Goal: Complete application form: Complete application form

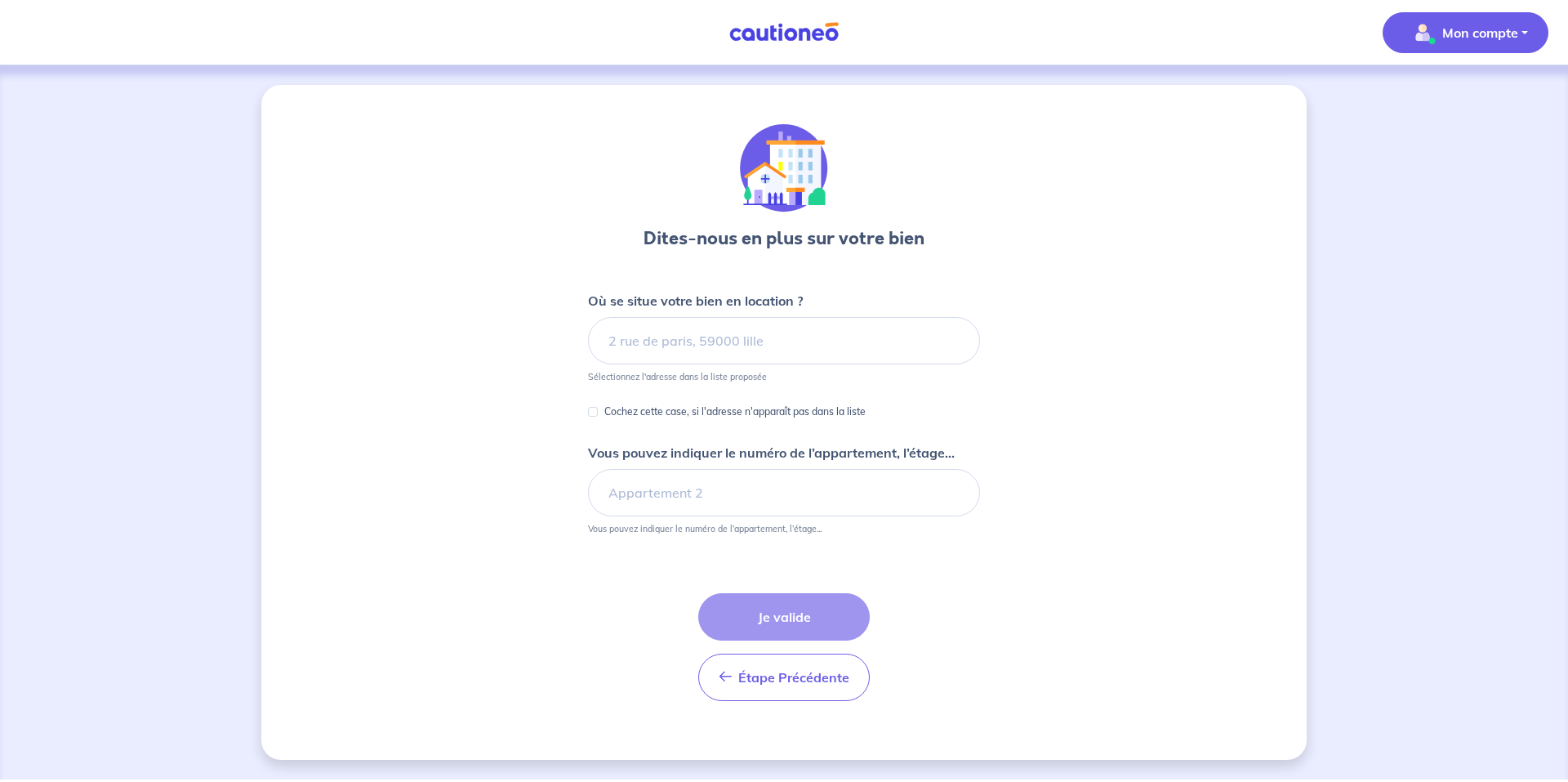
click at [1483, 43] on span "Mon compte" at bounding box center [1461, 33] width 115 height 26
click at [1292, 167] on div "Dites-nous en plus sur votre bien Où se situe votre bien en location ? Sélectio…" at bounding box center [784, 422] width 1045 height 675
click at [1002, 188] on div "Dites-nous en plus sur votre bien Où se situe votre bien en location ? Sélectio…" at bounding box center [784, 422] width 1045 height 675
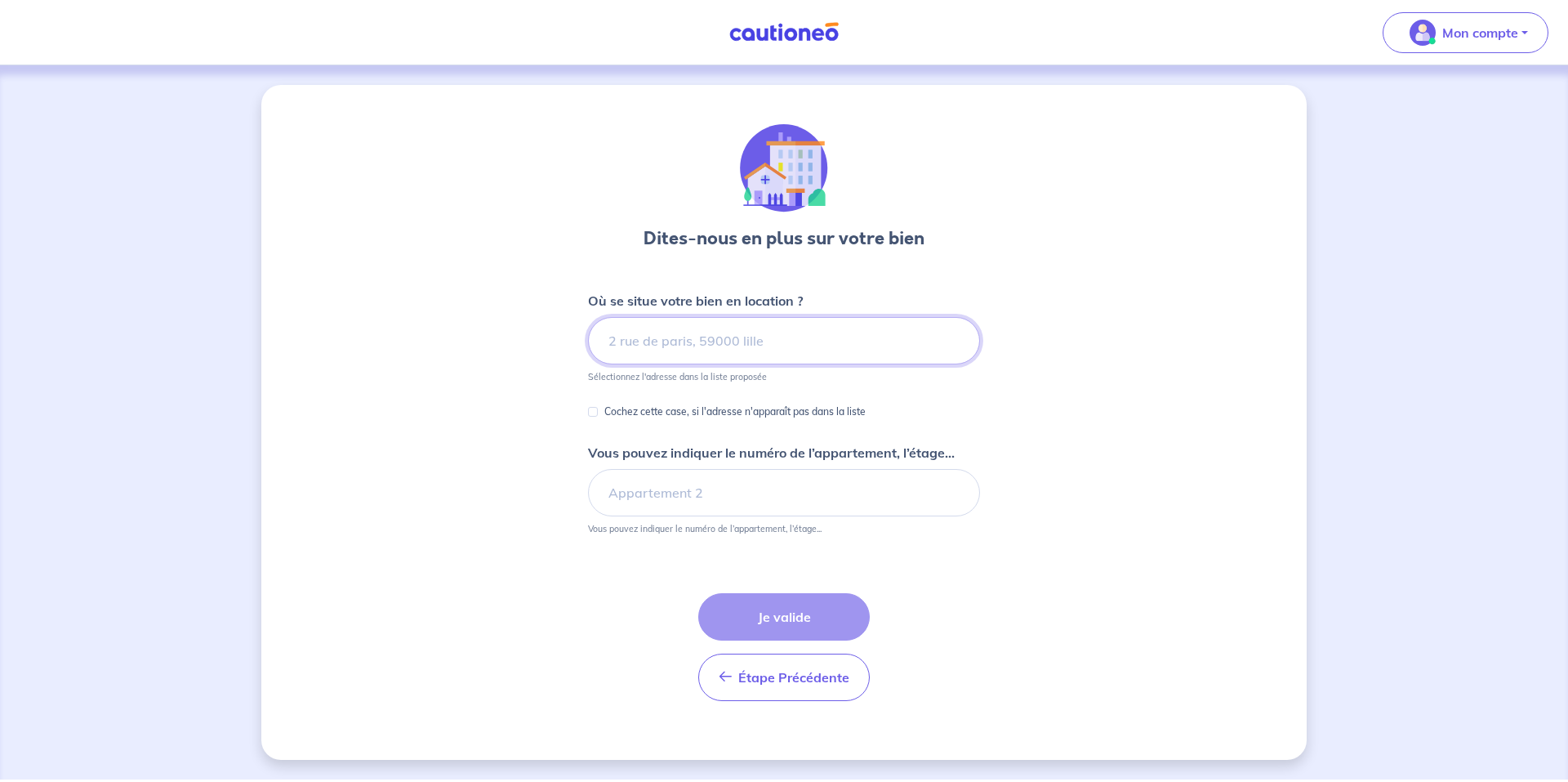
click at [762, 350] on input at bounding box center [784, 341] width 392 height 48
click at [703, 339] on input at bounding box center [784, 341] width 392 height 48
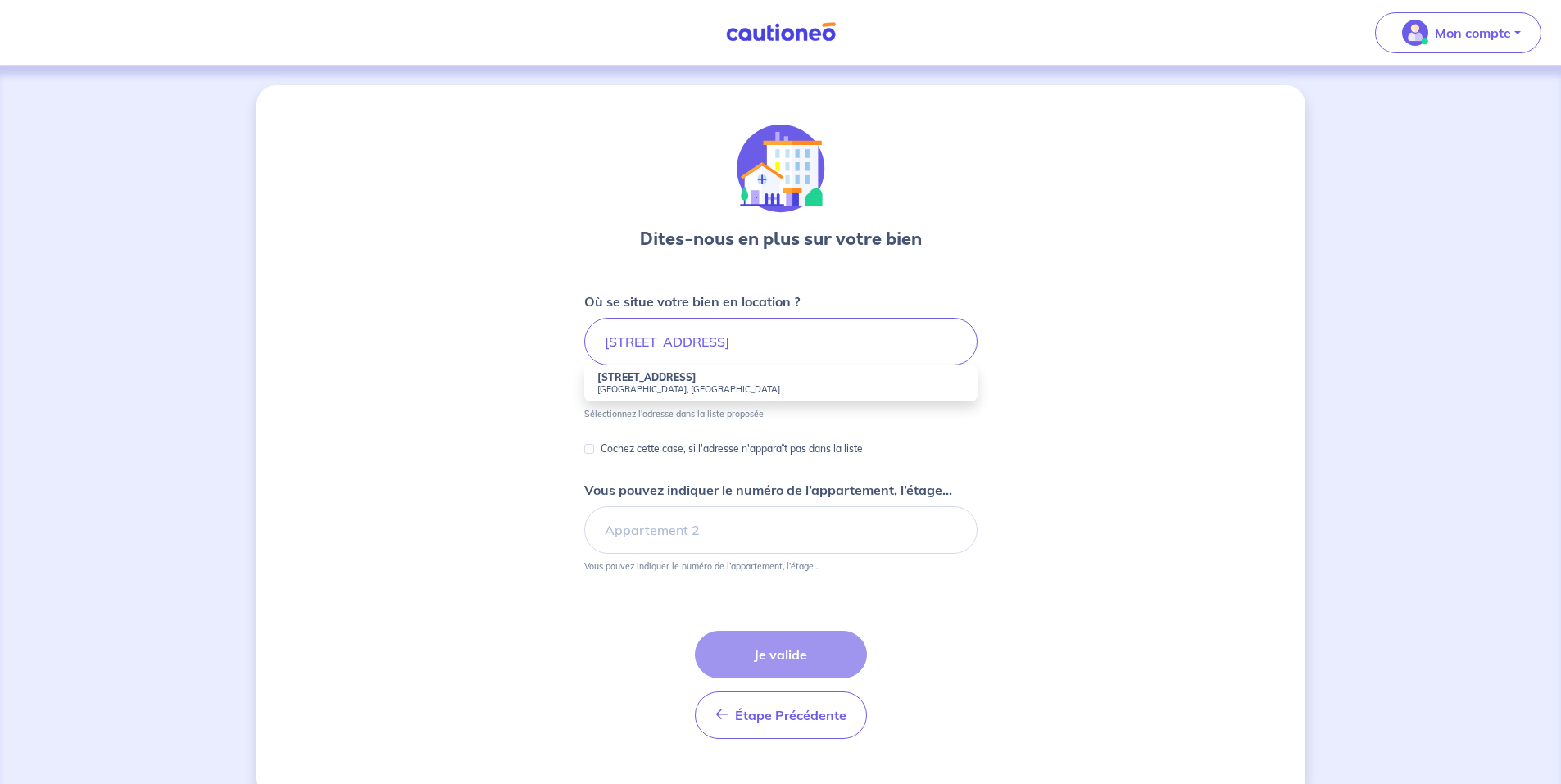
click at [661, 374] on strong "[STREET_ADDRESS]" at bounding box center [647, 377] width 99 height 12
type input "[STREET_ADDRESS]"
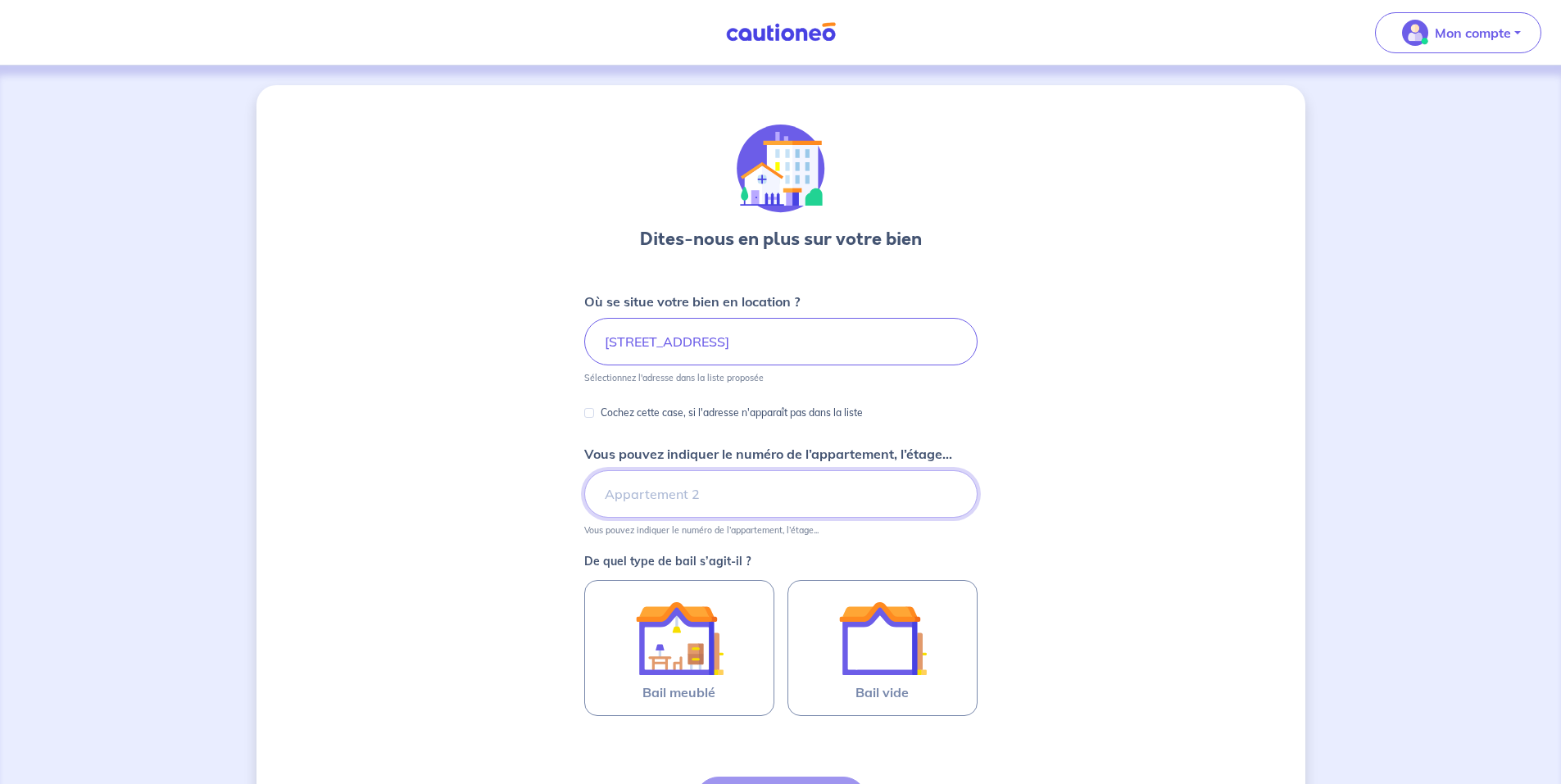
click at [826, 502] on input "Vous pouvez indiquer le numéro de l’appartement, l’étage..." at bounding box center [780, 494] width 393 height 48
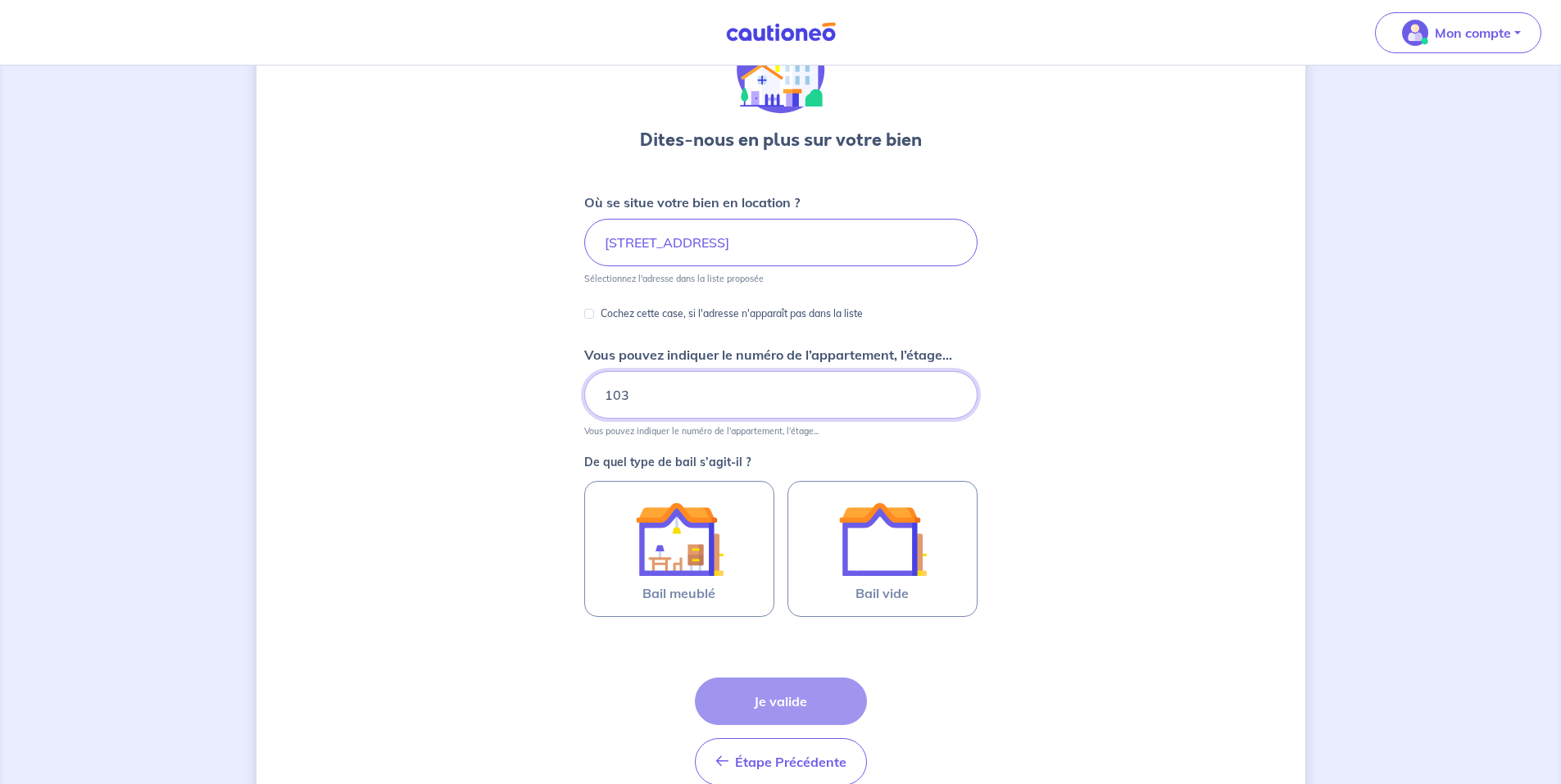
scroll to position [137, 0]
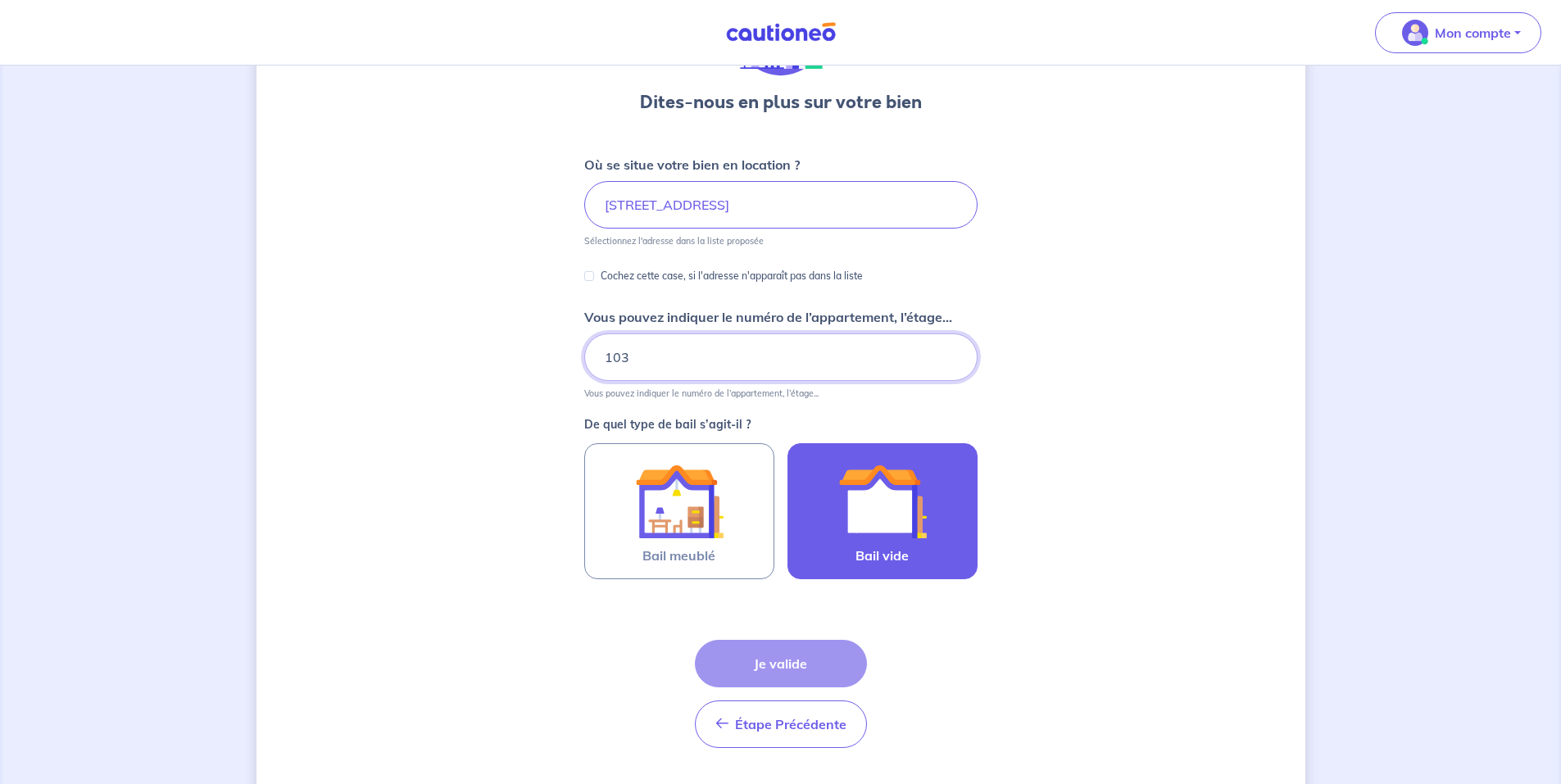
type input "103"
click at [906, 505] on img at bounding box center [883, 501] width 88 height 88
click at [0, 0] on input "Bail vide" at bounding box center [0, 0] width 0 height 0
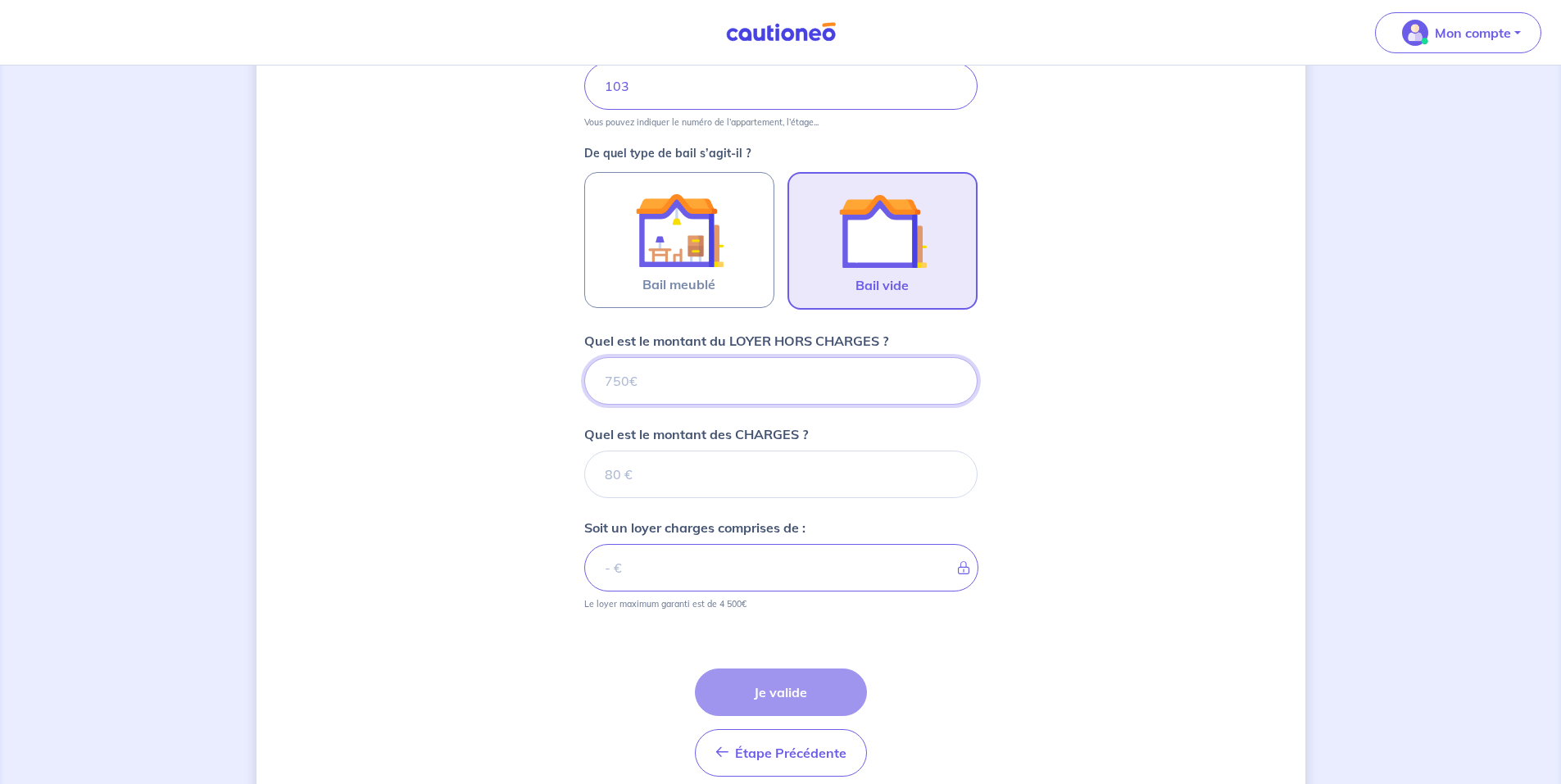
scroll to position [479, 0]
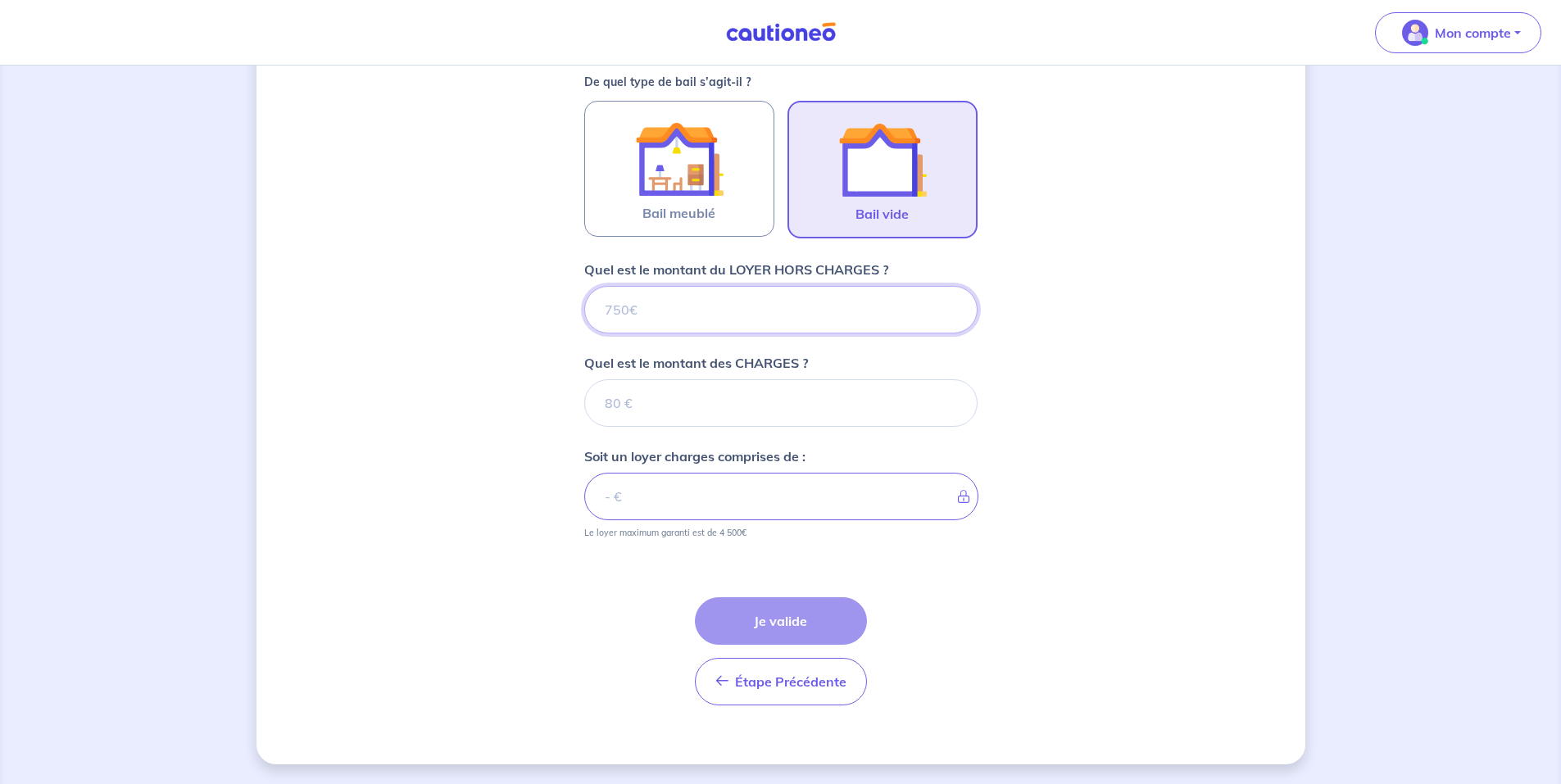
click at [784, 311] on input "Quel est le montant du LOYER HORS CHARGES ?" at bounding box center [780, 310] width 393 height 48
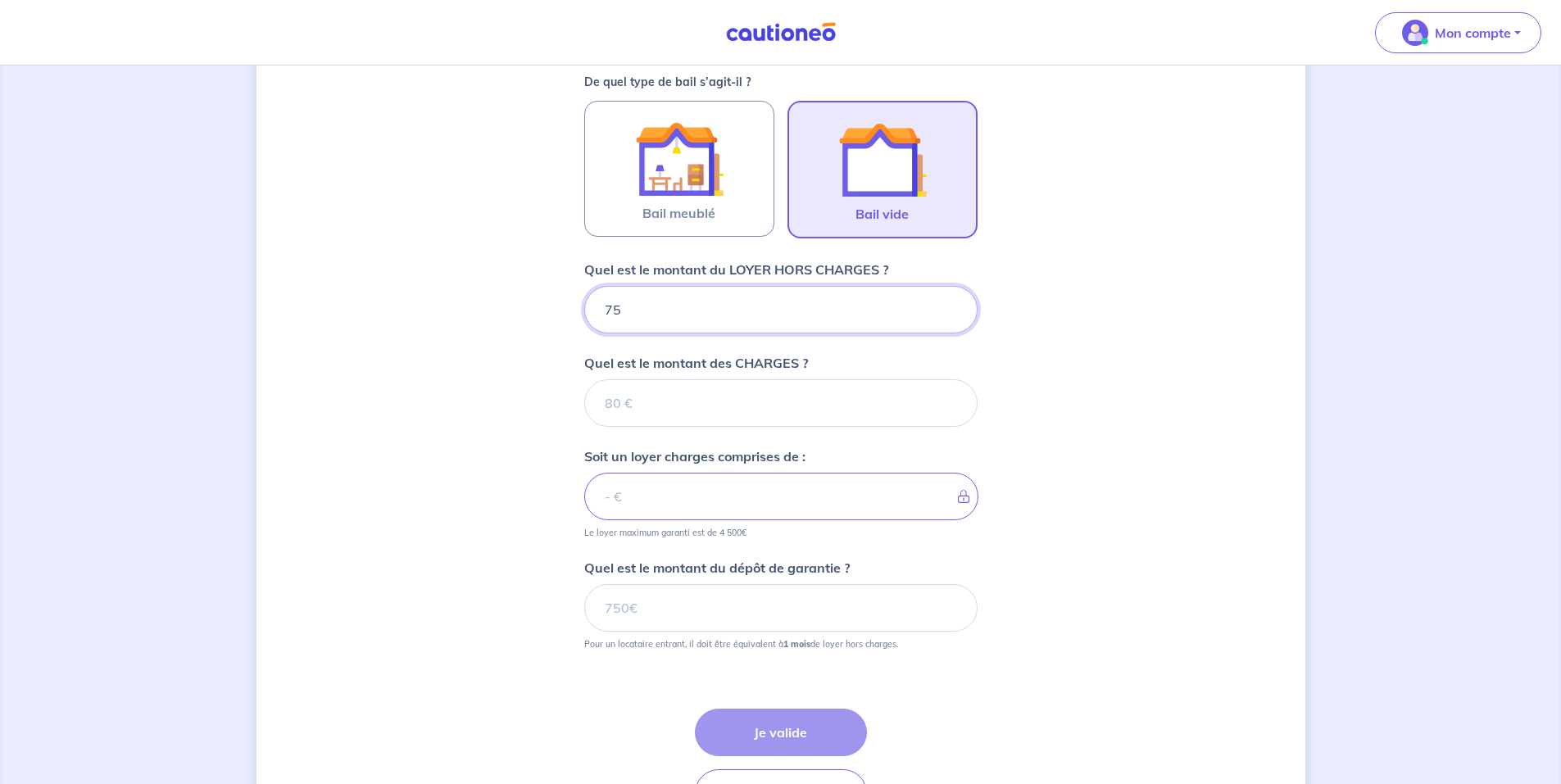
type input "750"
click at [739, 411] on input "Quel est le montant des CHARGES ?" at bounding box center [780, 403] width 393 height 48
type input "180"
type input "930"
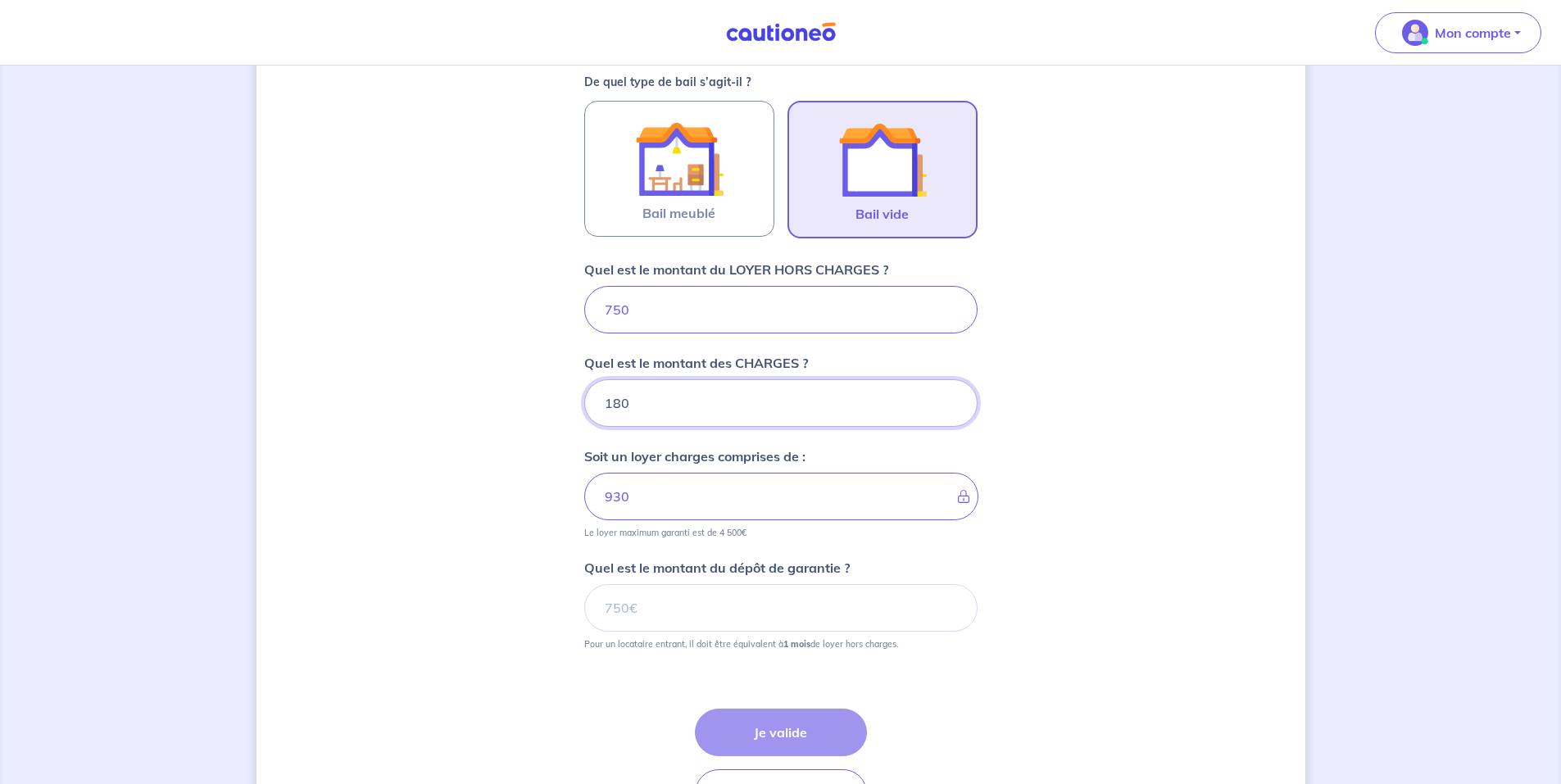
type input "180"
drag, startPoint x: 680, startPoint y: 449, endPoint x: 810, endPoint y: 453, distance: 130.1
click at [810, 453] on div "Soit un loyer charges comprises de : 930 Le loyer maximum garanti est de 4 500€" at bounding box center [780, 493] width 393 height 92
drag, startPoint x: 700, startPoint y: 566, endPoint x: 744, endPoint y: 566, distance: 44.0
click at [742, 566] on p "Quel est le montant du dépôt de garantie ?" at bounding box center [716, 568] width 266 height 19
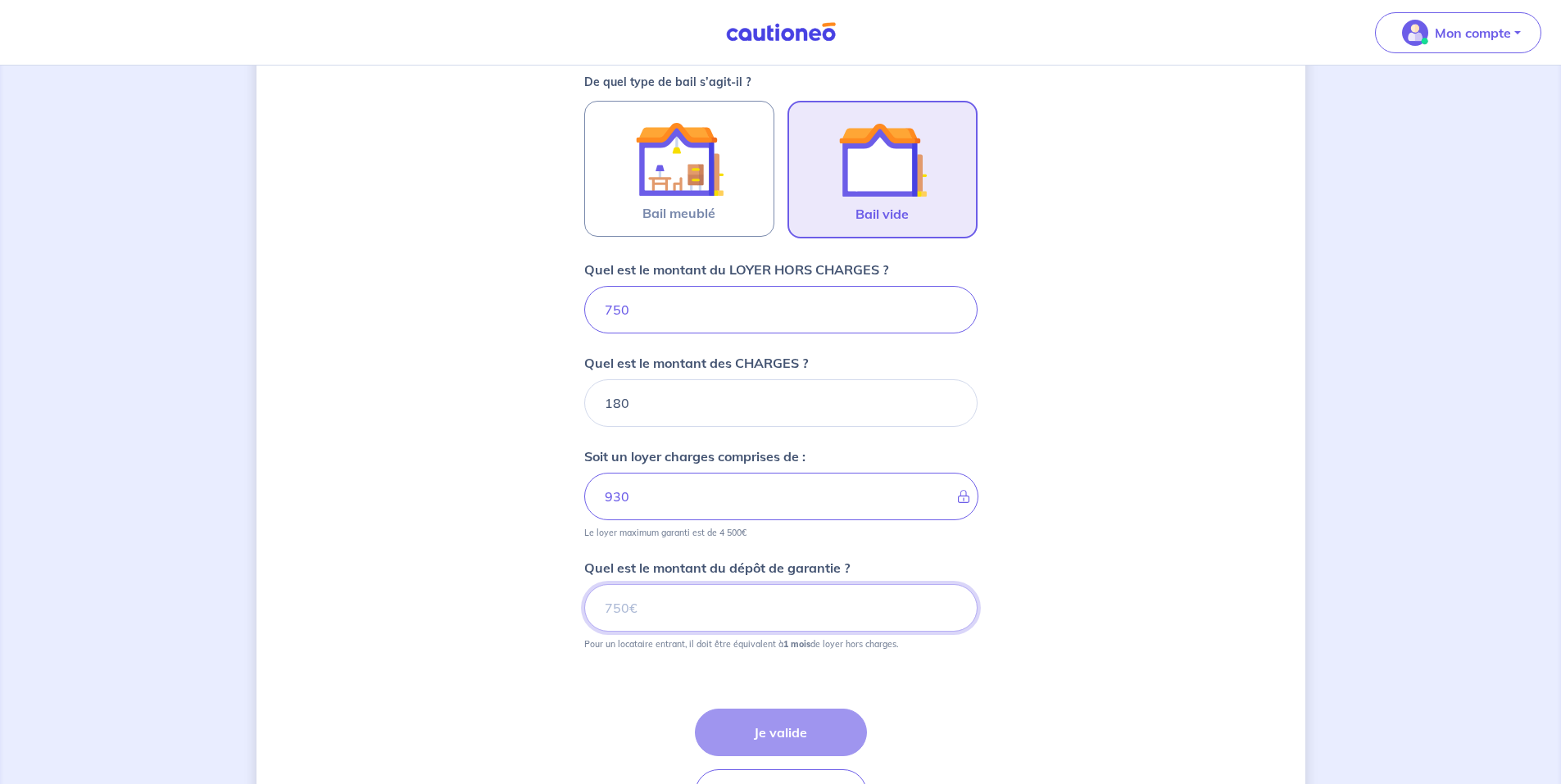
drag, startPoint x: 744, startPoint y: 566, endPoint x: 711, endPoint y: 618, distance: 61.6
click at [711, 618] on input "Quel est le montant du dépôt de garantie ?" at bounding box center [780, 607] width 393 height 48
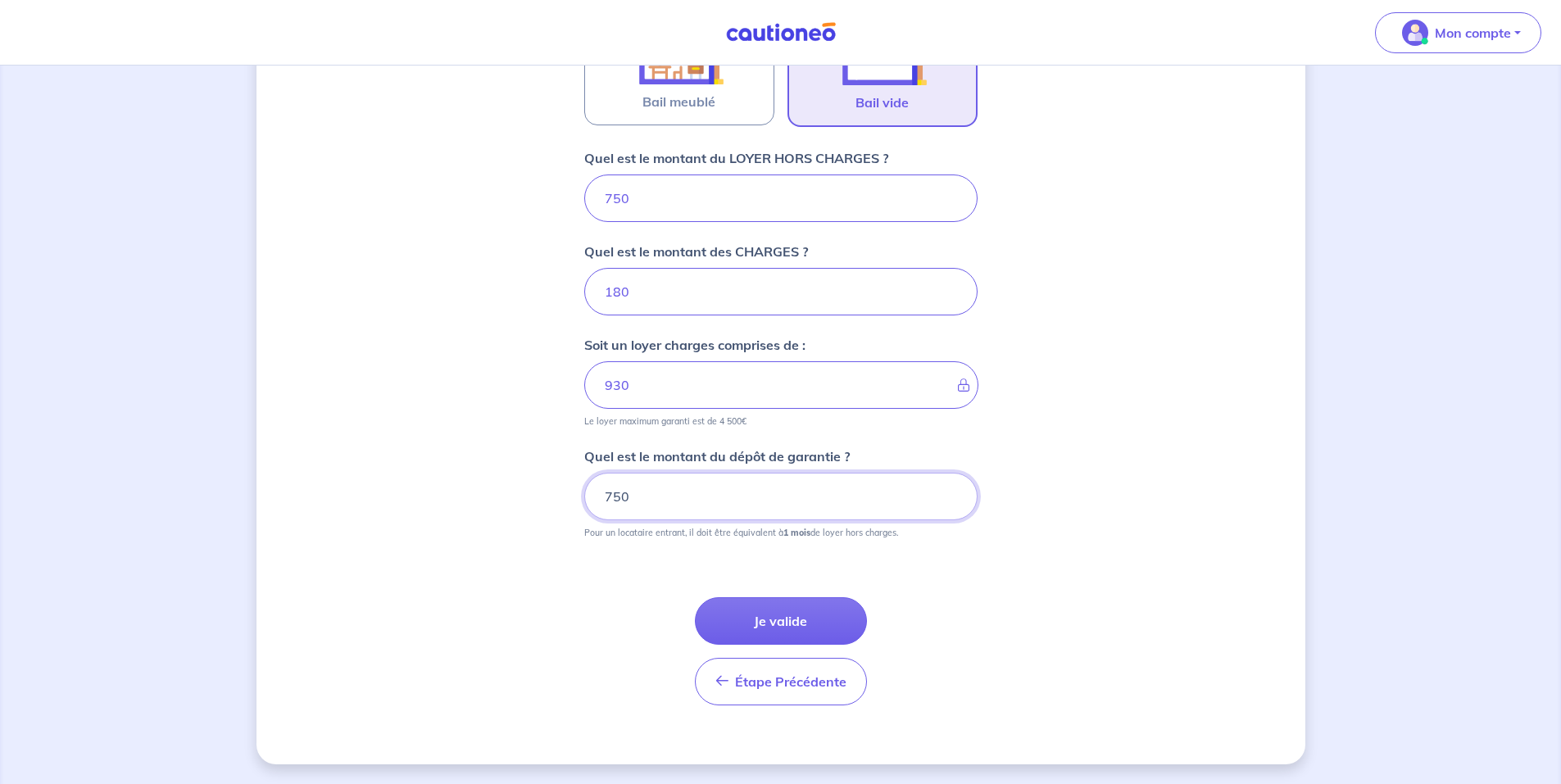
type input "750"
drag, startPoint x: 731, startPoint y: 535, endPoint x: 913, endPoint y: 535, distance: 182.0
click at [913, 535] on small "Pour un locataire entrant, il doit être équivalent à 1 mois de loyer hors charg…" at bounding box center [780, 529] width 393 height 18
drag, startPoint x: 913, startPoint y: 535, endPoint x: 954, endPoint y: 560, distance: 48.0
click at [954, 560] on div "Étape Précédente Précédent Je valide Je valide" at bounding box center [780, 631] width 393 height 147
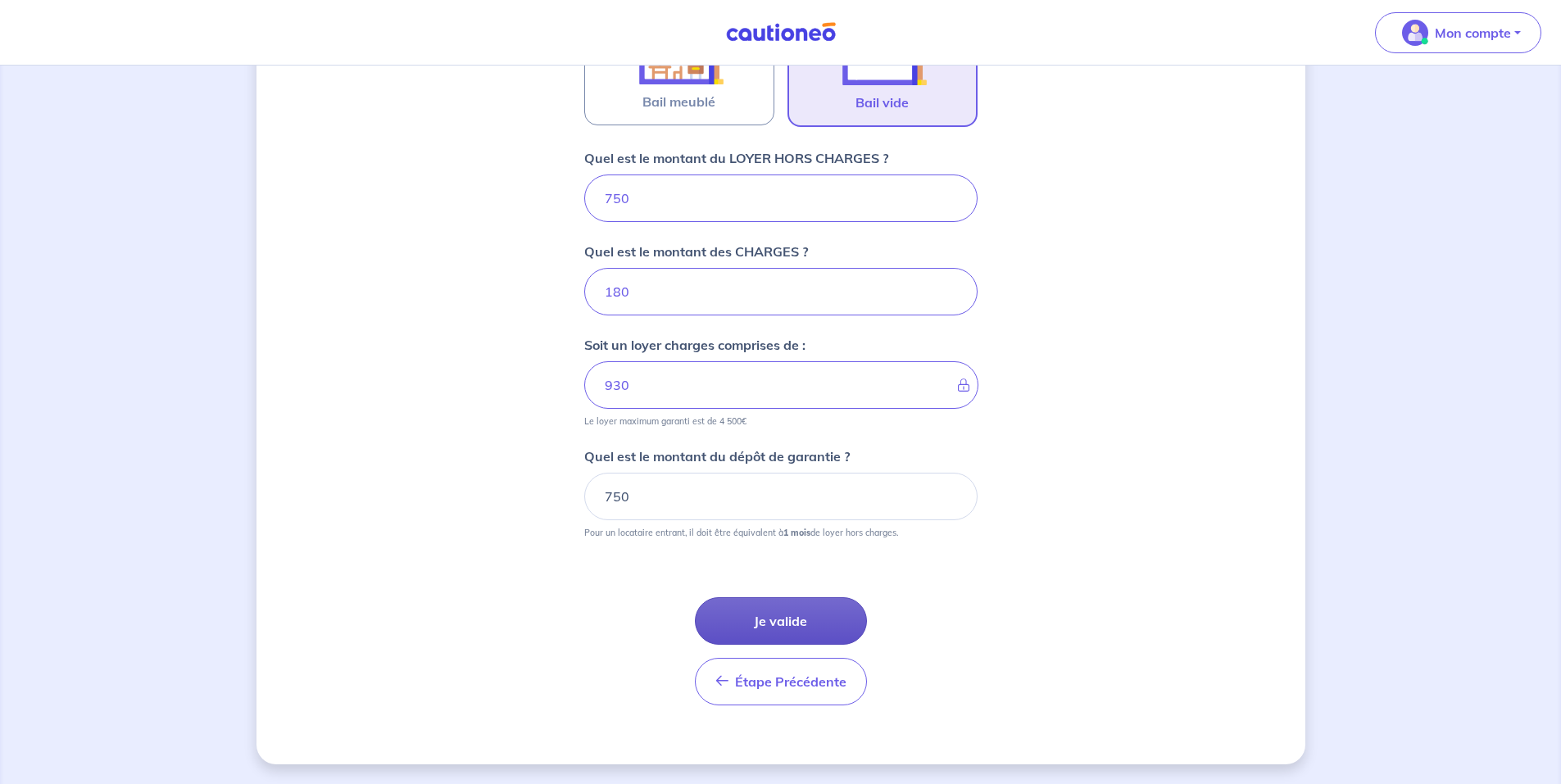
click at [822, 612] on button "Je valide" at bounding box center [781, 621] width 172 height 48
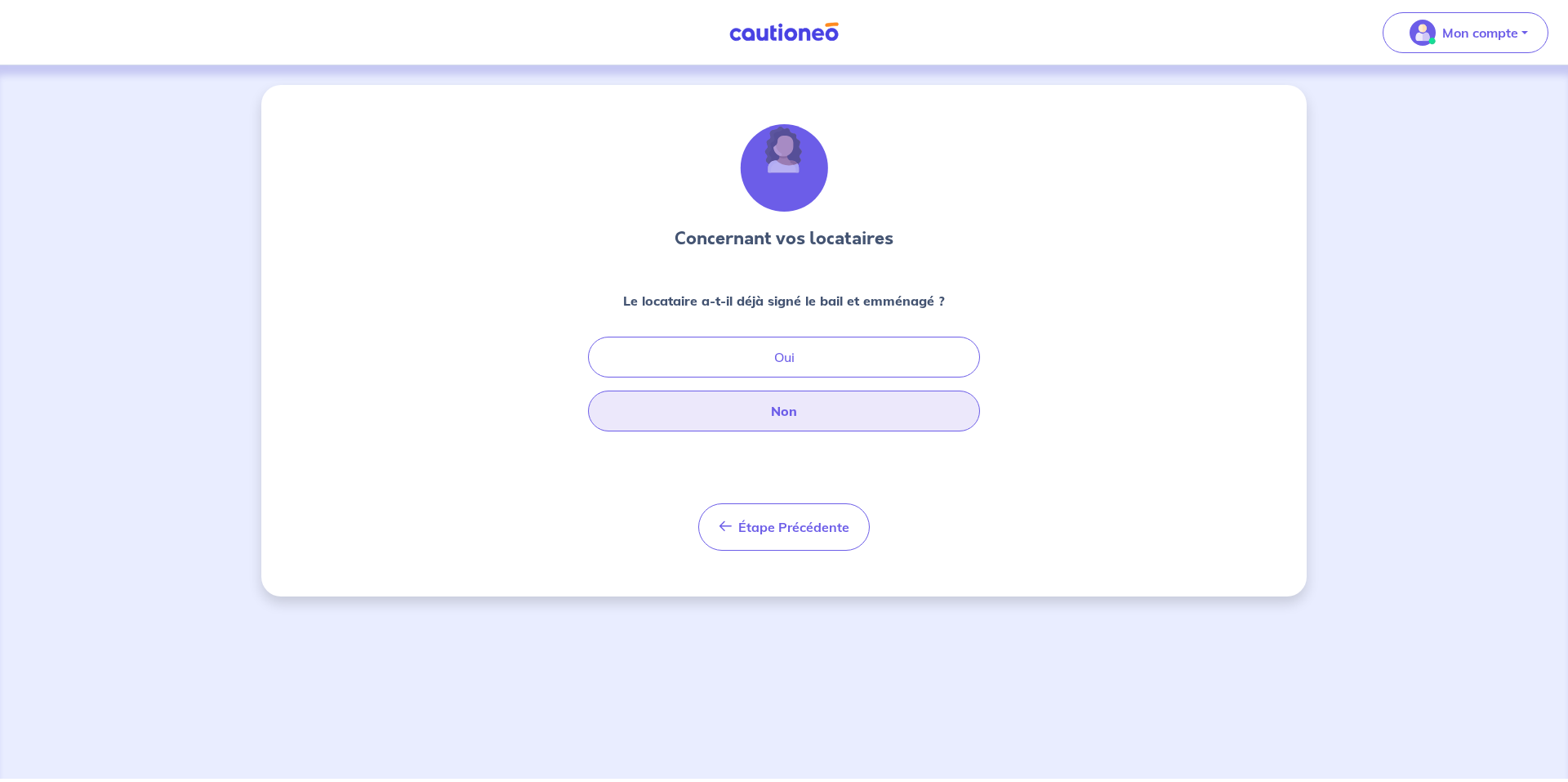
click at [819, 411] on button "Non" at bounding box center [784, 410] width 392 height 41
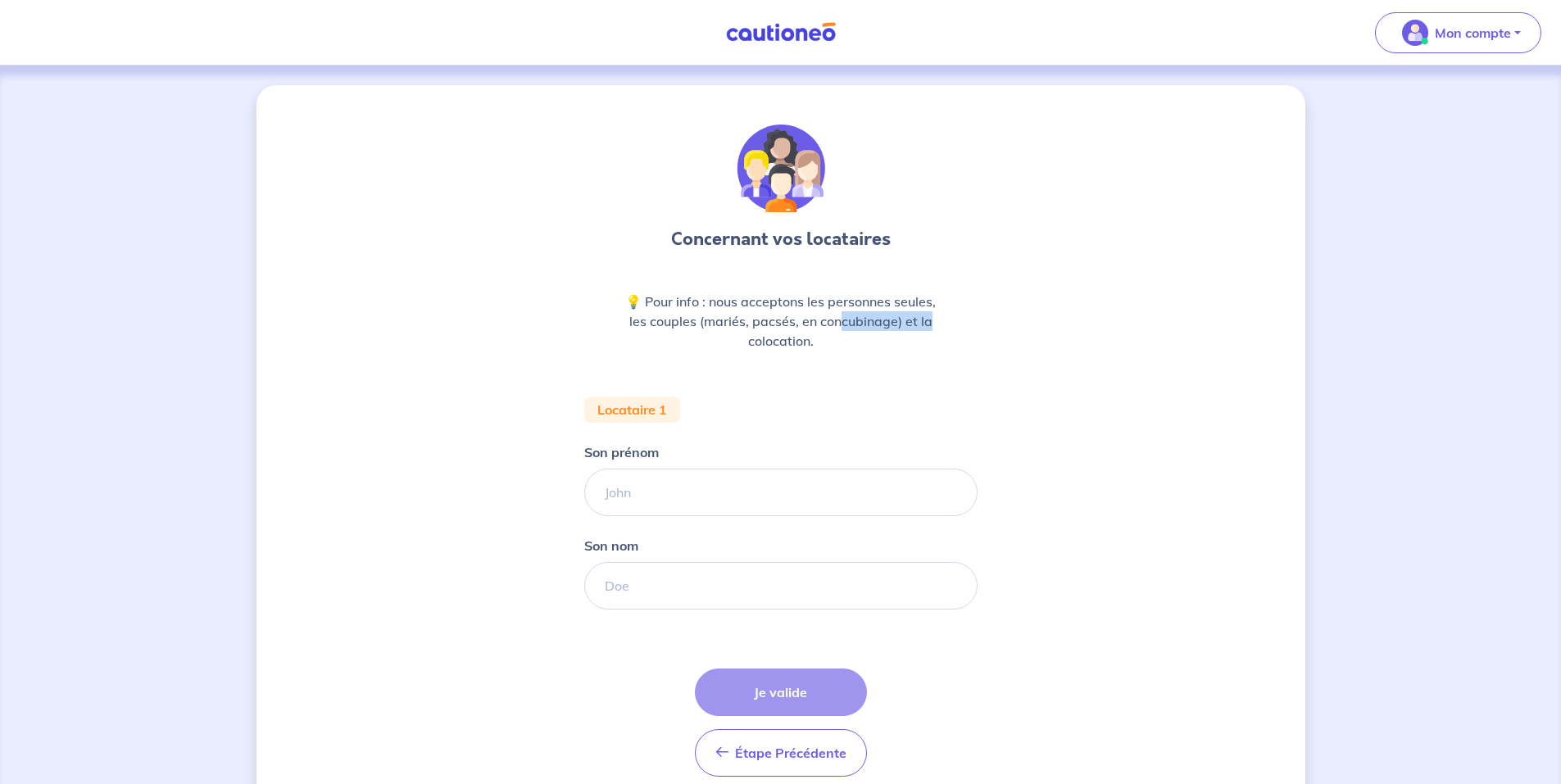
drag, startPoint x: 843, startPoint y: 327, endPoint x: 985, endPoint y: 327, distance: 142.0
click at [985, 327] on div "Concernant vos locataires 💡 Pour info : nous acceptons les personnes seules, le…" at bounding box center [780, 460] width 1049 height 750
drag, startPoint x: 772, startPoint y: 342, endPoint x: 785, endPoint y: 340, distance: 13.2
click at [785, 340] on p "💡 Pour info : nous acceptons les personnes seules, les couples (mariés, pacsés,…" at bounding box center [781, 320] width 314 height 59
drag, startPoint x: 785, startPoint y: 340, endPoint x: 905, endPoint y: 374, distance: 124.7
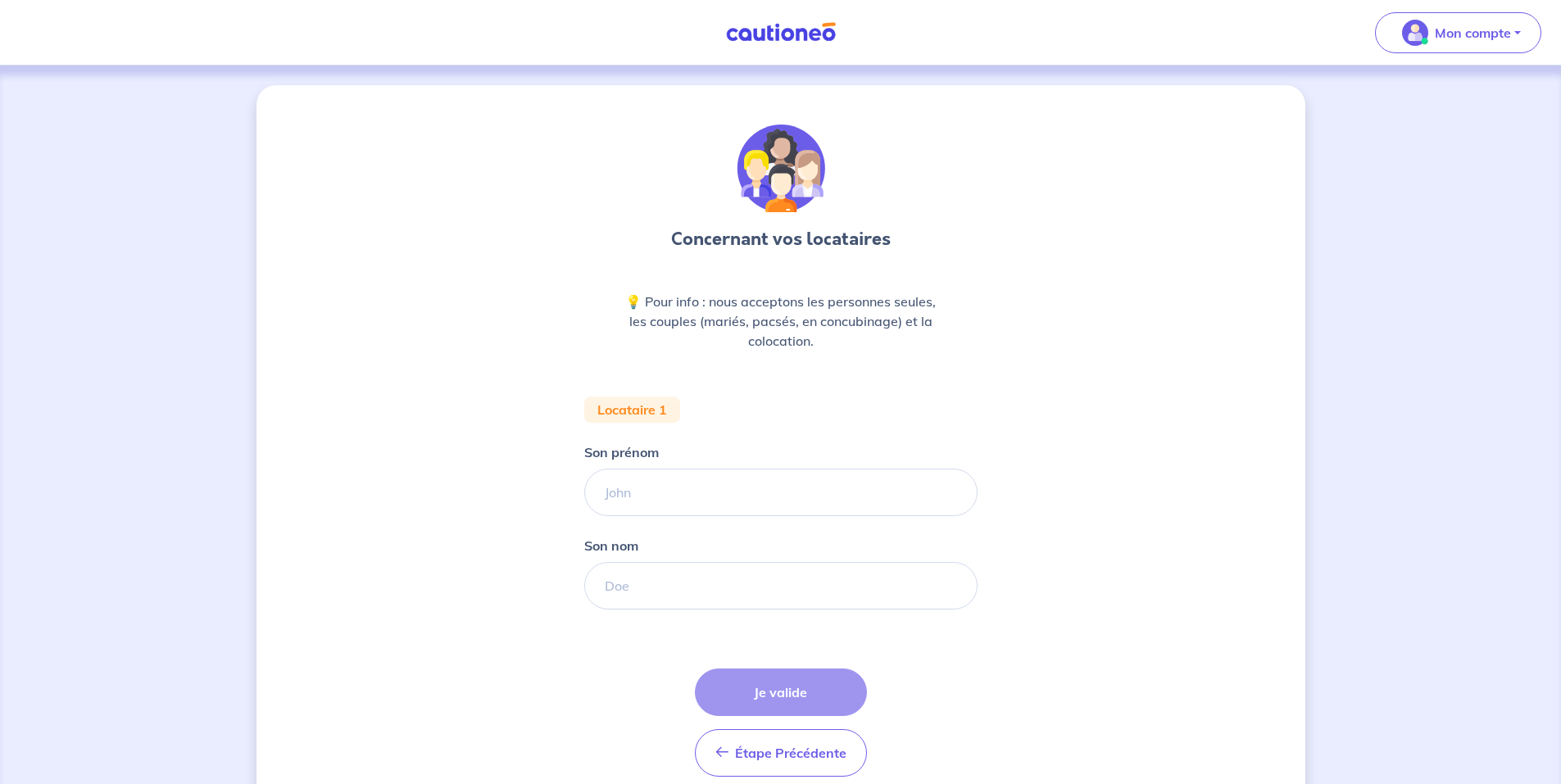
click at [905, 374] on div "Concernant vos locataires 💡 Pour info : nous acceptons les personnes seules, le…" at bounding box center [780, 456] width 393 height 665
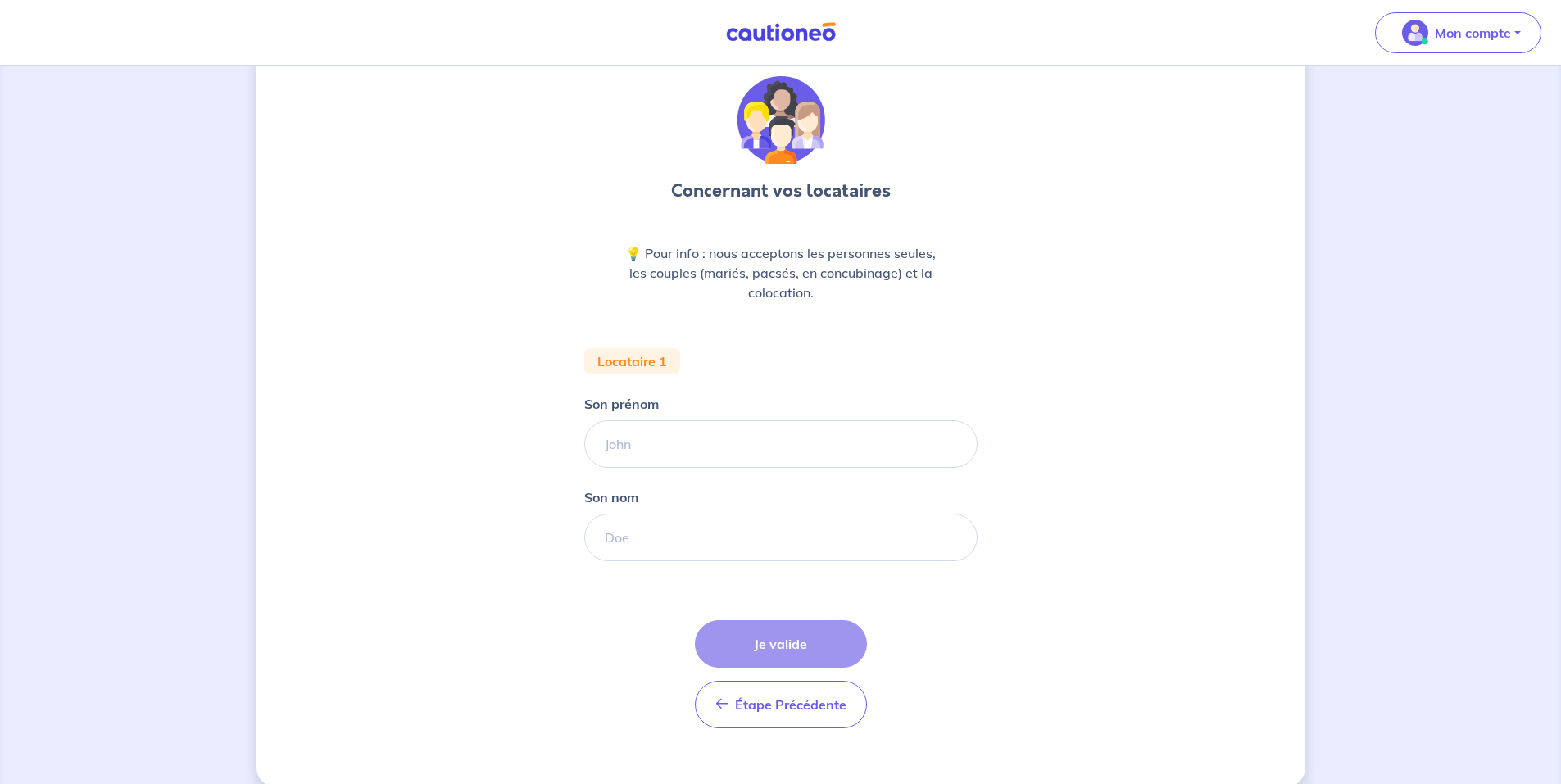
scroll to position [72, 0]
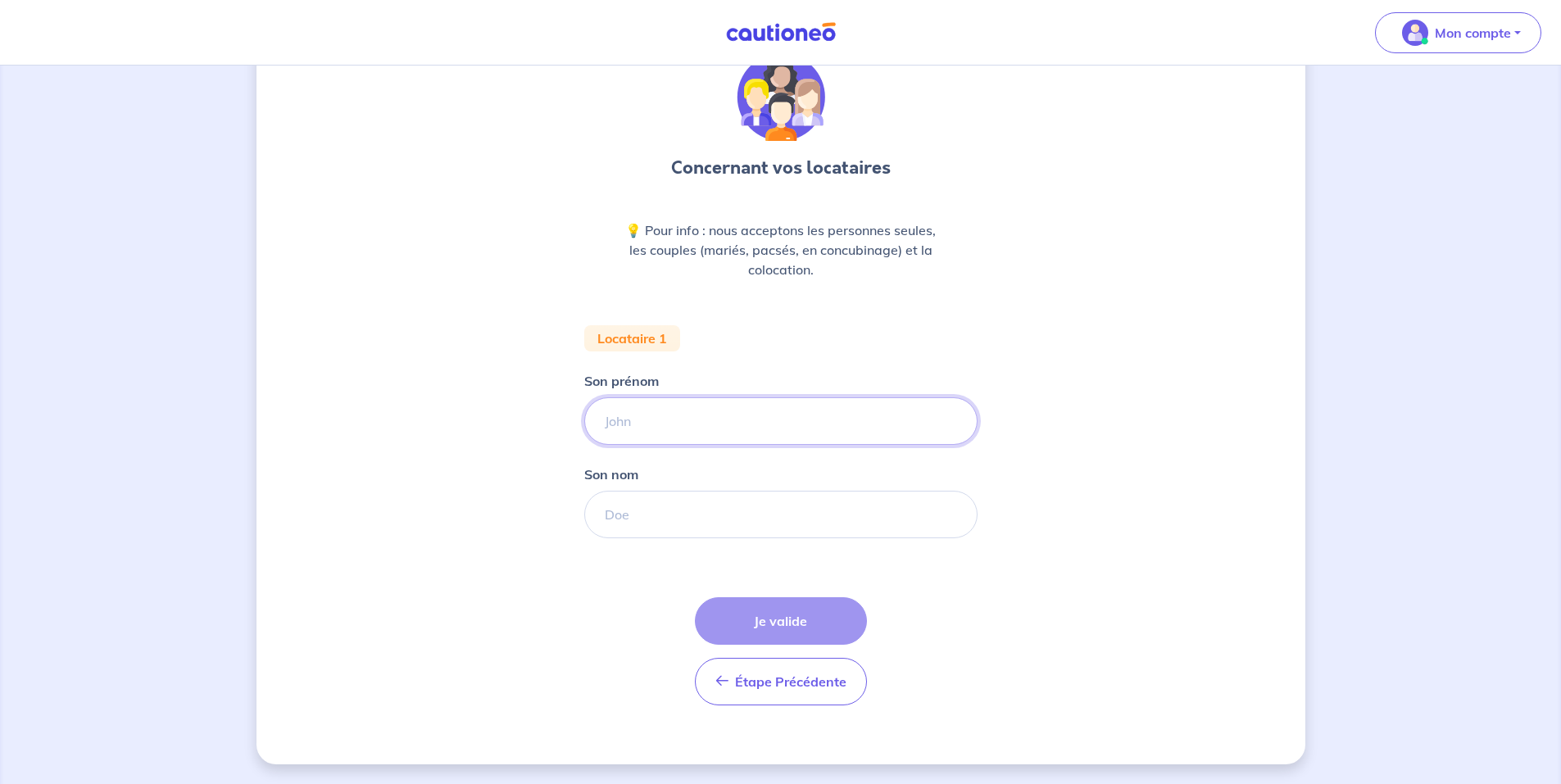
click at [652, 430] on input "Son prénom" at bounding box center [780, 421] width 393 height 48
click at [523, 397] on div "Concernant vos locataires 💡 Pour info : nous acceptons les personnes seules, le…" at bounding box center [780, 389] width 1049 height 750
click at [649, 422] on input "Son prénom" at bounding box center [780, 421] width 393 height 48
drag, startPoint x: 698, startPoint y: 415, endPoint x: 634, endPoint y: 422, distance: 64.4
click at [634, 422] on input "[PERSON_NAME]" at bounding box center [780, 421] width 393 height 48
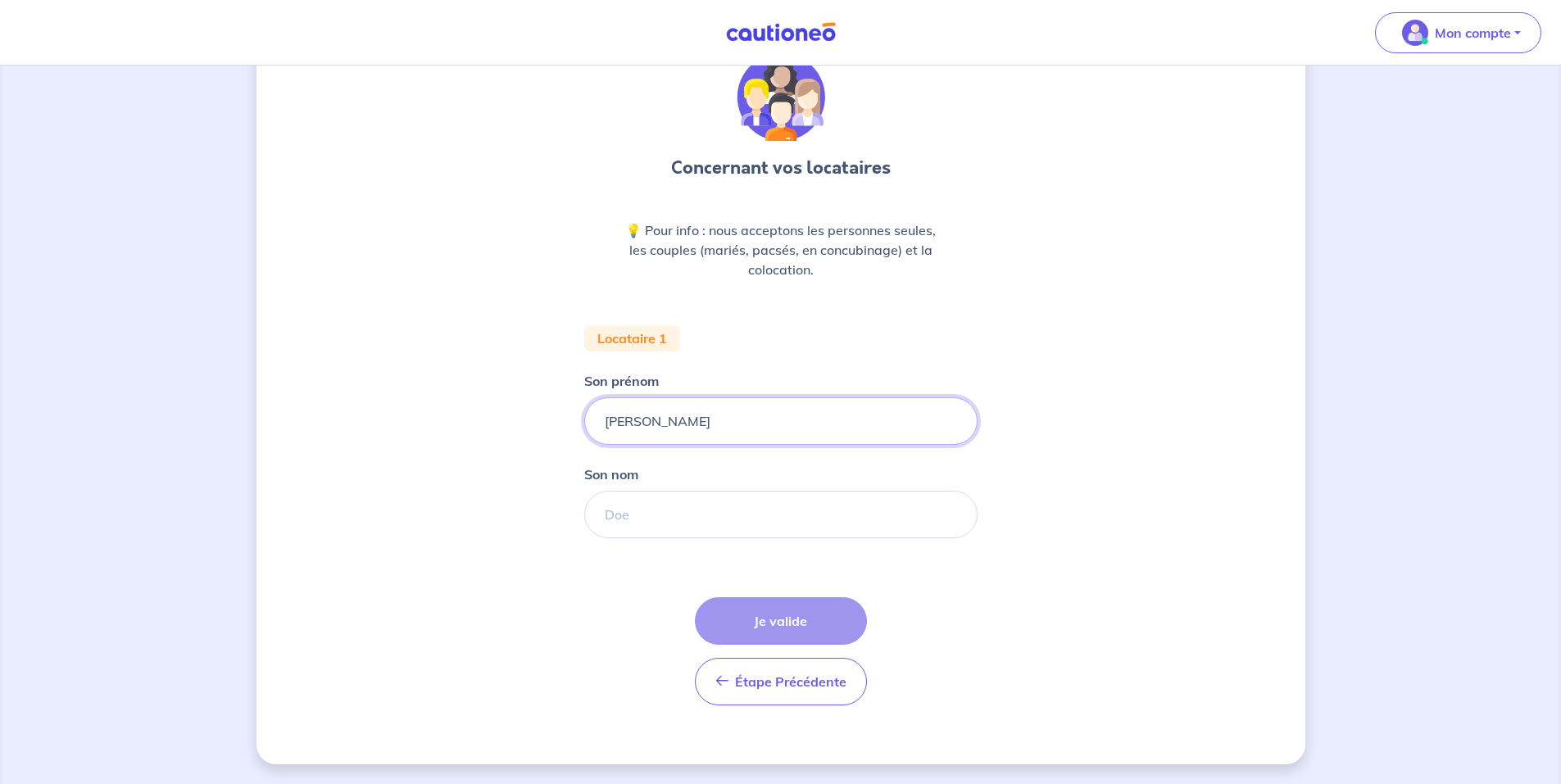
type input "[PERSON_NAME]"
click at [610, 495] on input "Son nom" at bounding box center [780, 515] width 393 height 48
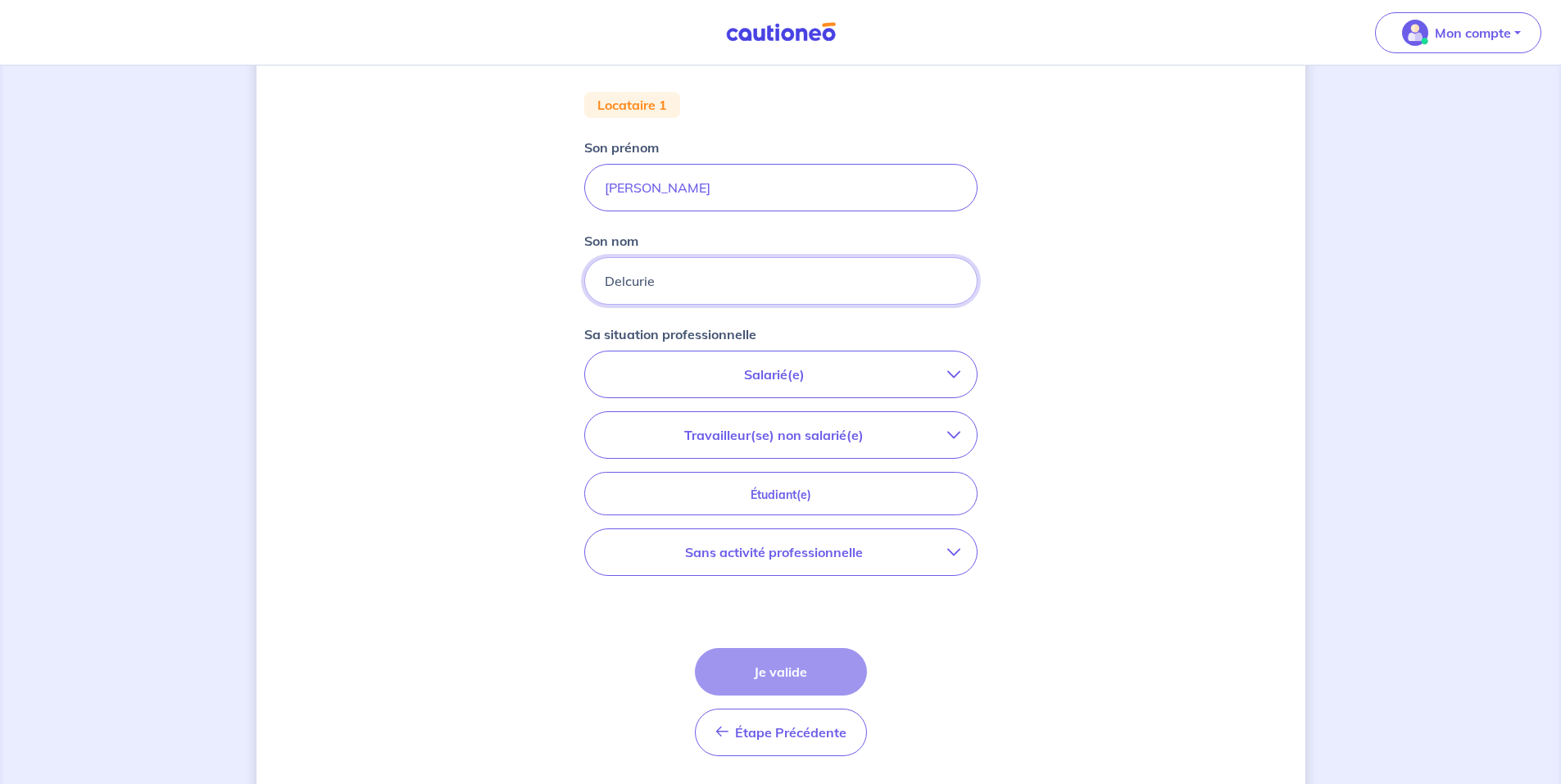
scroll to position [344, 0]
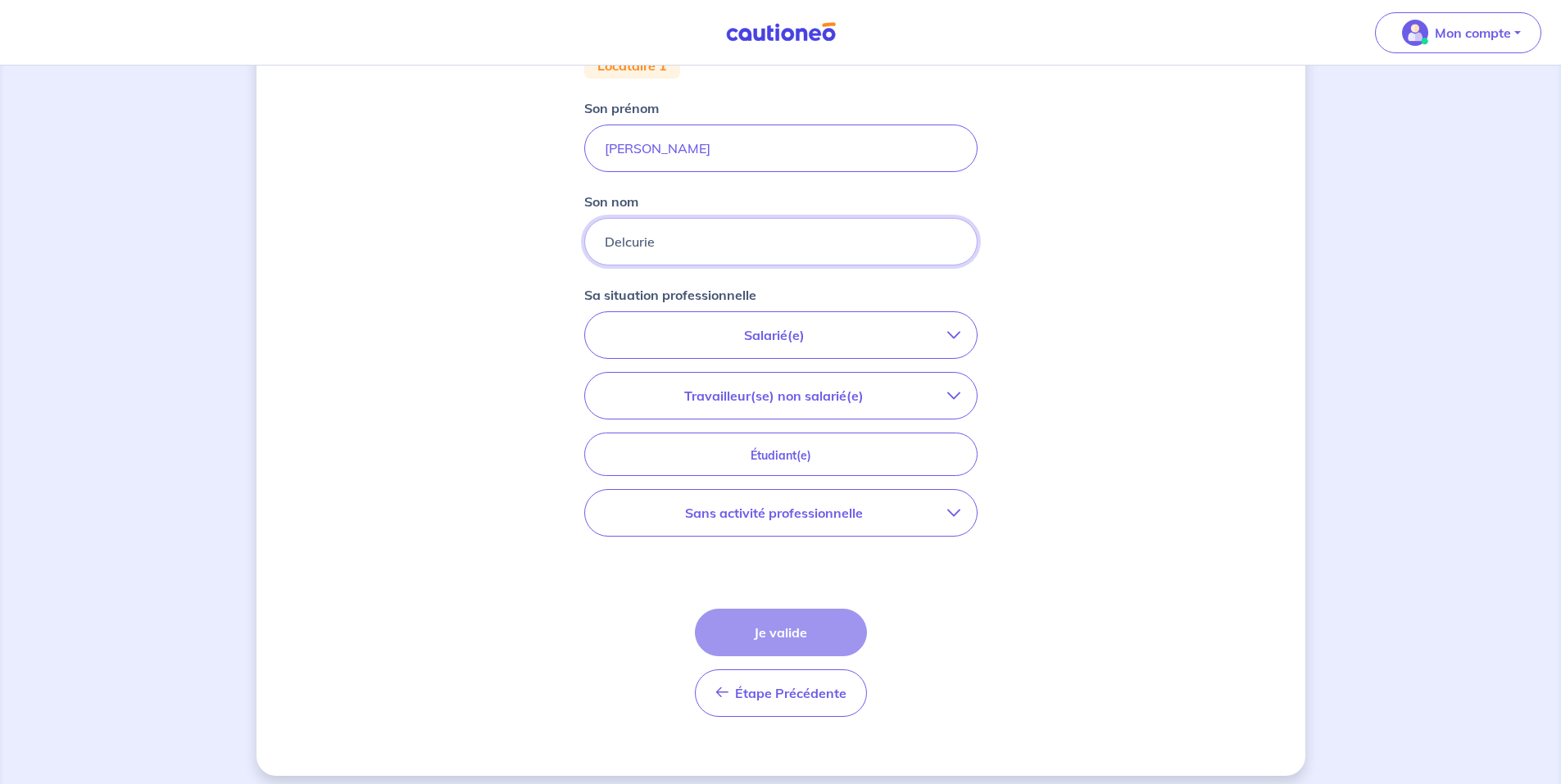
type input "Delcurie"
click at [890, 328] on p "Salarié(e)" at bounding box center [774, 335] width 345 height 19
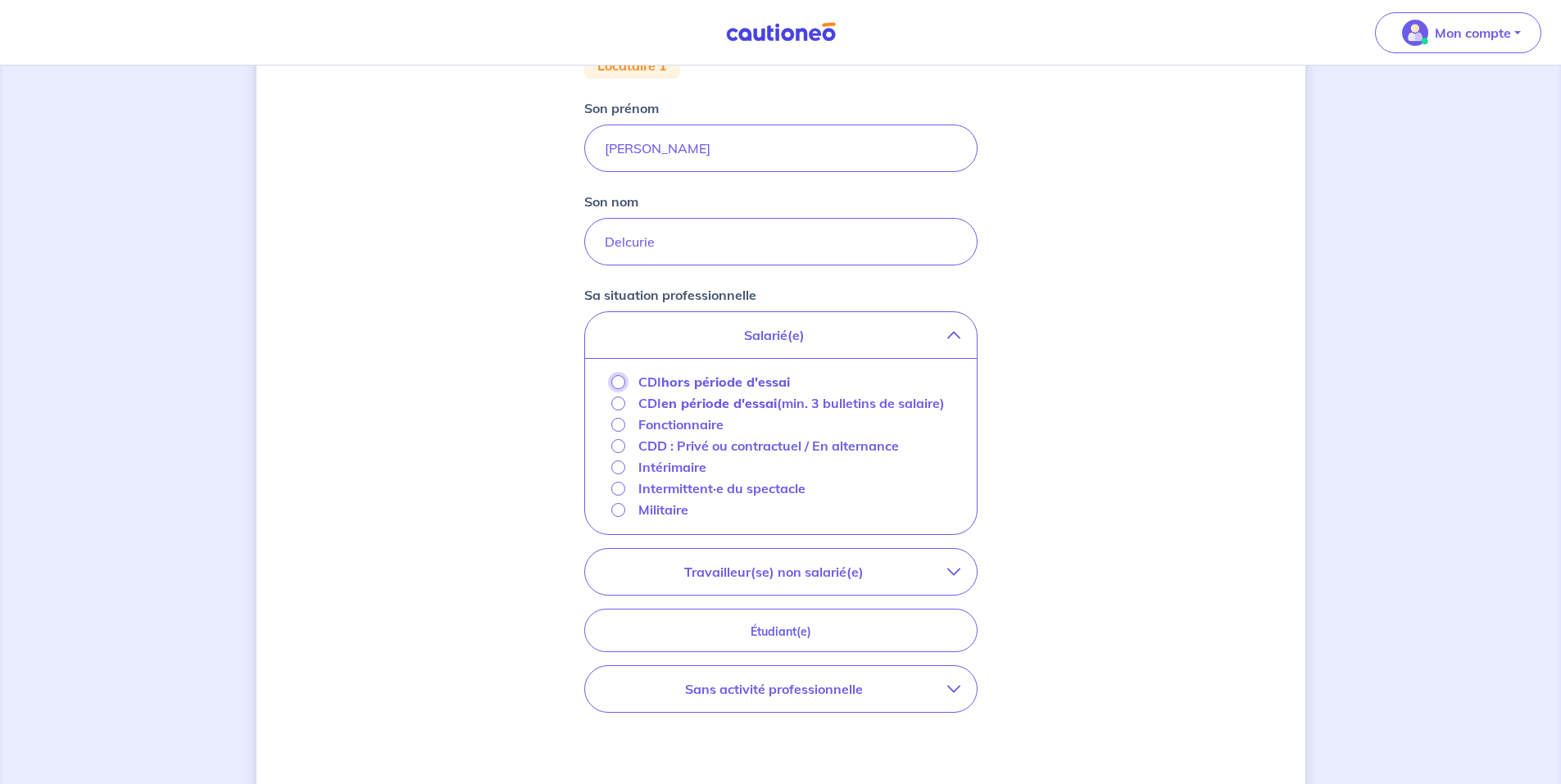
click at [613, 381] on input "CDI hors période d'essai" at bounding box center [618, 382] width 14 height 14
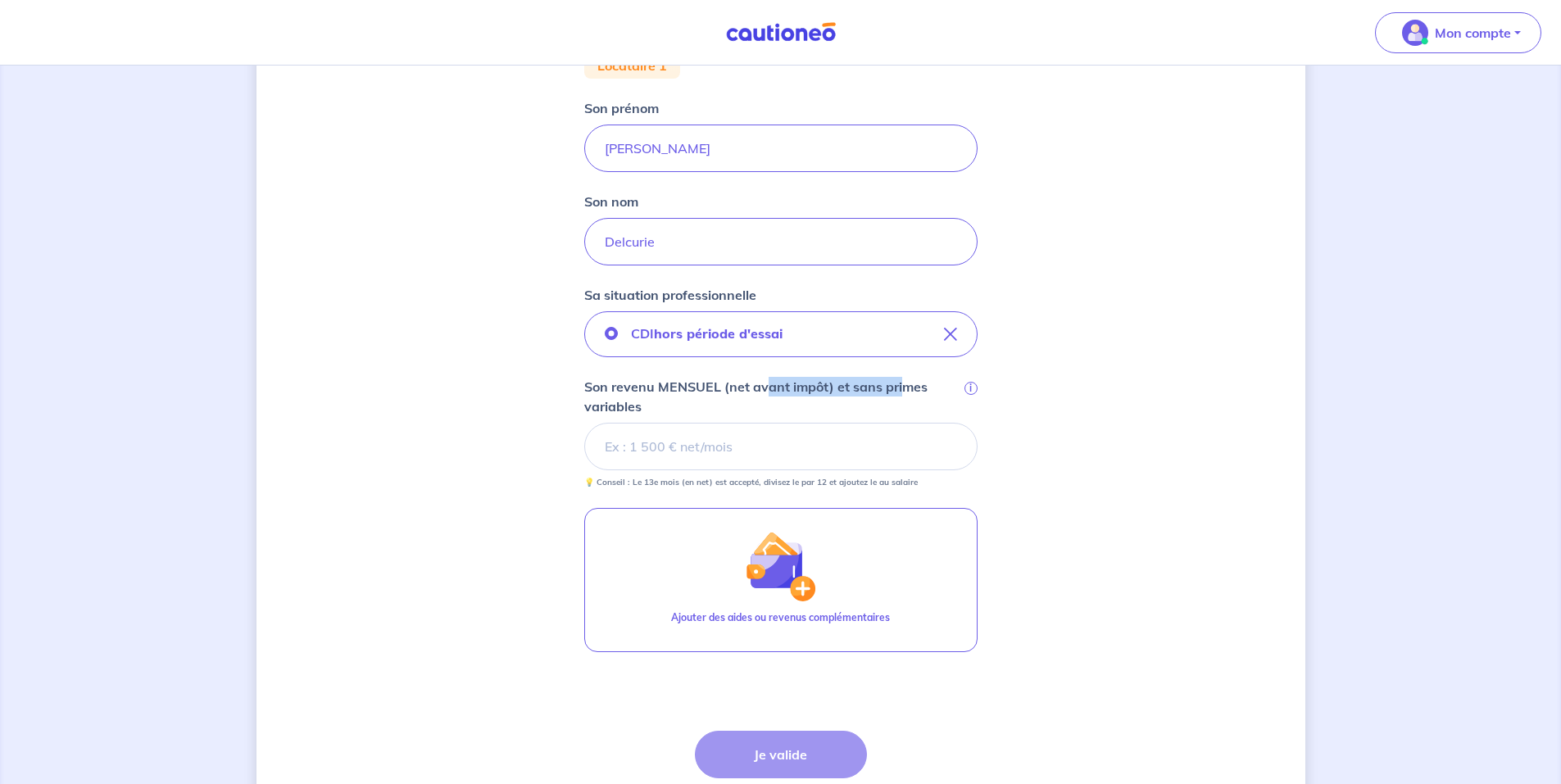
drag, startPoint x: 767, startPoint y: 388, endPoint x: 903, endPoint y: 388, distance: 136.0
click at [903, 388] on p "Son revenu MENSUEL (net avant impôt) et sans primes variables" at bounding box center [772, 396] width 377 height 40
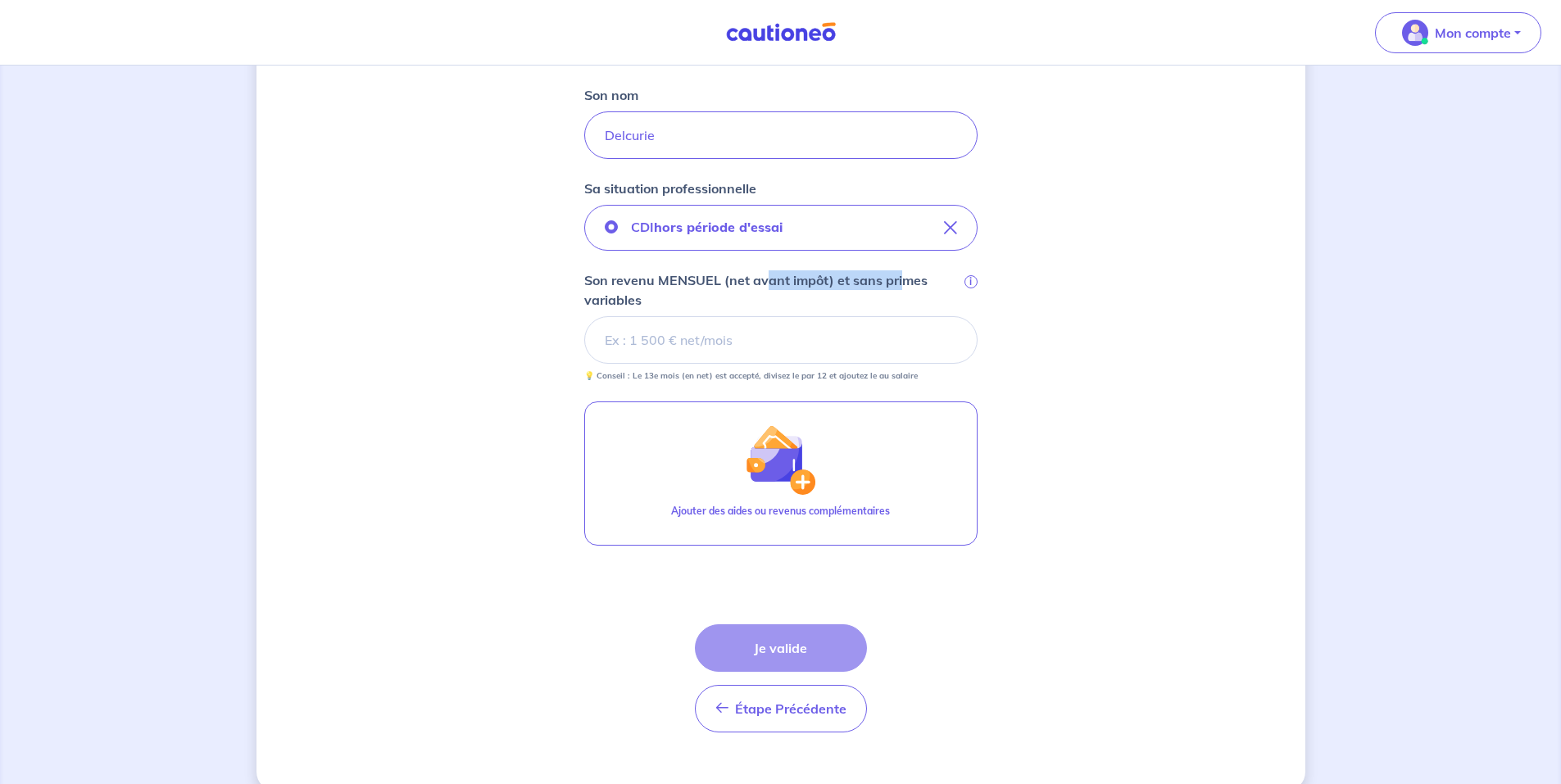
scroll to position [478, 0]
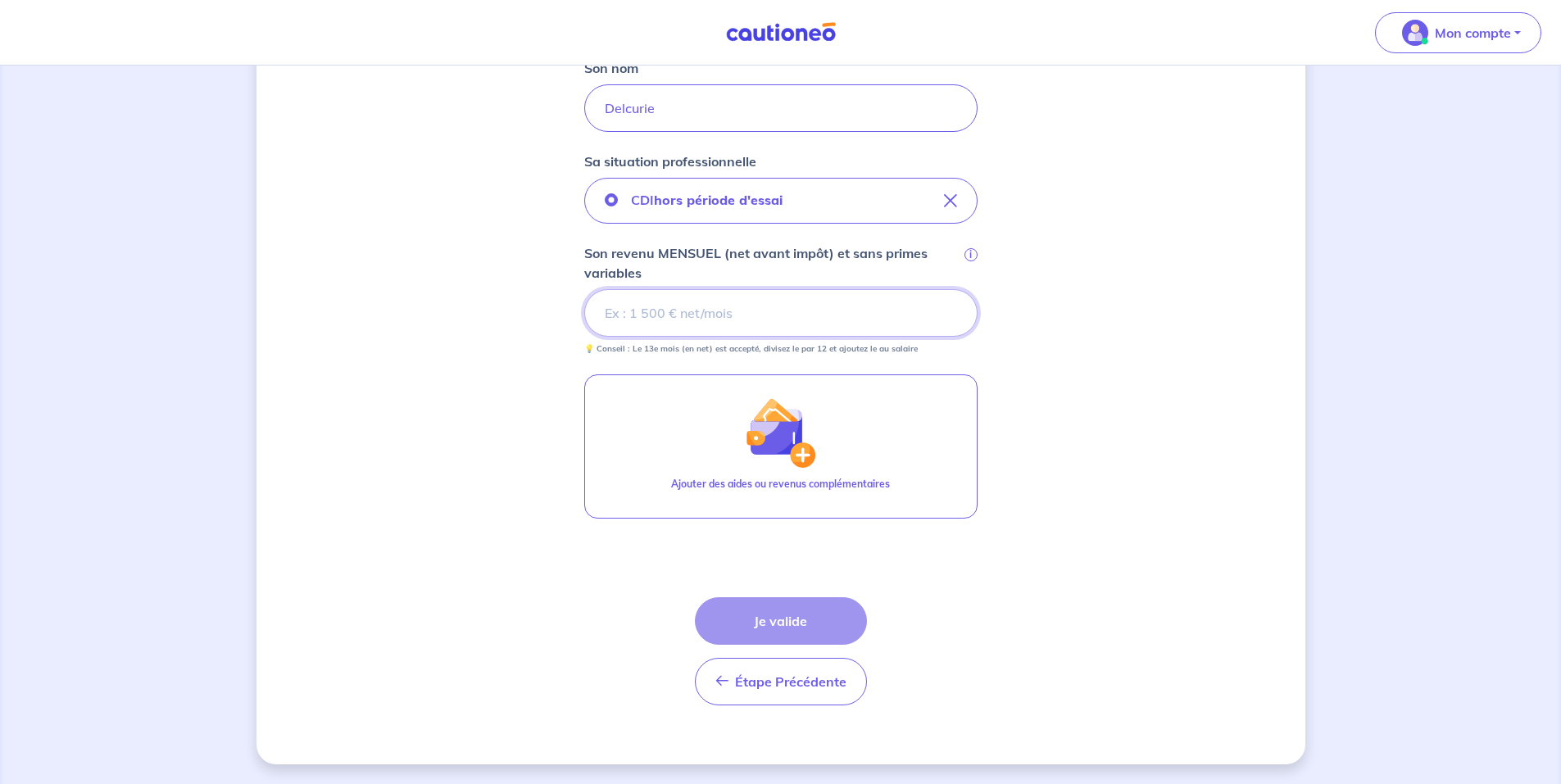
click at [770, 312] on input "Son revenu MENSUEL (net avant impôt) et sans primes variables i" at bounding box center [780, 313] width 393 height 48
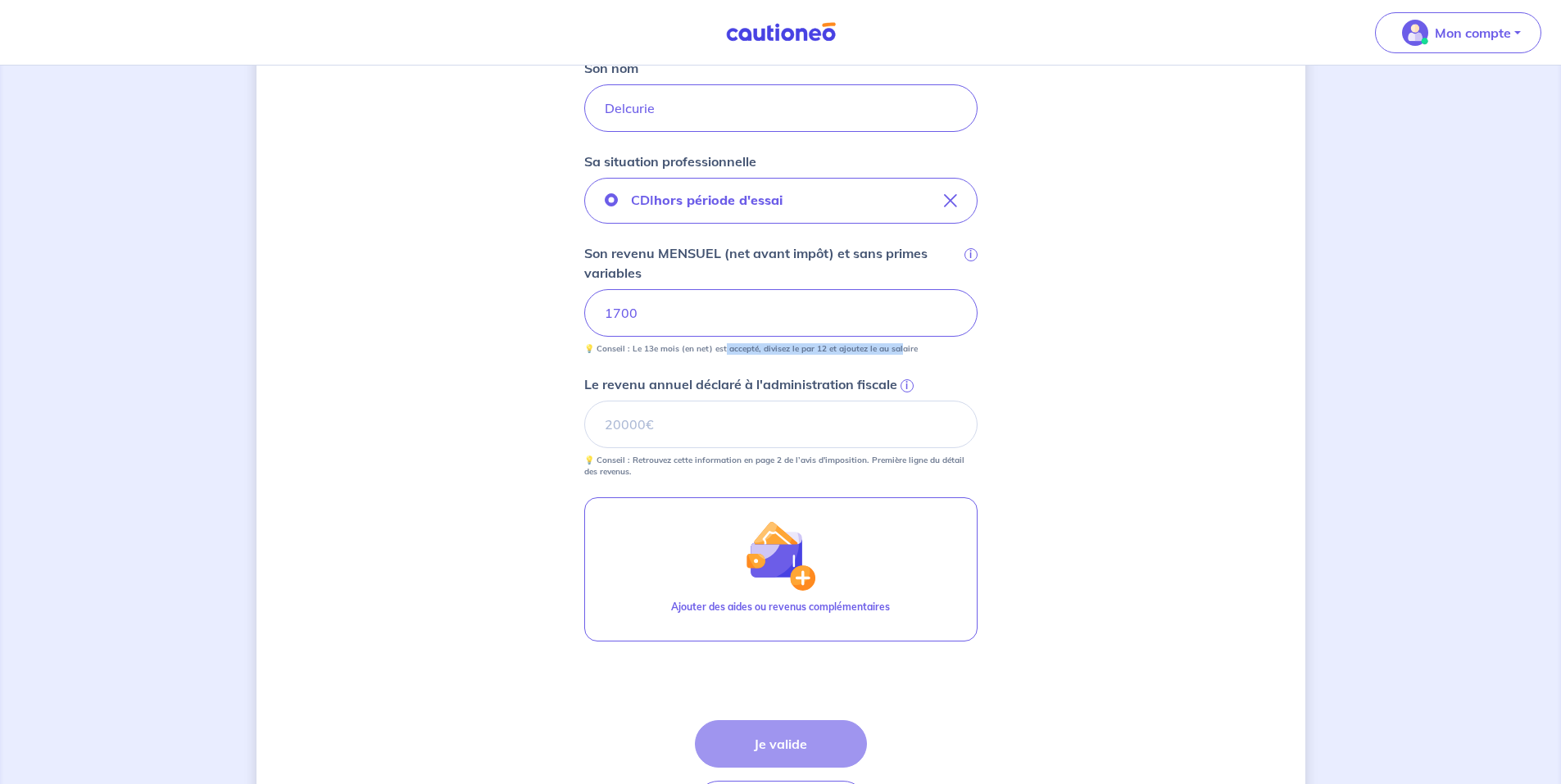
drag, startPoint x: 741, startPoint y: 350, endPoint x: 901, endPoint y: 353, distance: 160.0
click at [901, 353] on p "💡 Conseil : Le 13e mois (en net) est accepté, divisez le par 12 et ajoutez le a…" at bounding box center [751, 349] width 334 height 11
drag, startPoint x: 901, startPoint y: 353, endPoint x: 970, endPoint y: 359, distance: 69.3
click at [970, 359] on div "CDI hors période d'essai Son revenu MENSUEL (net avant impôt) et sans primes va…" at bounding box center [780, 328] width 393 height 300
drag, startPoint x: 675, startPoint y: 388, endPoint x: 898, endPoint y: 378, distance: 223.2
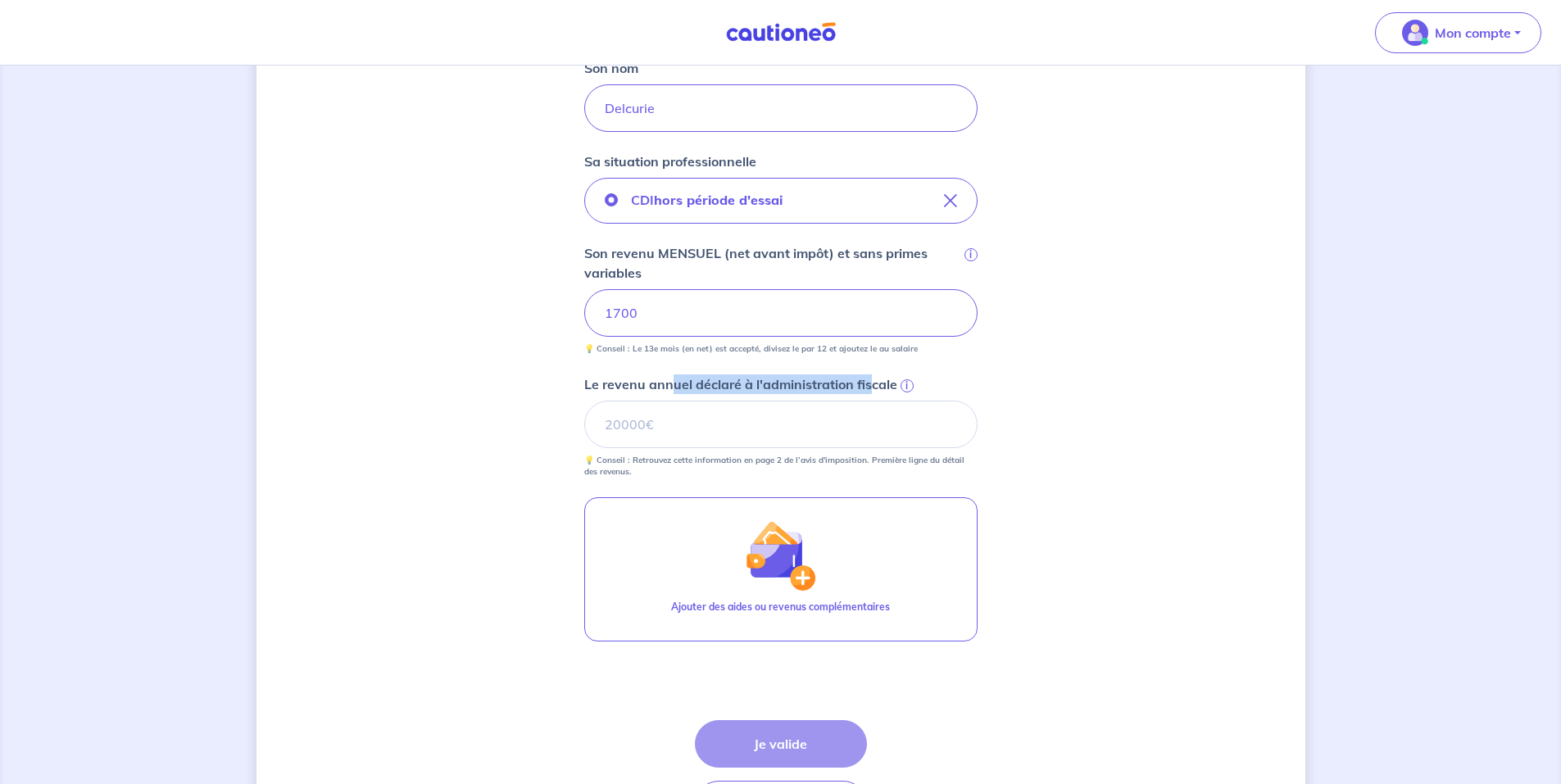
click at [898, 378] on label "Le revenu annuel déclaré à l'administration fiscale i" at bounding box center [780, 384] width 393 height 19
drag, startPoint x: 898, startPoint y: 378, endPoint x: 1062, endPoint y: 376, distance: 164.0
click at [1062, 376] on div "Concernant vos locataires 💡 Pour info : nous acceptons les personnes seules, le…" at bounding box center [780, 247] width 1049 height 1279
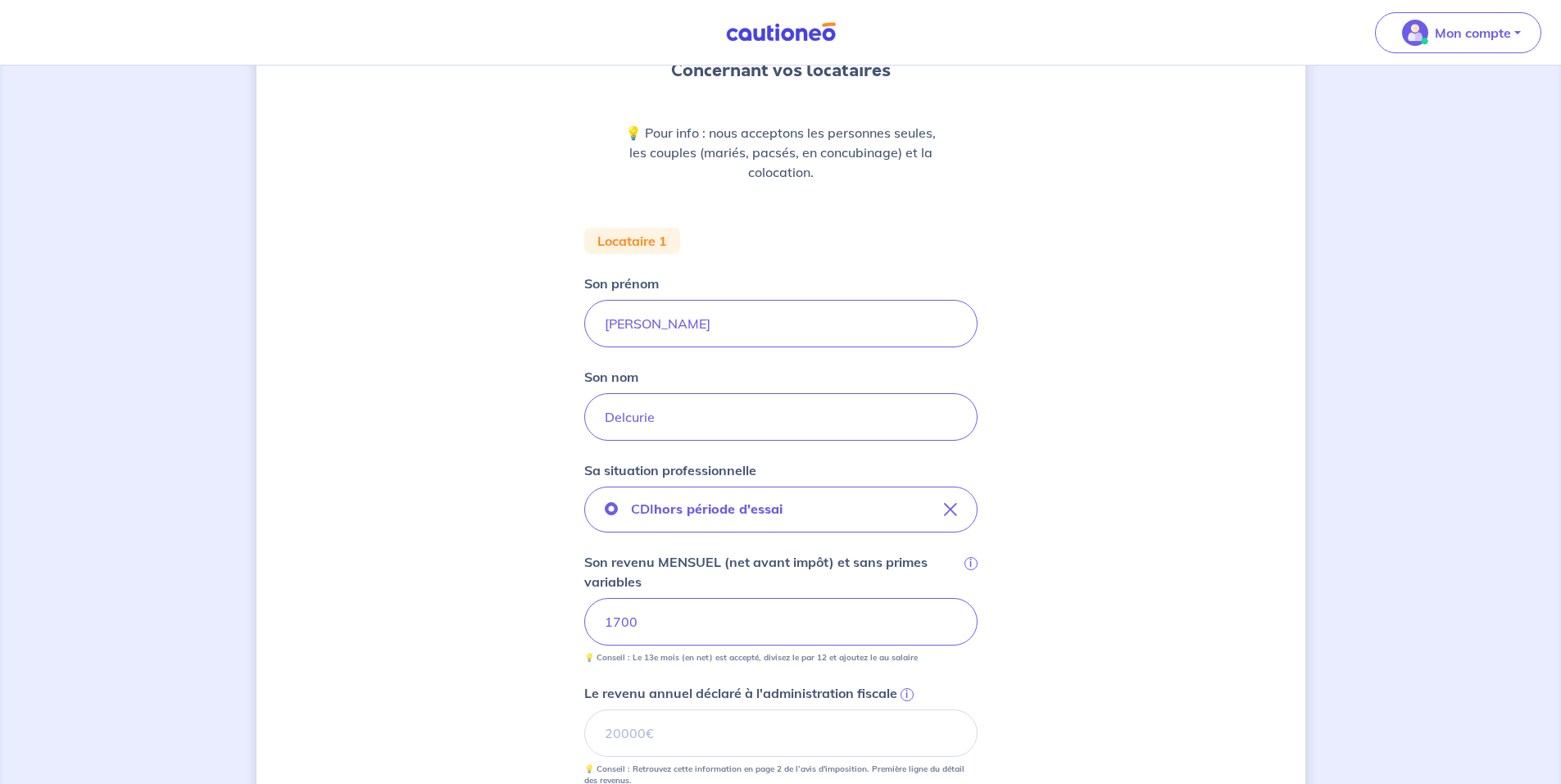
scroll to position [0, 0]
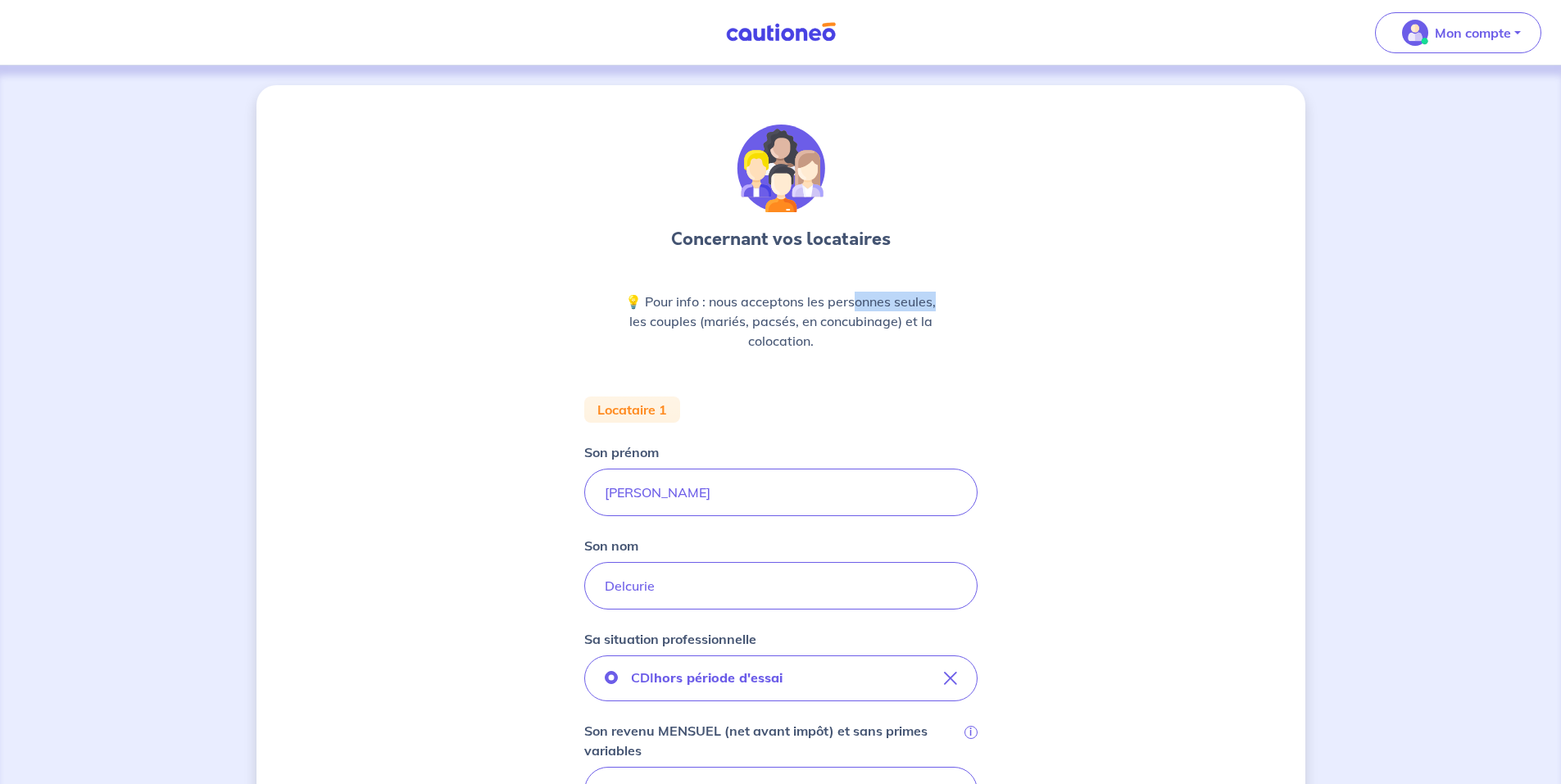
drag, startPoint x: 862, startPoint y: 299, endPoint x: 956, endPoint y: 305, distance: 94.2
click at [956, 305] on div "💡 Pour info : nous acceptons les personnes seules, les couples (mariés, pacsés,…" at bounding box center [780, 328] width 393 height 72
drag, startPoint x: 705, startPoint y: 320, endPoint x: 931, endPoint y: 319, distance: 226.0
click at [929, 319] on p "💡 Pour info : nous acceptons les personnes seules, les couples (mariés, pacsés,…" at bounding box center [781, 320] width 314 height 59
drag, startPoint x: 931, startPoint y: 319, endPoint x: 1069, endPoint y: 380, distance: 150.9
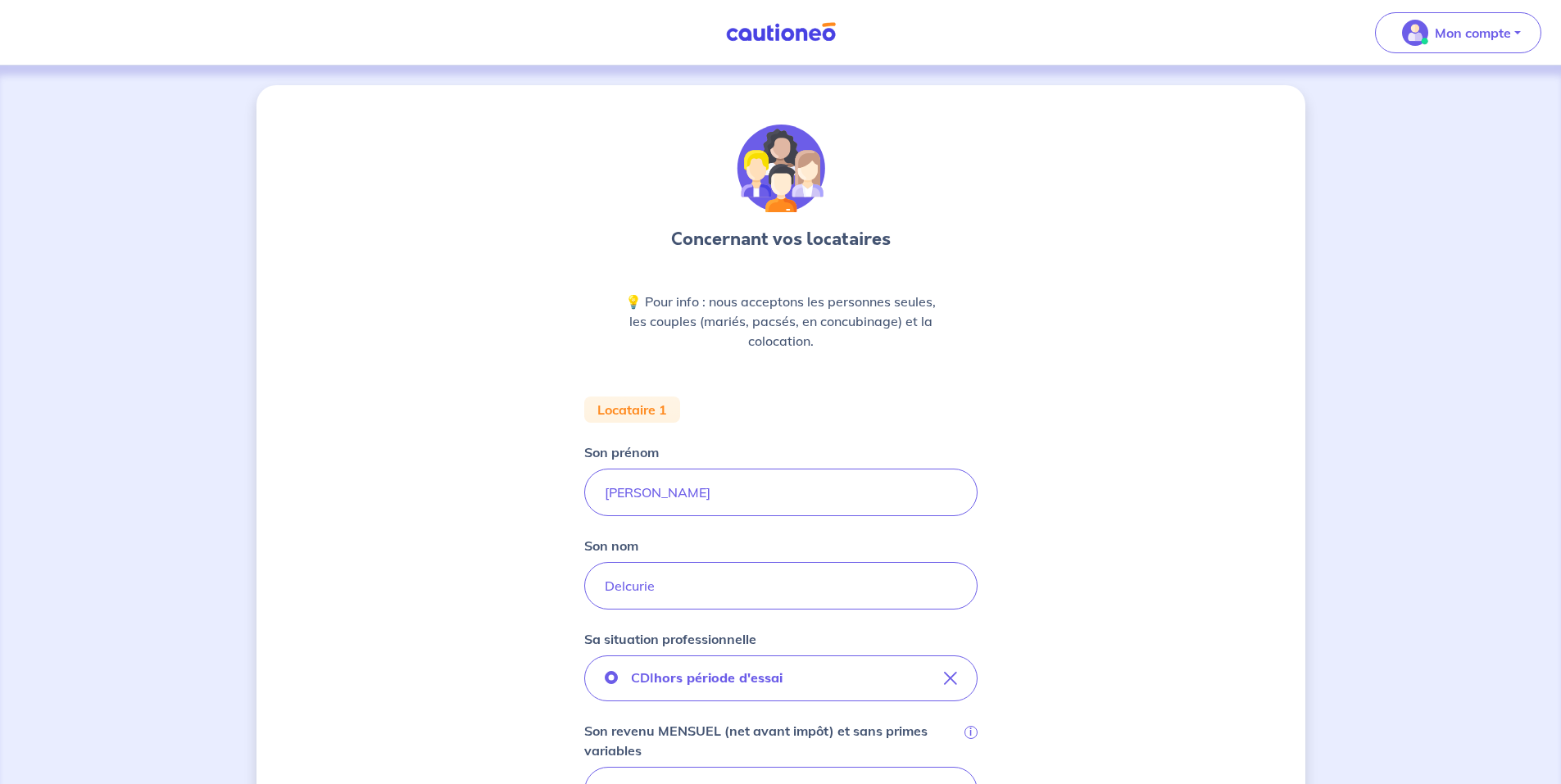
click at [1069, 380] on div "Concernant vos locataires 💡 Pour info : nous acceptons les personnes seules, le…" at bounding box center [780, 724] width 1049 height 1279
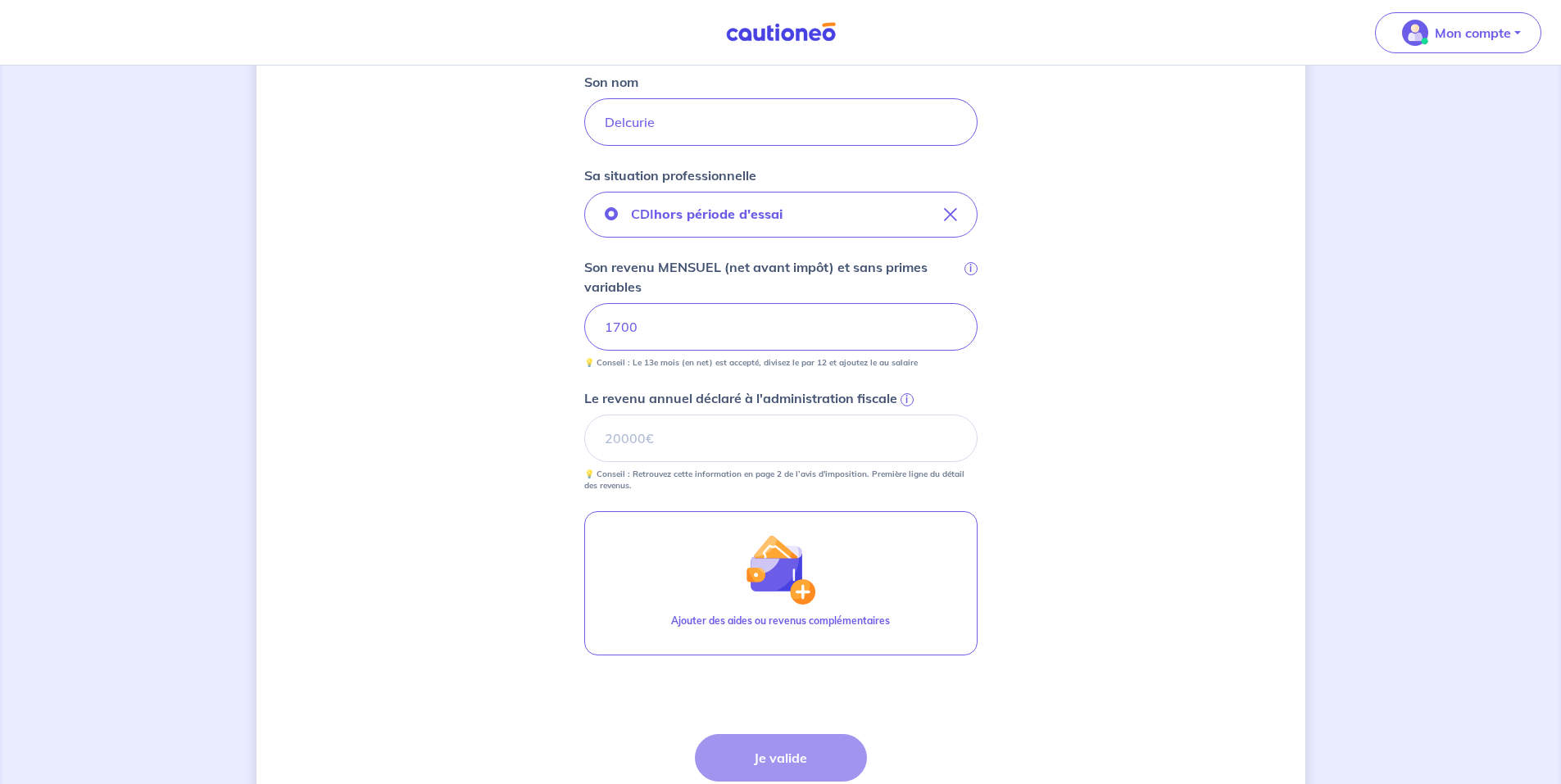
scroll to position [328, 0]
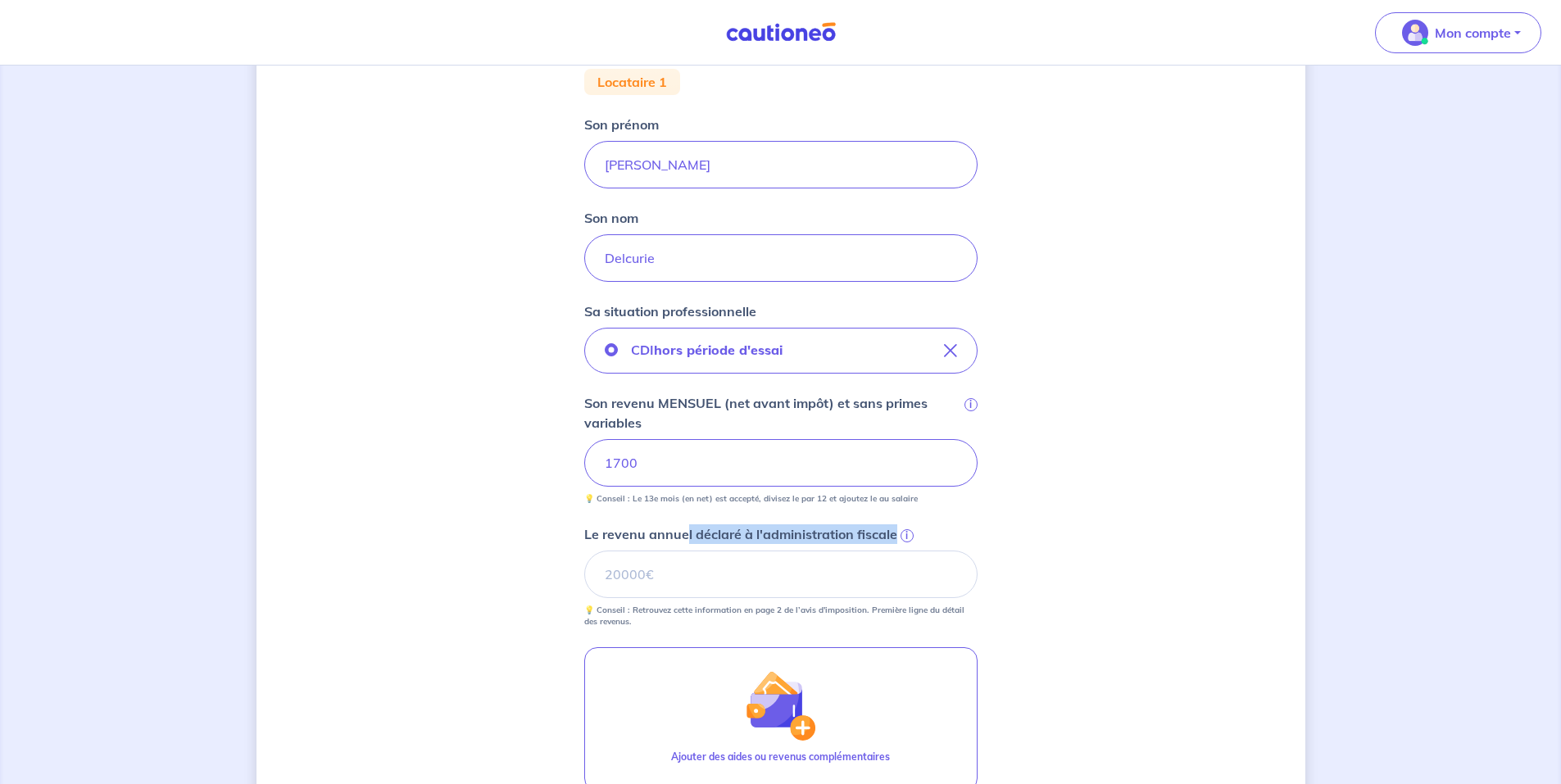
drag, startPoint x: 686, startPoint y: 535, endPoint x: 908, endPoint y: 516, distance: 222.8
click at [908, 516] on div "CDI hors période d'essai Son revenu MENSUEL (net avant impôt) et sans primes va…" at bounding box center [780, 478] width 393 height 300
drag, startPoint x: 908, startPoint y: 516, endPoint x: 1090, endPoint y: 551, distance: 185.3
click at [1108, 549] on div "Concernant vos locataires 💡 Pour info : nous acceptons les personnes seules, le…" at bounding box center [780, 396] width 1049 height 1279
click at [908, 531] on span "i" at bounding box center [907, 535] width 13 height 13
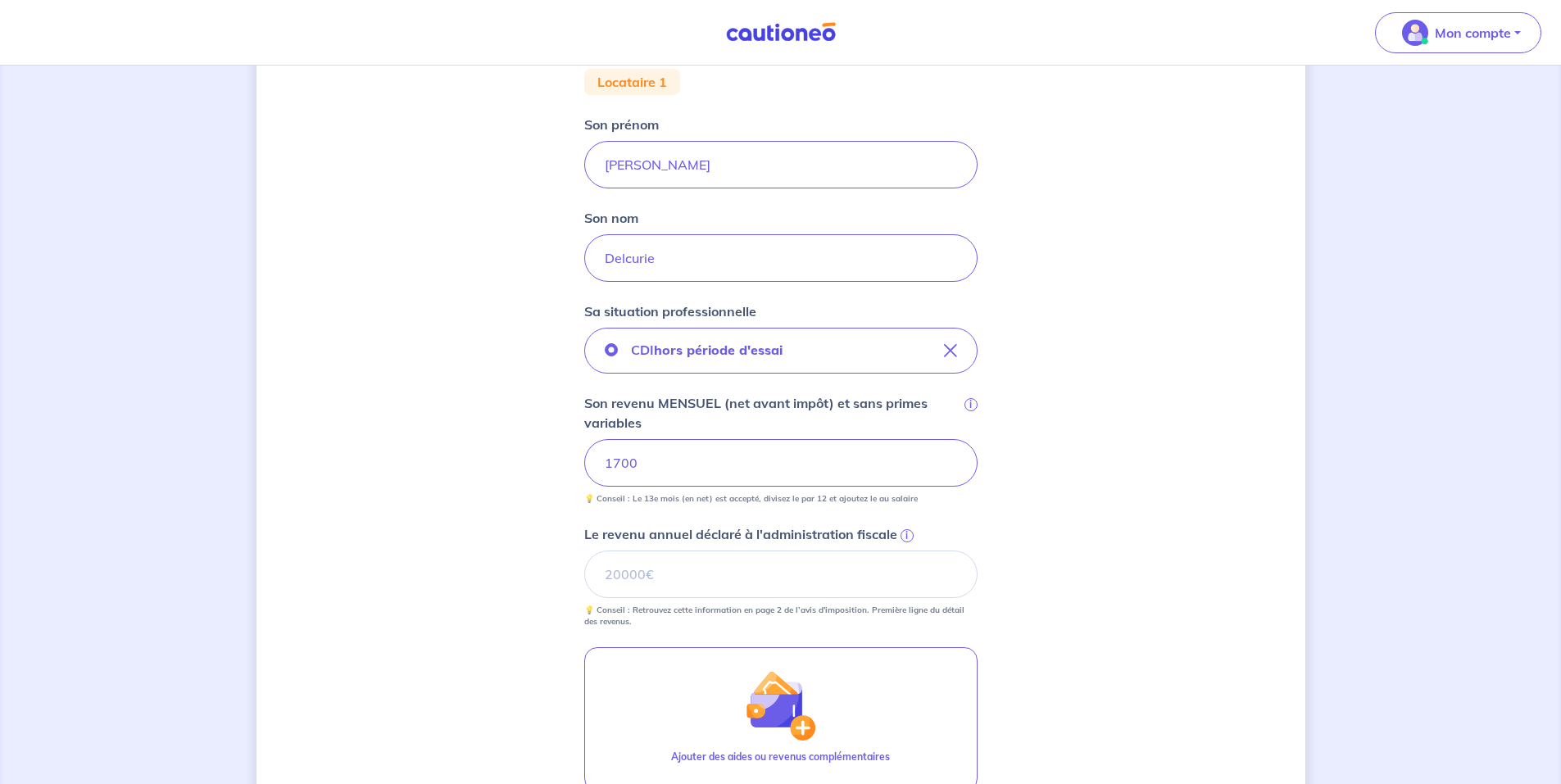
click at [908, 550] on input "Le revenu annuel déclaré à l'administration fiscale i" at bounding box center [780, 574] width 393 height 48
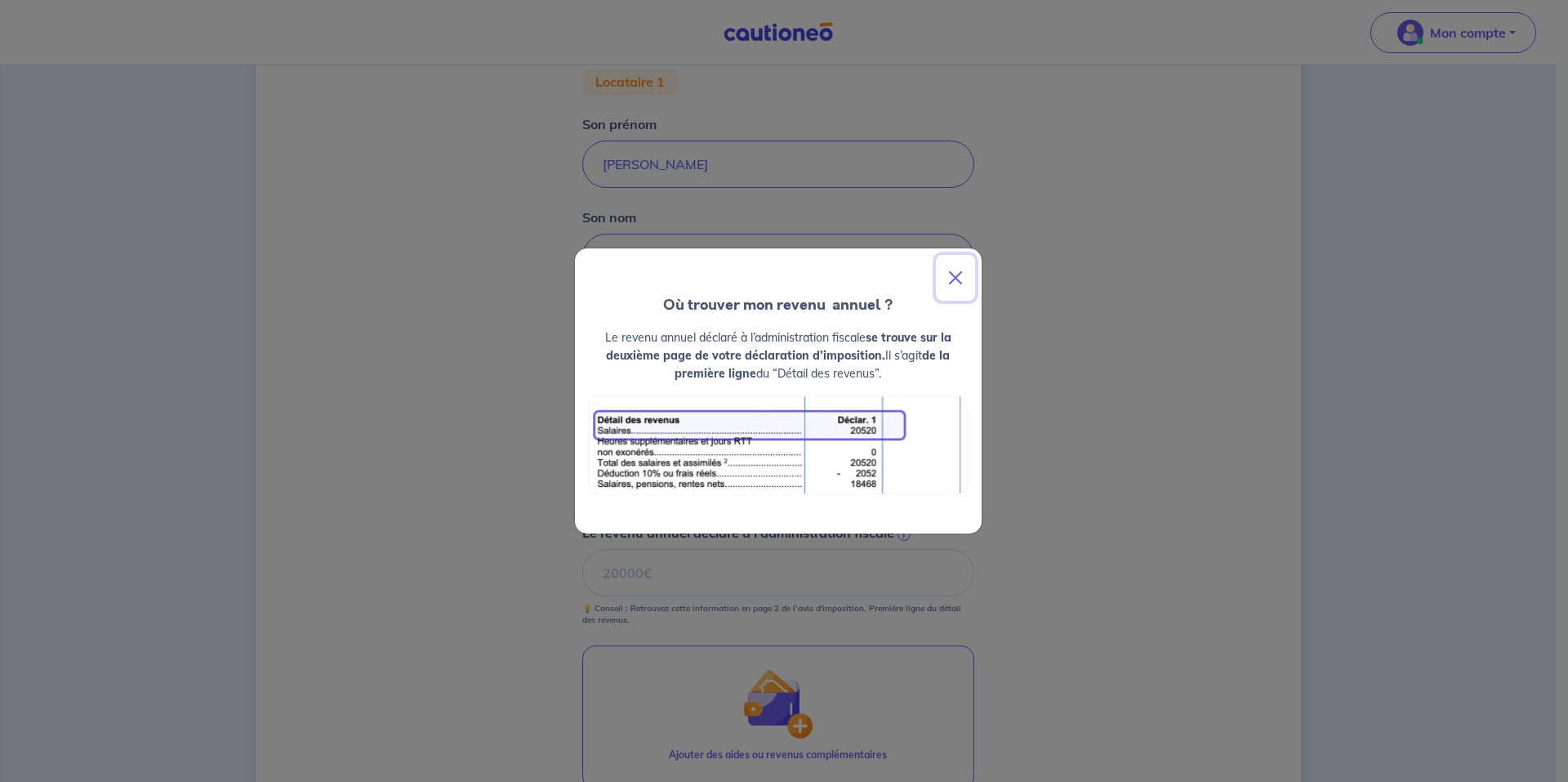
click at [964, 278] on button "Close" at bounding box center [955, 277] width 40 height 46
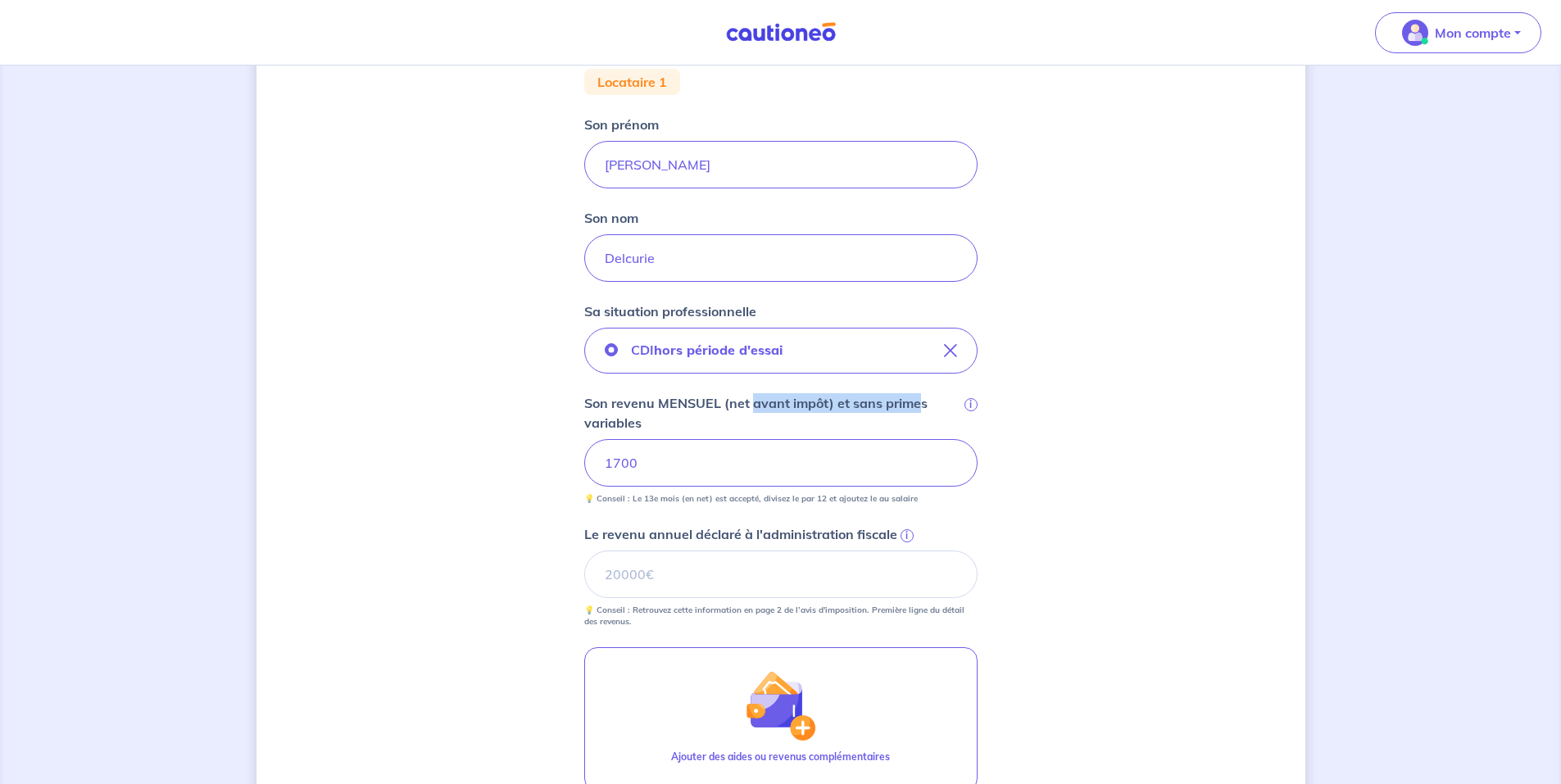
drag, startPoint x: 755, startPoint y: 409, endPoint x: 920, endPoint y: 411, distance: 165.0
click at [920, 411] on p "Son revenu MENSUEL (net avant impôt) et sans primes variables" at bounding box center [772, 412] width 377 height 40
click at [716, 428] on p "Son revenu MENSUEL (net avant impôt) et sans primes variables" at bounding box center [772, 412] width 377 height 40
click at [716, 439] on input "1700" at bounding box center [780, 463] width 393 height 48
drag, startPoint x: 610, startPoint y: 420, endPoint x: 636, endPoint y: 420, distance: 26.0
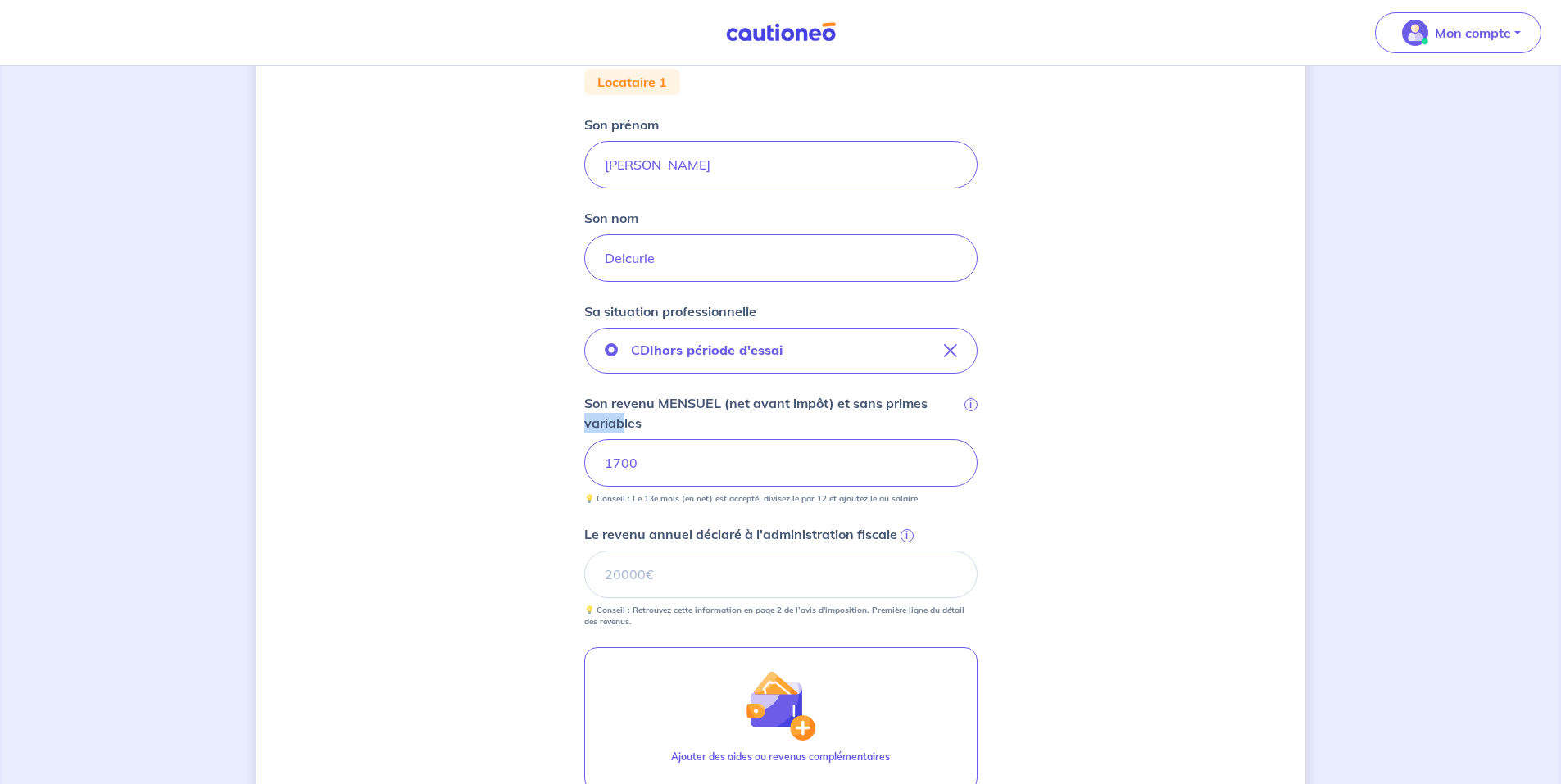
click at [634, 420] on p "Son revenu MENSUEL (net avant impôt) et sans primes variables" at bounding box center [772, 412] width 377 height 40
drag, startPoint x: 636, startPoint y: 420, endPoint x: 693, endPoint y: 424, distance: 57.1
click at [693, 424] on p "Son revenu MENSUEL (net avant impôt) et sans primes variables" at bounding box center [772, 412] width 377 height 40
click at [693, 439] on input "1700" at bounding box center [780, 463] width 393 height 48
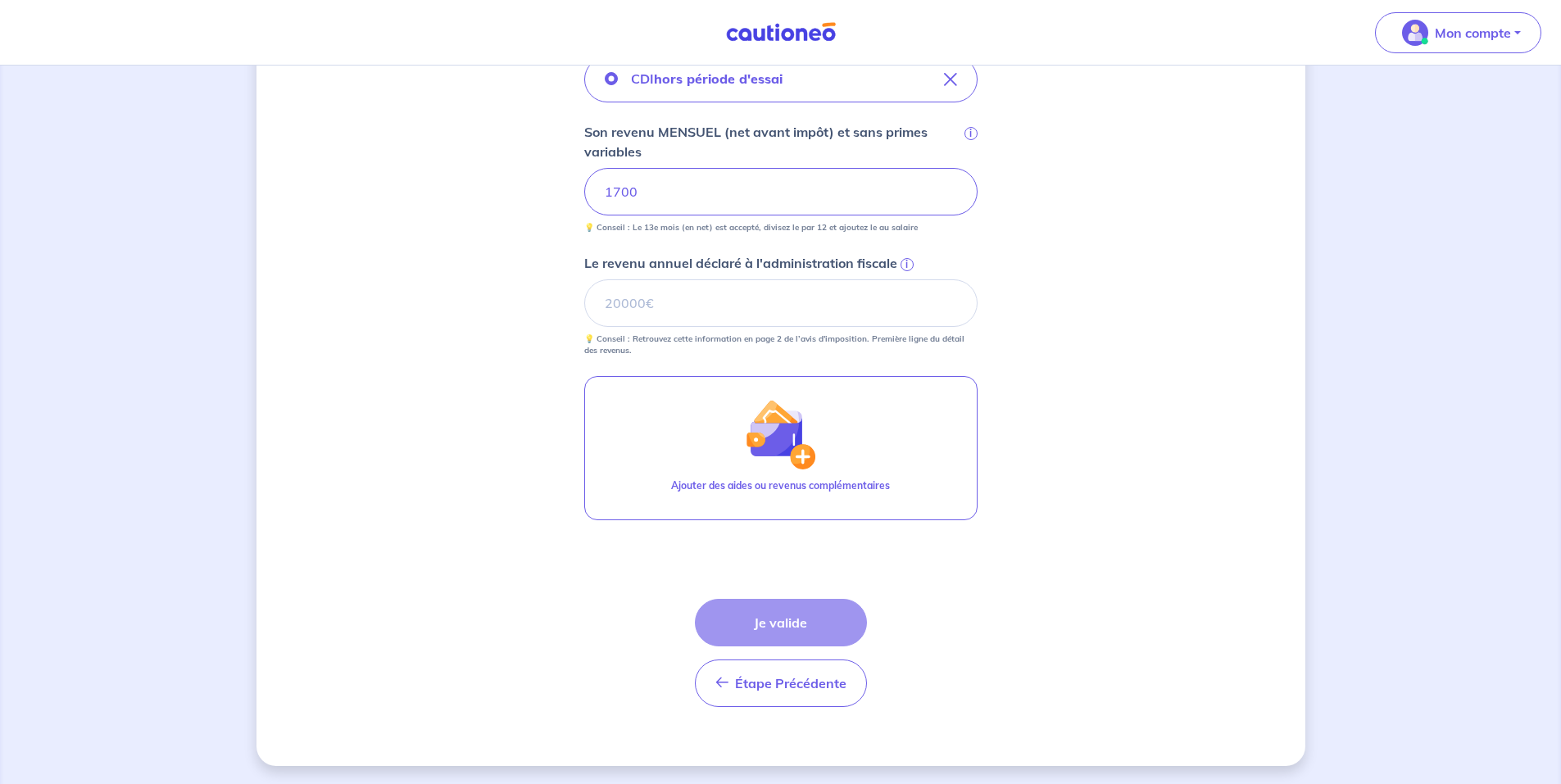
scroll to position [600, 0]
click at [780, 614] on div "Étape Précédente Précédent Je valide Je valide" at bounding box center [781, 651] width 172 height 108
click at [810, 612] on div "Étape Précédente Précédent Je valide Je valide" at bounding box center [781, 651] width 172 height 108
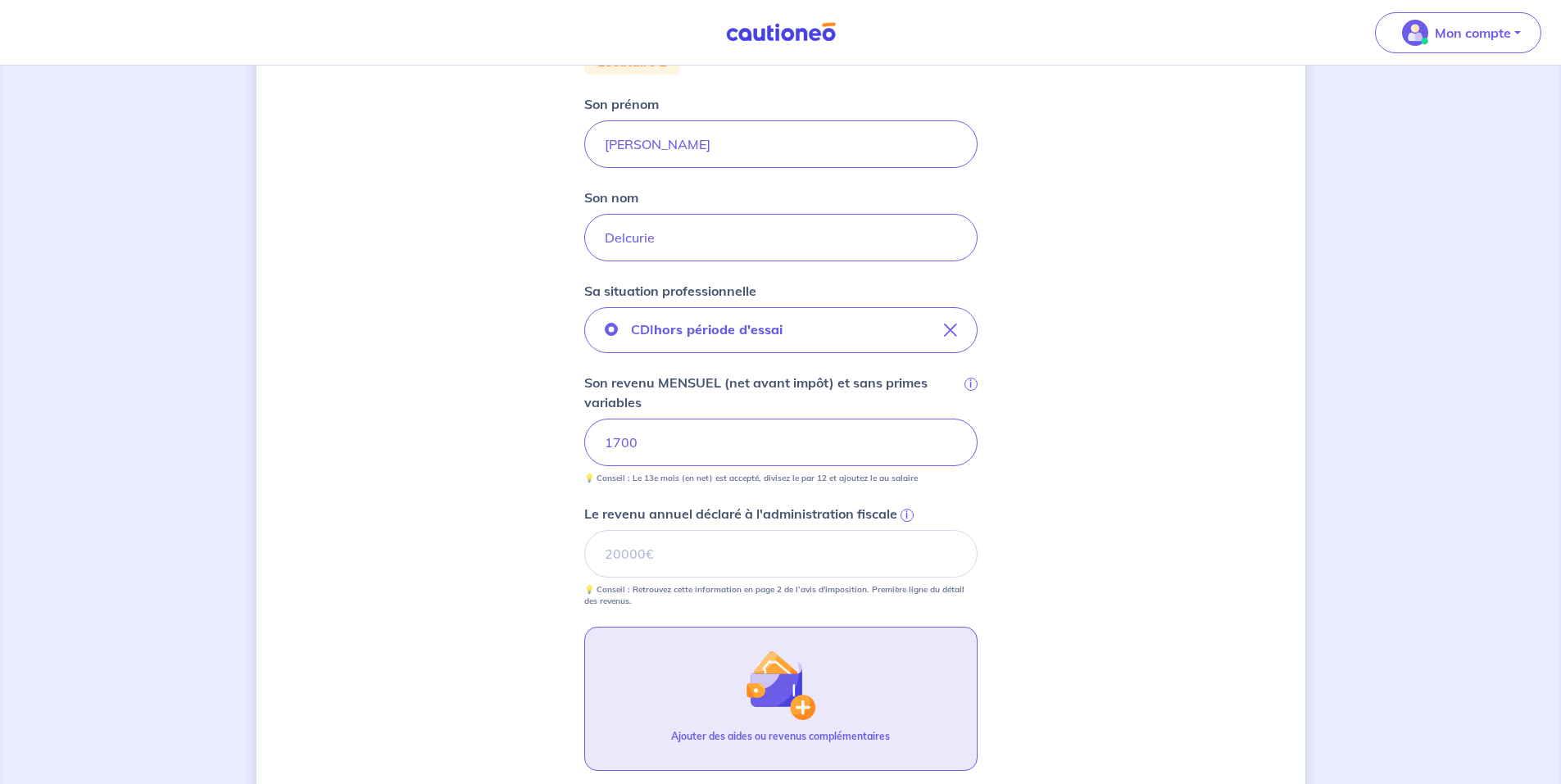
scroll to position [328, 0]
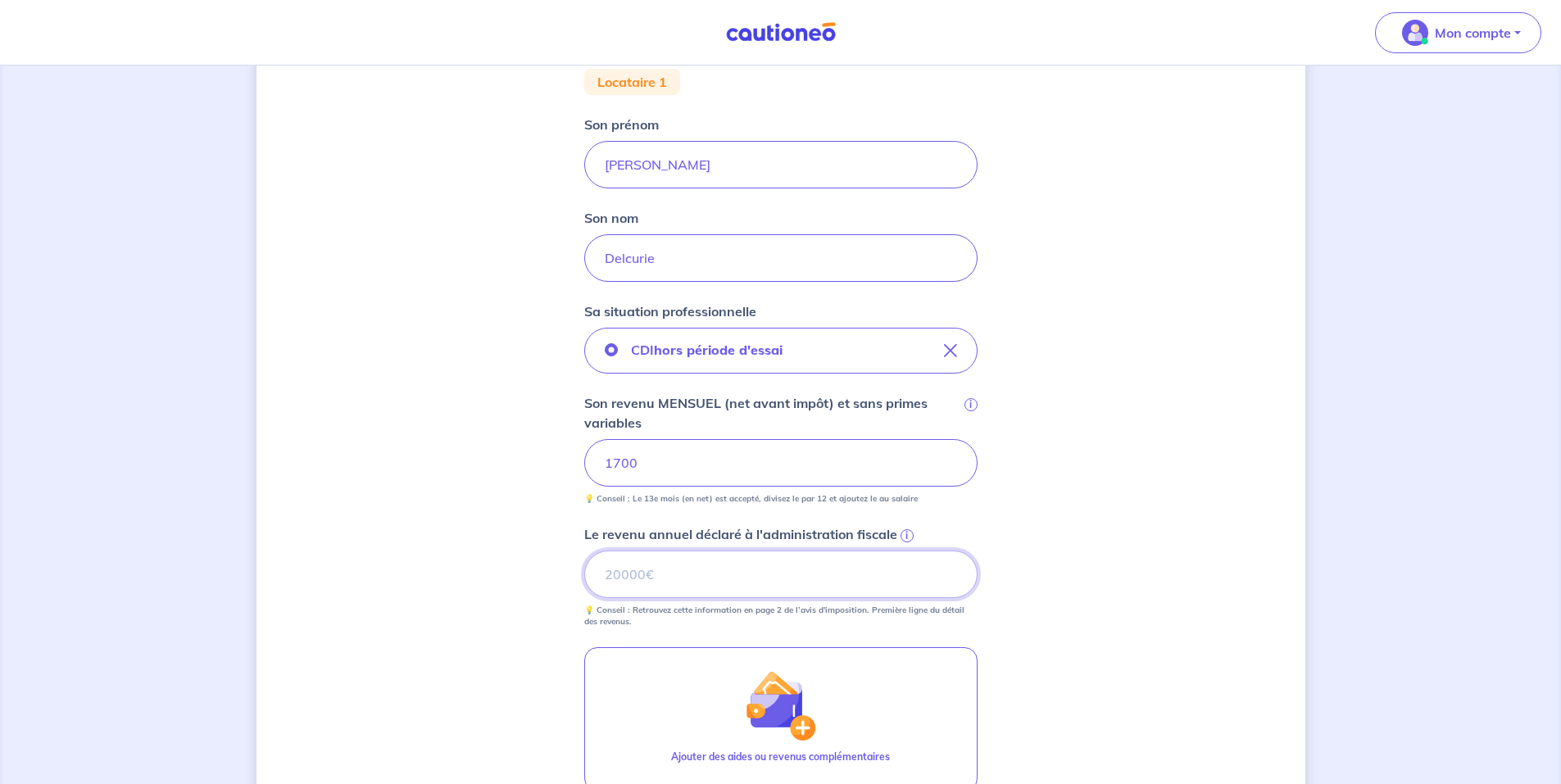
click at [652, 571] on input "Le revenu annuel déclaré à l'administration fiscale i" at bounding box center [780, 574] width 393 height 48
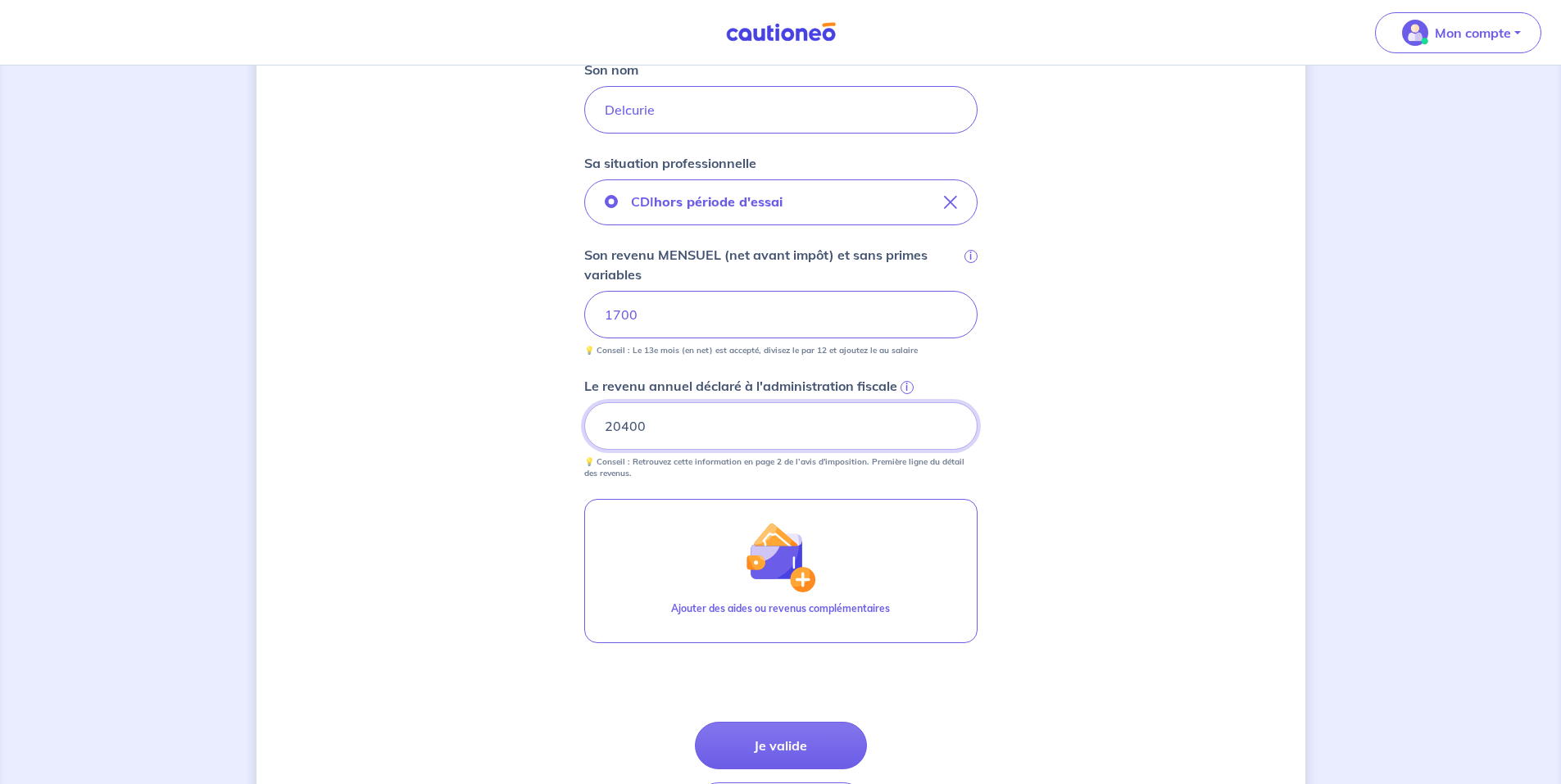
scroll to position [600, 0]
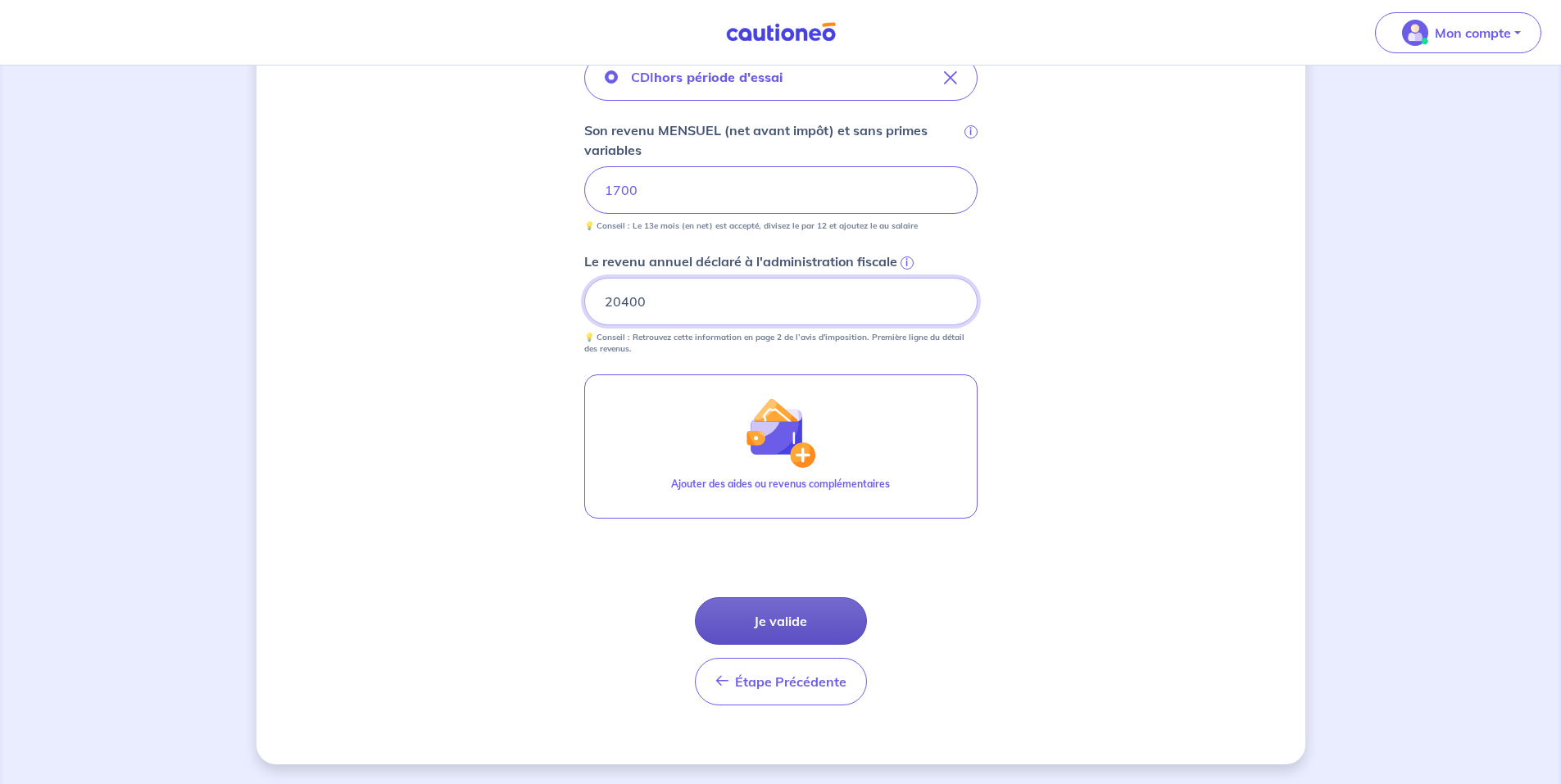
type input "20400"
click at [788, 615] on button "Je valide" at bounding box center [781, 621] width 172 height 48
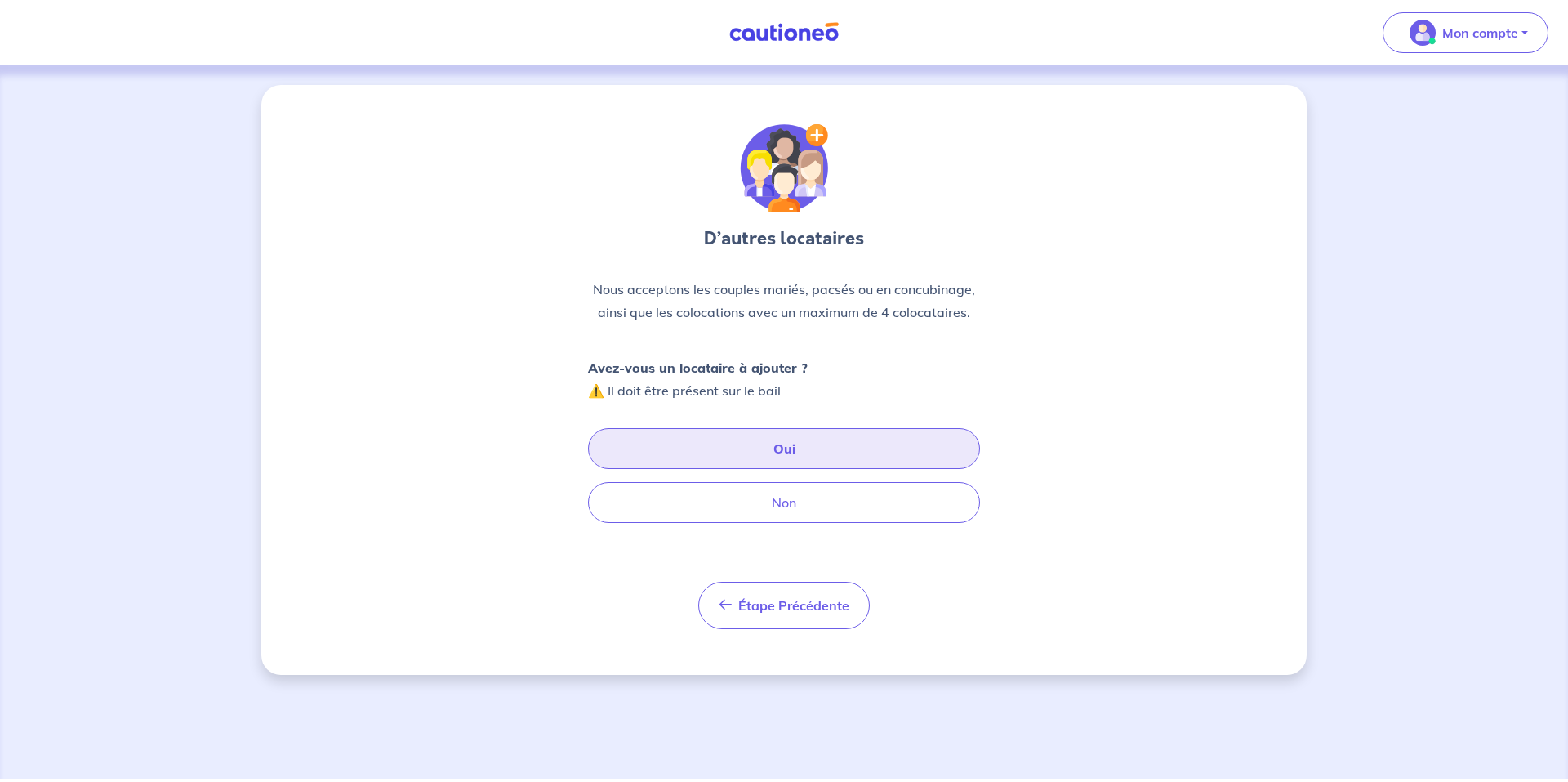
click at [796, 446] on button "Oui" at bounding box center [784, 448] width 392 height 41
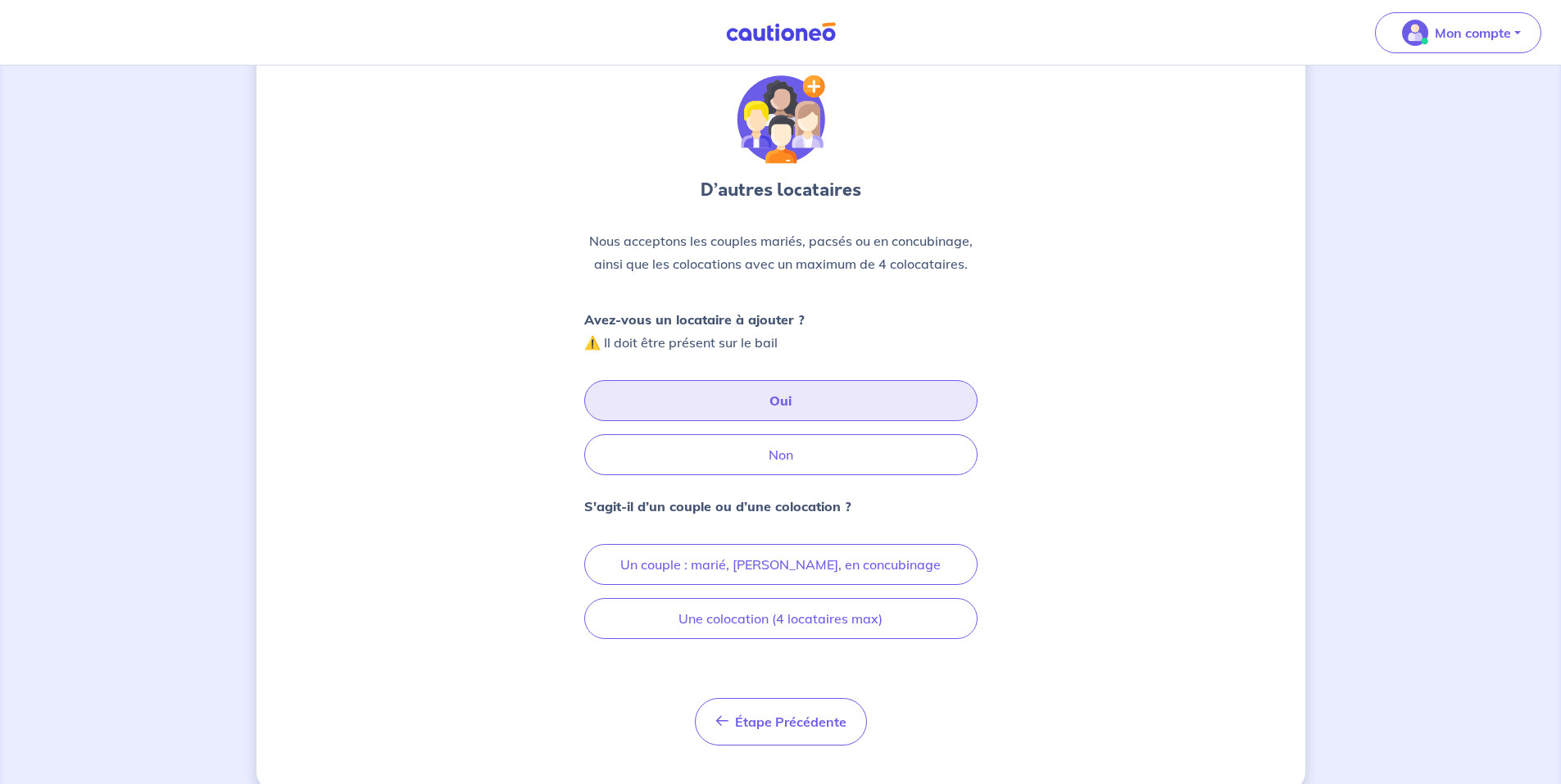
scroll to position [76, 0]
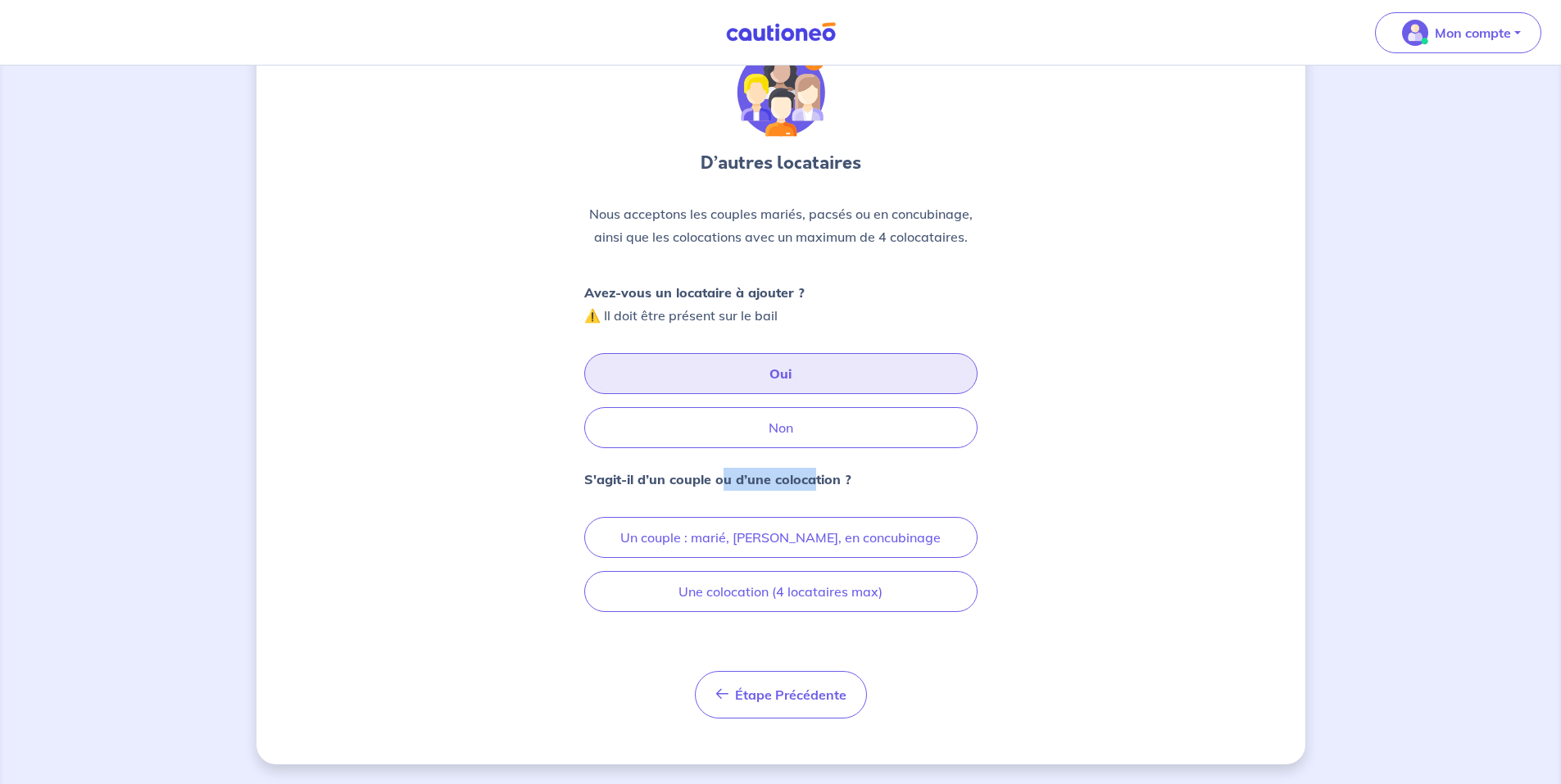
drag, startPoint x: 731, startPoint y: 470, endPoint x: 837, endPoint y: 468, distance: 106.0
click at [836, 468] on p "S'agit-il d’un couple ou d’une colocation ?" at bounding box center [717, 479] width 267 height 23
drag, startPoint x: 837, startPoint y: 468, endPoint x: 935, endPoint y: 489, distance: 100.2
click at [935, 489] on div "S'agit-il d’un couple ou d’une colocation ? Un couple : marié, pacsé, en concub…" at bounding box center [780, 539] width 393 height 144
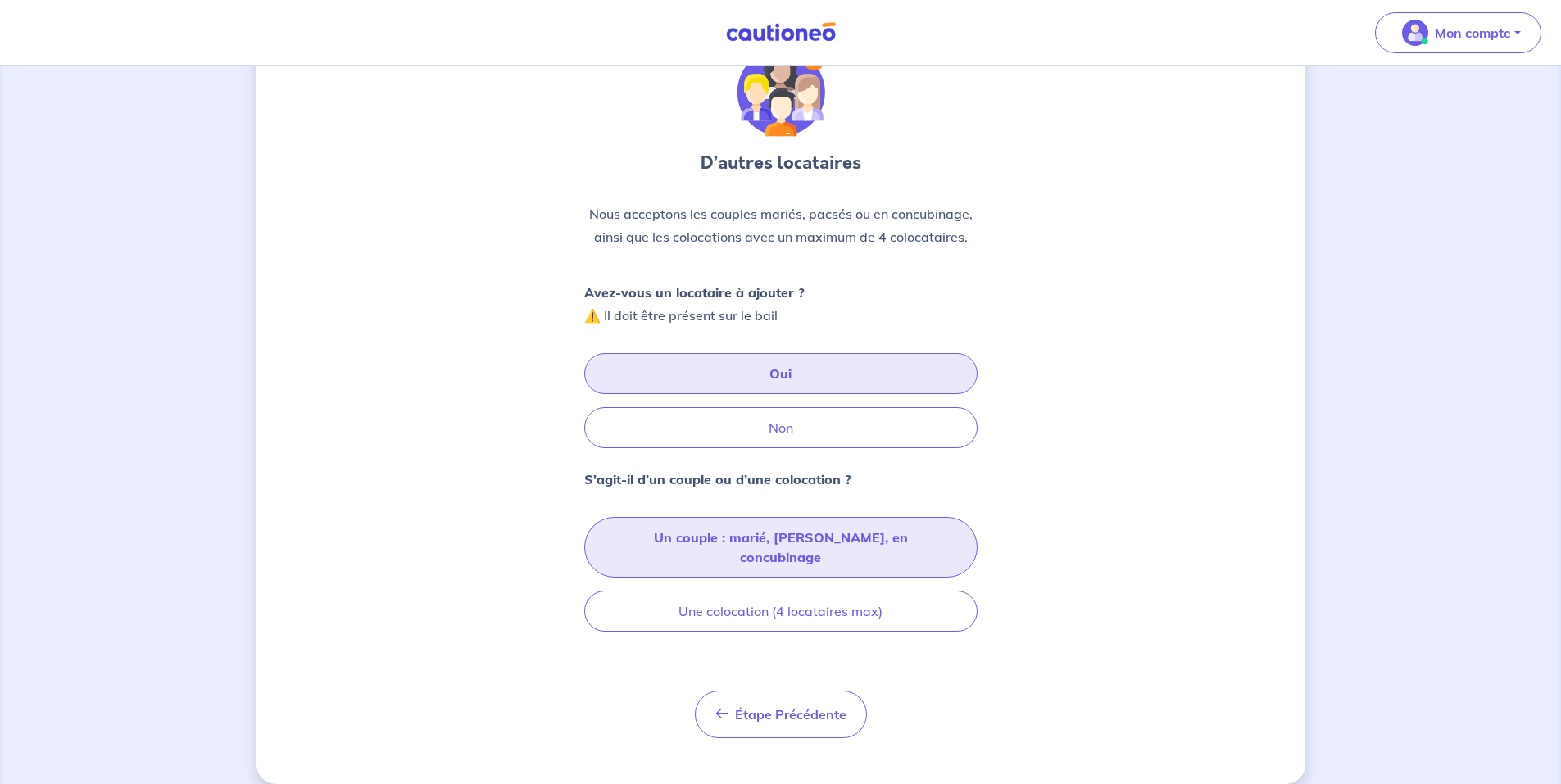
click at [818, 537] on button "Un couple : marié, [PERSON_NAME], en concubinage" at bounding box center [780, 547] width 393 height 61
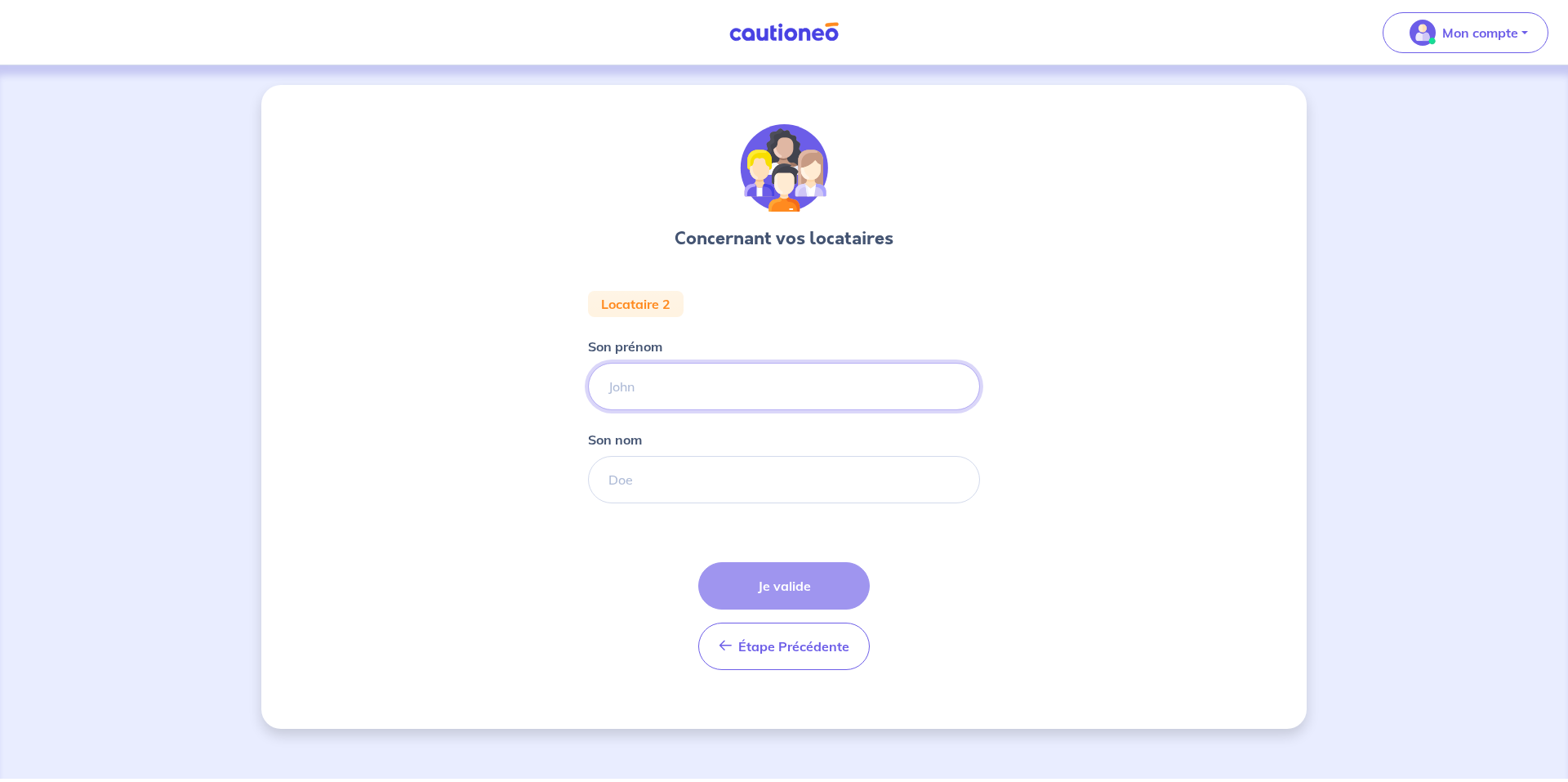
click at [663, 395] on input "Son prénom" at bounding box center [784, 387] width 392 height 48
click at [1209, 406] on div "Concernant vos locataires Locataire 2 Son prénom Son nom Étape Précédente Précé…" at bounding box center [784, 406] width 1045 height 644
click at [713, 388] on input "Son prénom" at bounding box center [784, 387] width 392 height 48
click at [419, 379] on div "Concernant vos locataires Locataire 2 Son prénom Son nom Étape Précédente Précé…" at bounding box center [784, 406] width 1045 height 644
click at [640, 378] on input "Son prénom" at bounding box center [784, 387] width 392 height 48
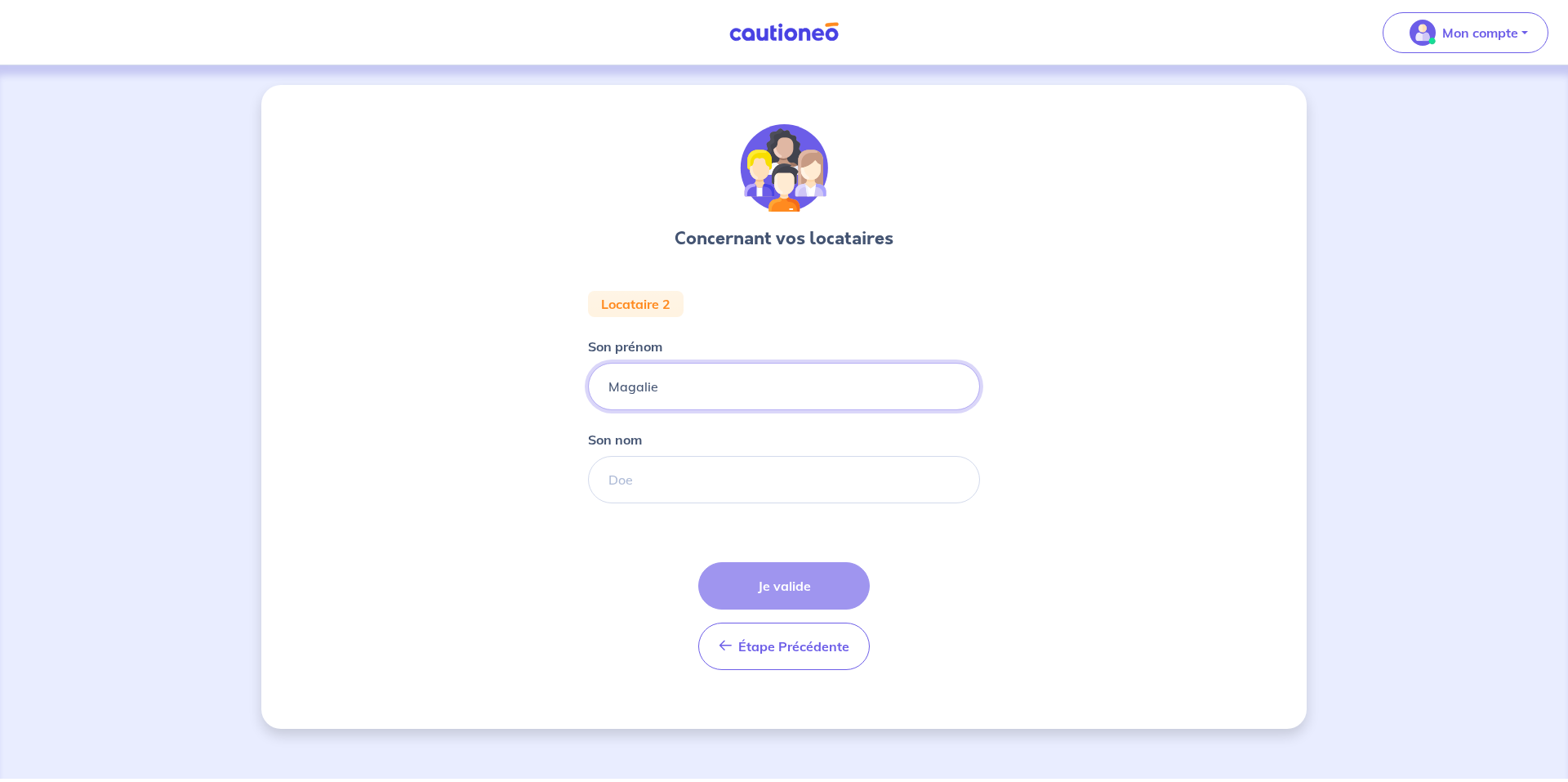
type input "Magalie"
click at [703, 476] on input "Son nom" at bounding box center [784, 480] width 392 height 48
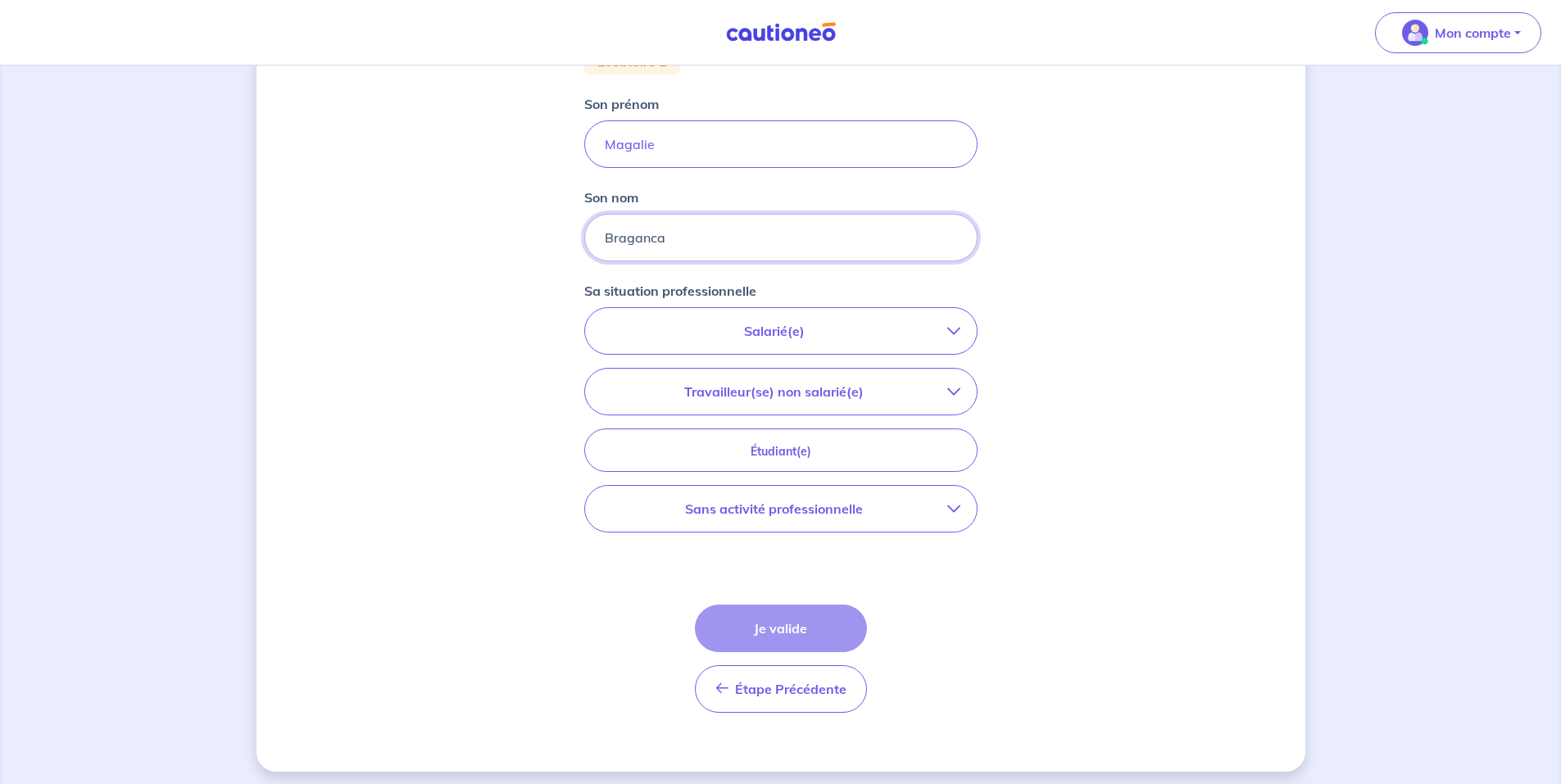
scroll to position [251, 0]
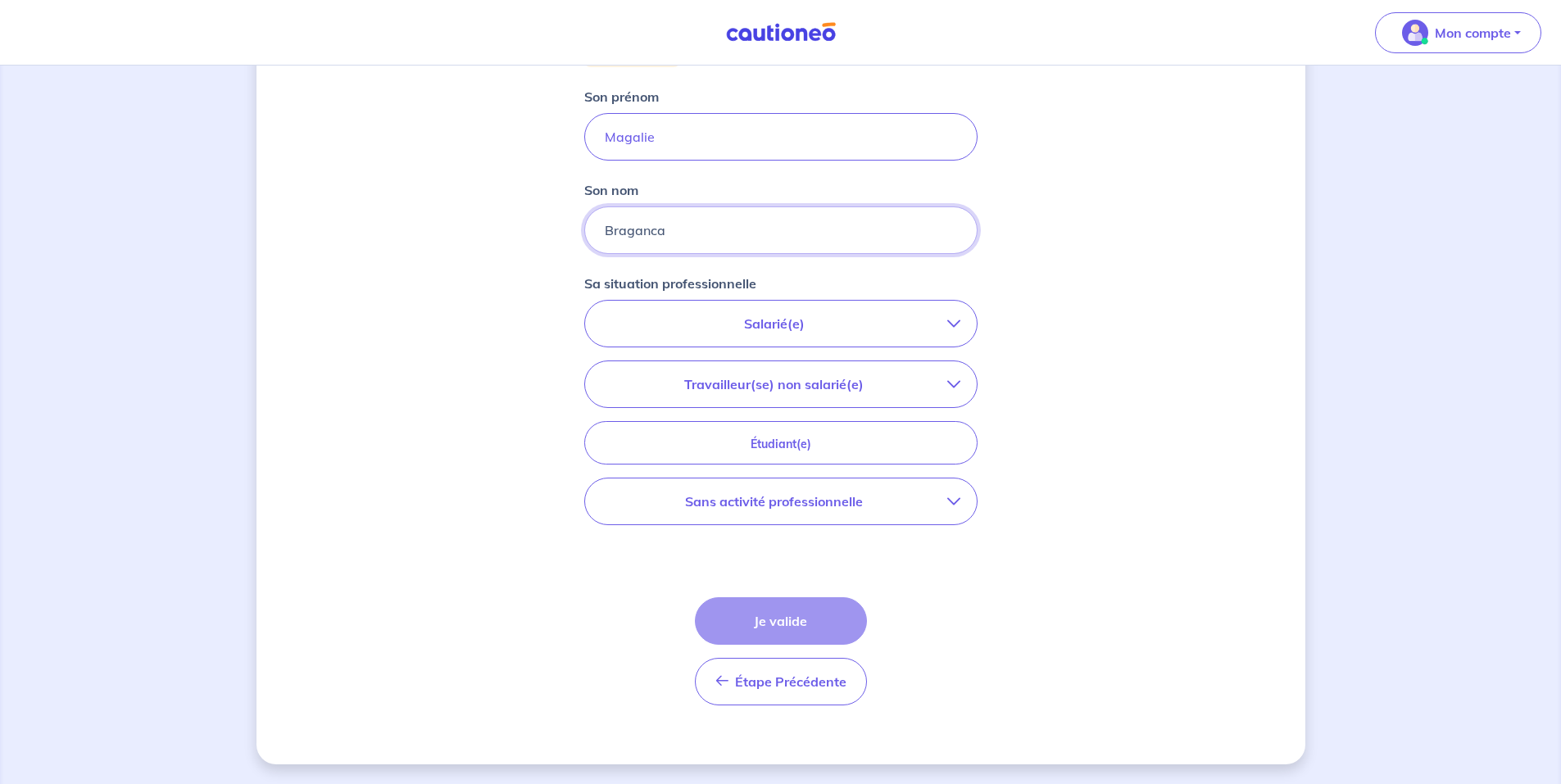
type input "Braganca"
click at [833, 318] on p "Salarié(e)" at bounding box center [774, 323] width 345 height 19
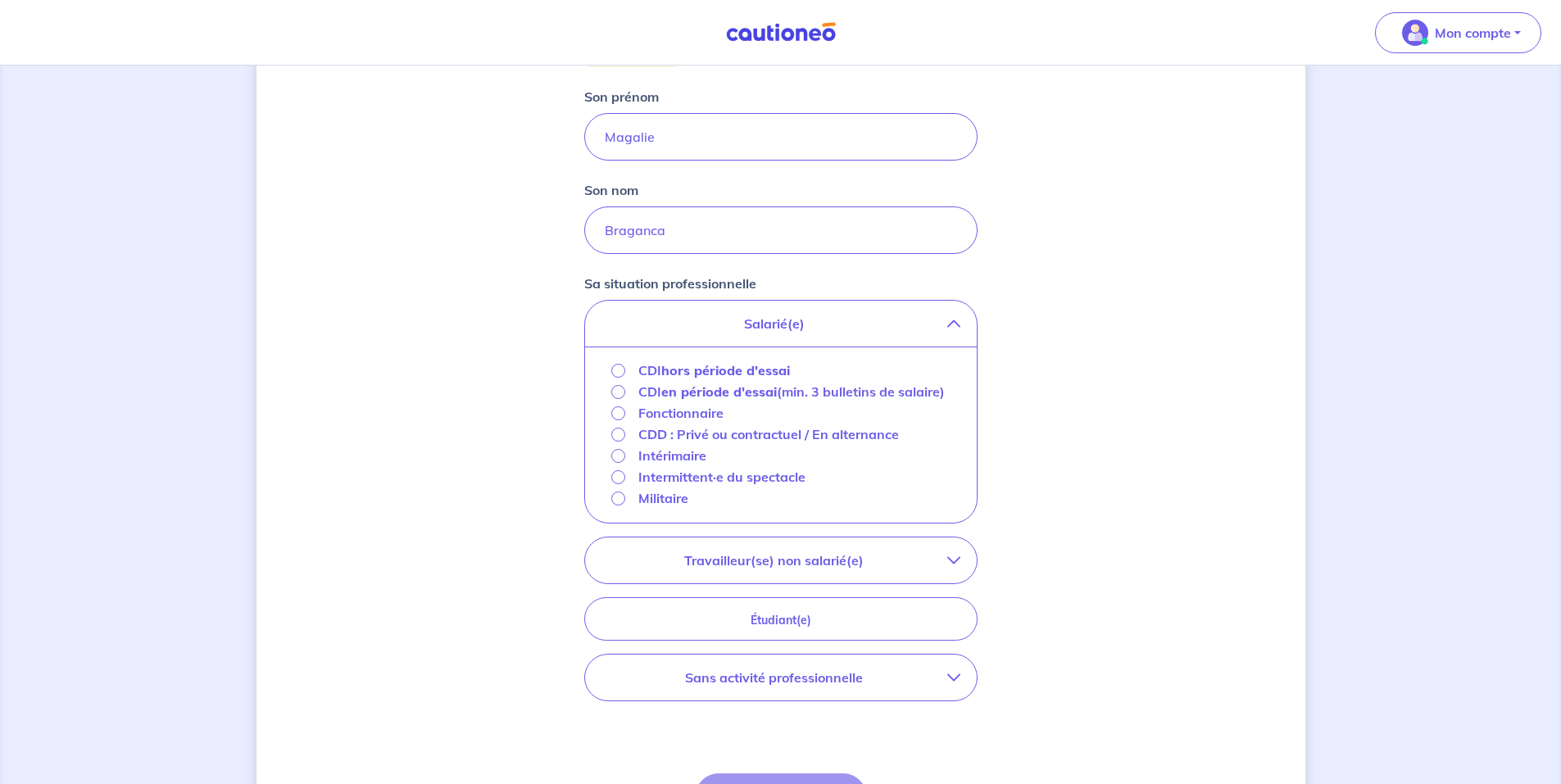
click at [732, 360] on p "CDI hors période d'essai" at bounding box center [715, 370] width 152 height 19
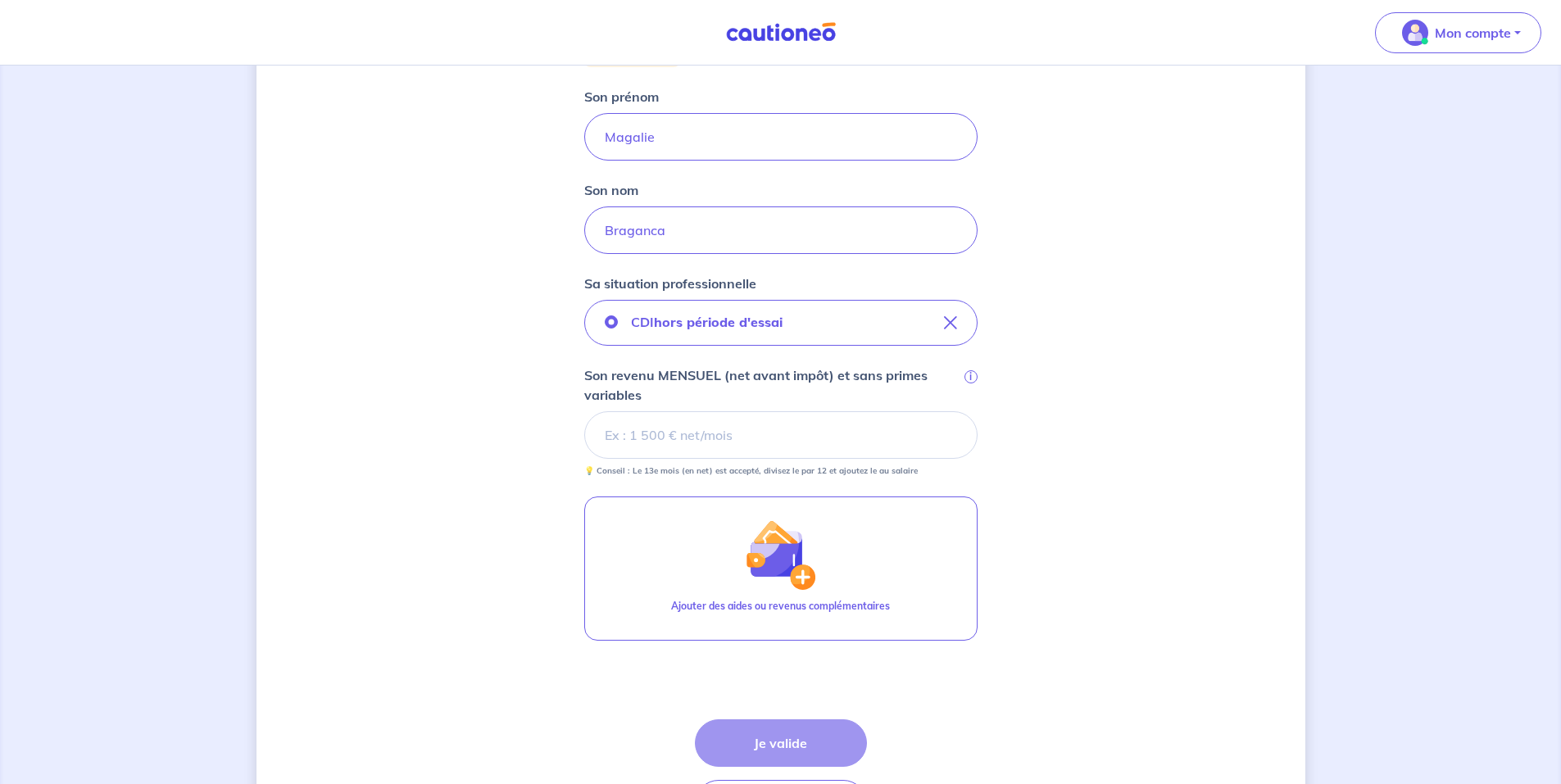
click at [669, 433] on input "Son revenu MENSUEL (net avant impôt) et sans primes variables i" at bounding box center [780, 435] width 393 height 48
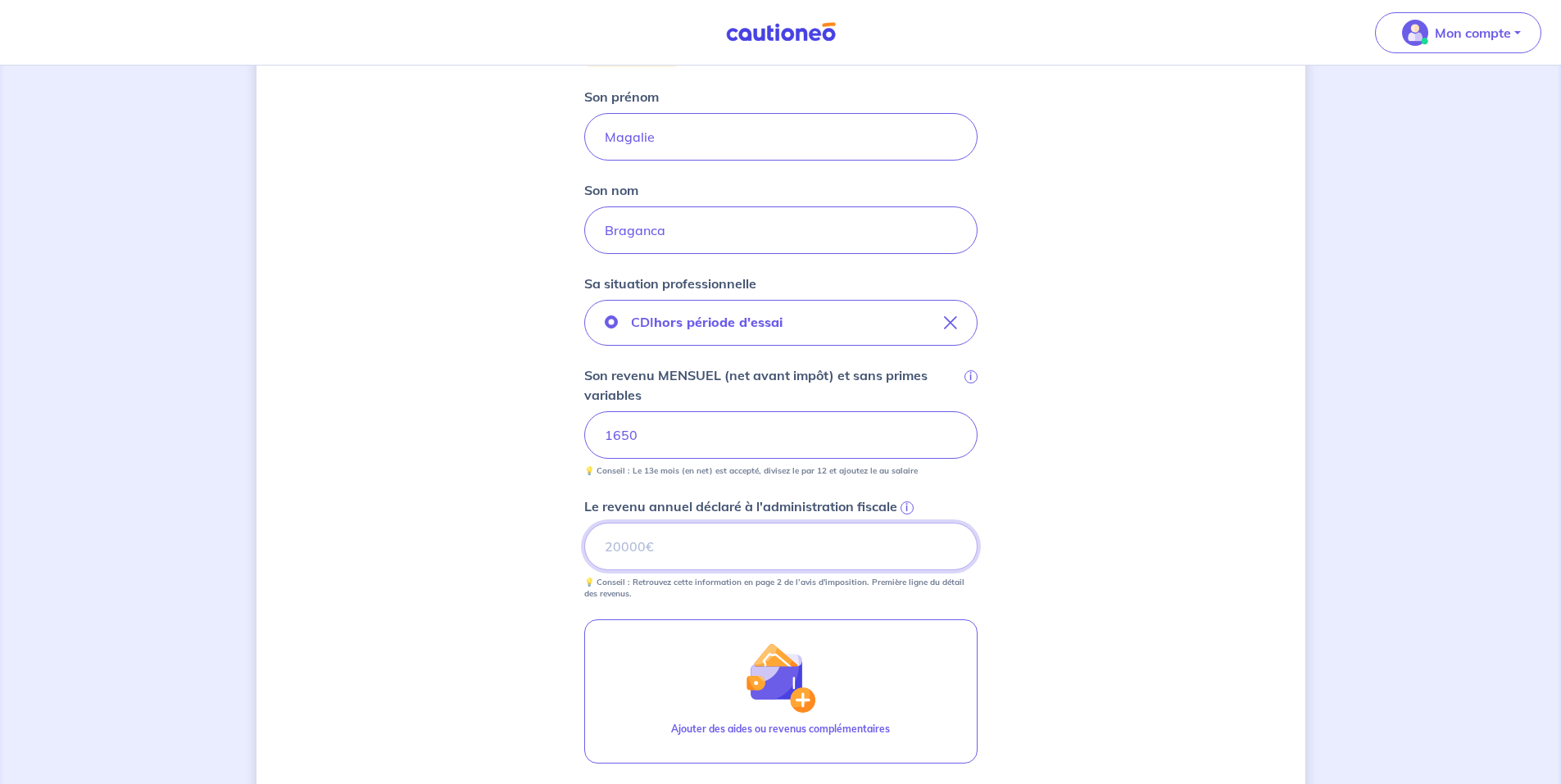
click at [695, 534] on input "Le revenu annuel déclaré à l'administration fiscale i" at bounding box center [780, 547] width 393 height 48
drag, startPoint x: 654, startPoint y: 442, endPoint x: 561, endPoint y: 434, distance: 93.3
click at [561, 434] on div "Concernant vos locataires Locataire 2 Son prénom [PERSON_NAME] Son nom Braganca…" at bounding box center [780, 422] width 1049 height 1174
click at [1085, 431] on div "Concernant vos locataires Locataire 2 Son prénom [PERSON_NAME] Son nom Braganca…" at bounding box center [780, 422] width 1049 height 1174
click at [621, 539] on input "Le revenu annuel déclaré à l'administration fiscale i" at bounding box center [780, 547] width 393 height 48
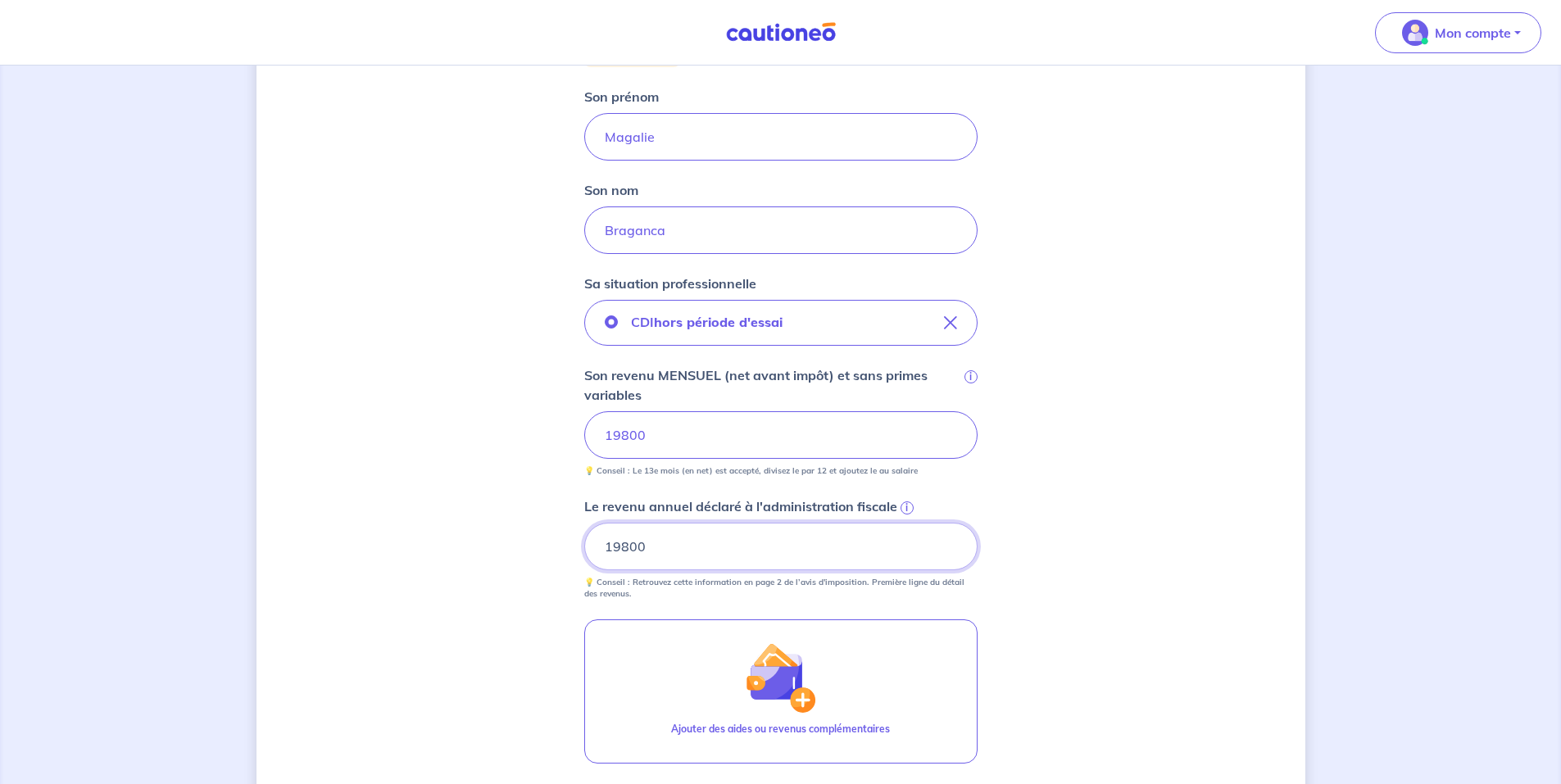
type input "19800"
drag, startPoint x: 663, startPoint y: 439, endPoint x: 583, endPoint y: 433, distance: 80.2
click at [582, 436] on div "Concernant vos locataires Locataire 2 Son prénom [PERSON_NAME] Son nom Braganca…" at bounding box center [780, 422] width 1049 height 1174
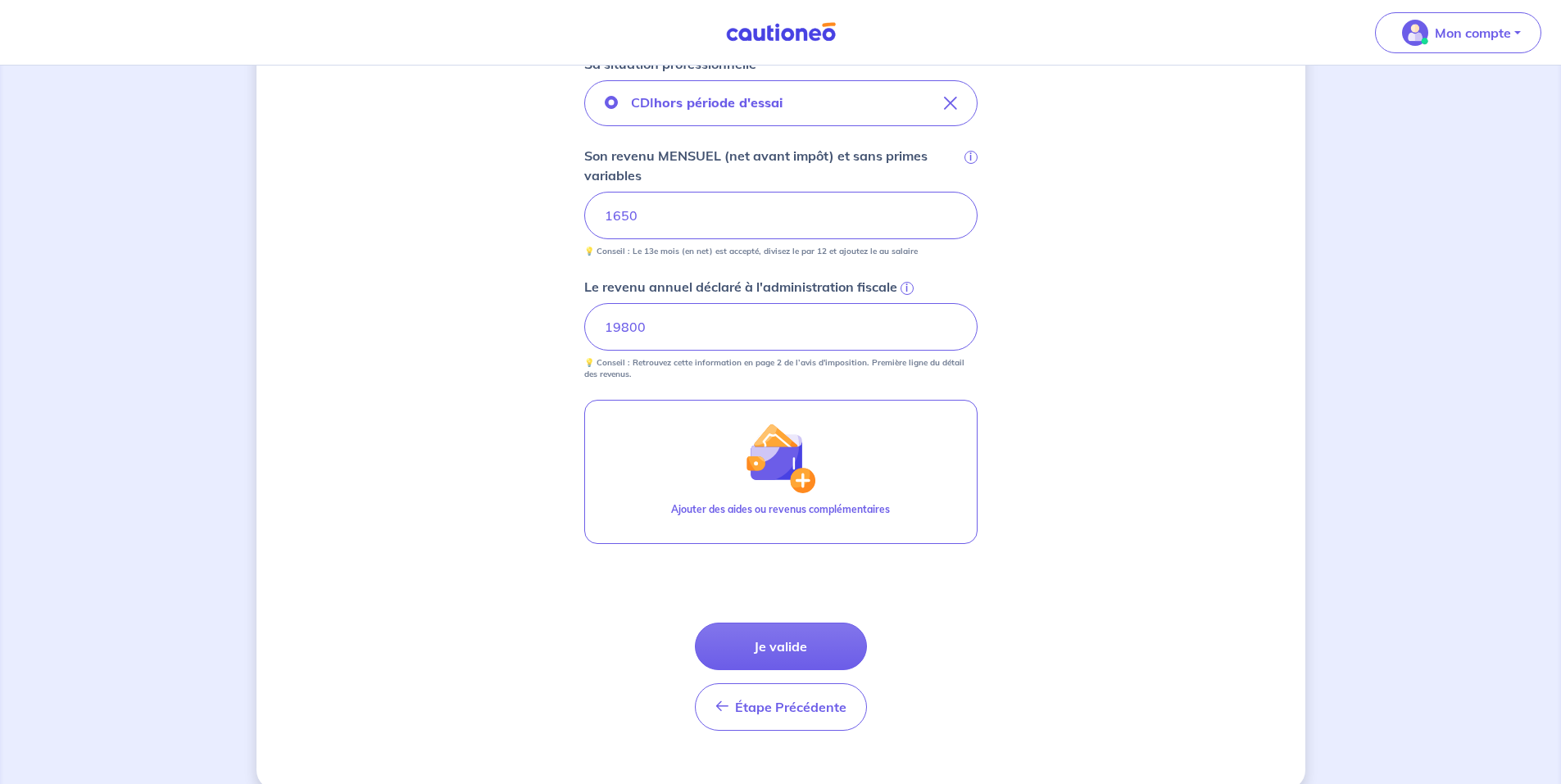
scroll to position [495, 0]
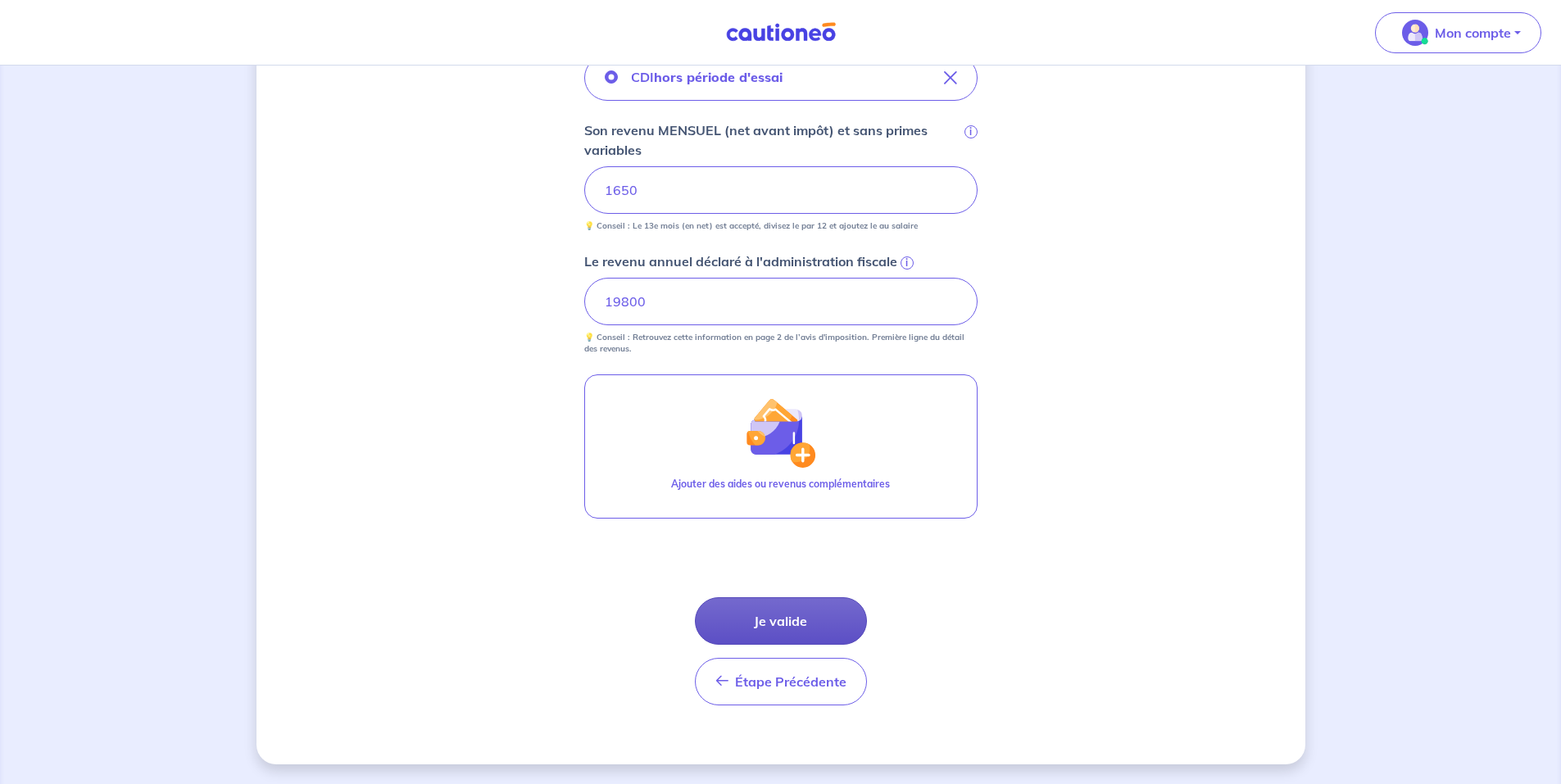
click at [746, 613] on button "Je valide" at bounding box center [781, 621] width 172 height 48
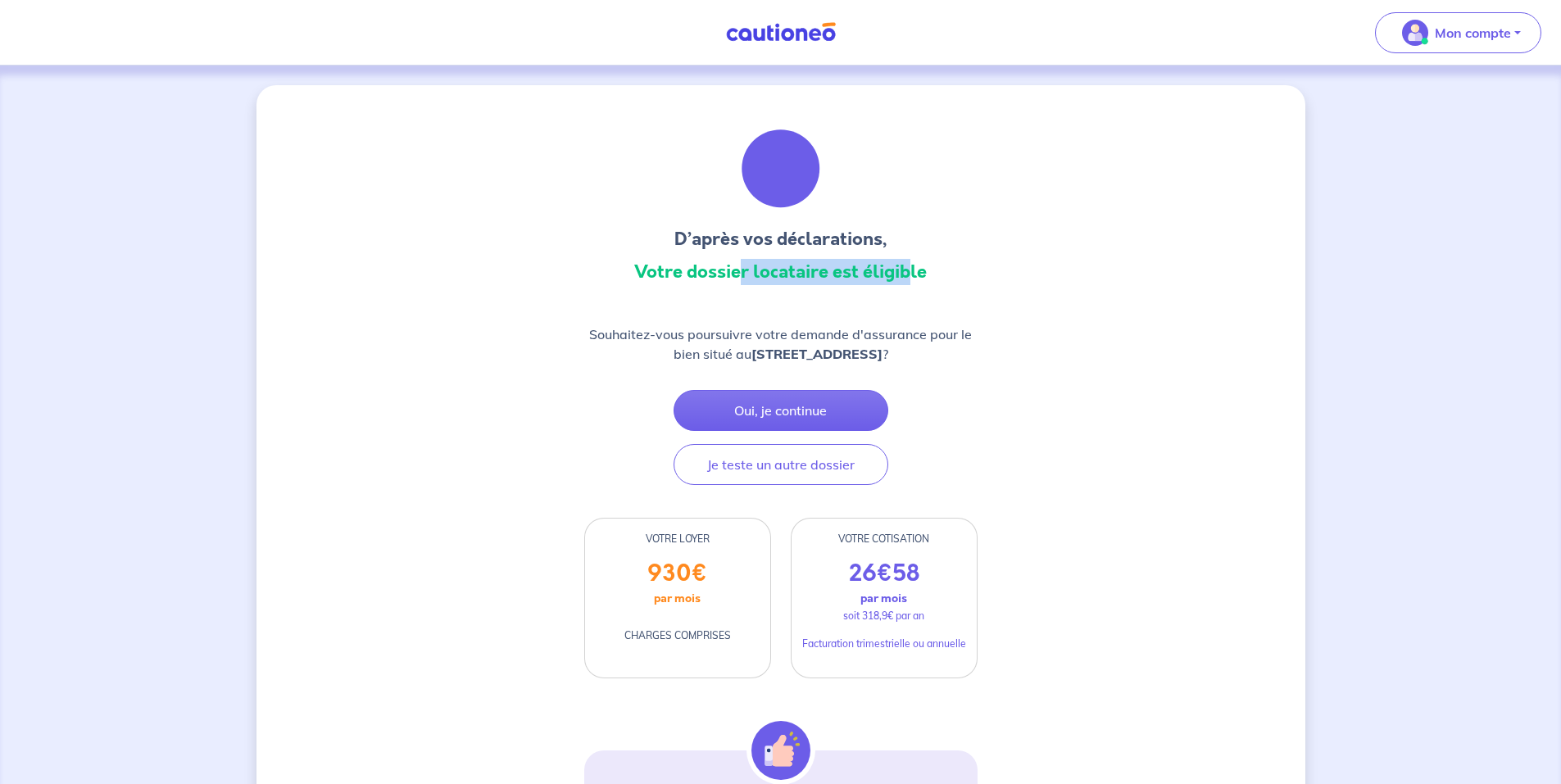
drag, startPoint x: 747, startPoint y: 275, endPoint x: 912, endPoint y: 264, distance: 165.4
click at [912, 264] on h3 "Votre dossier locataire est éligible" at bounding box center [780, 272] width 393 height 26
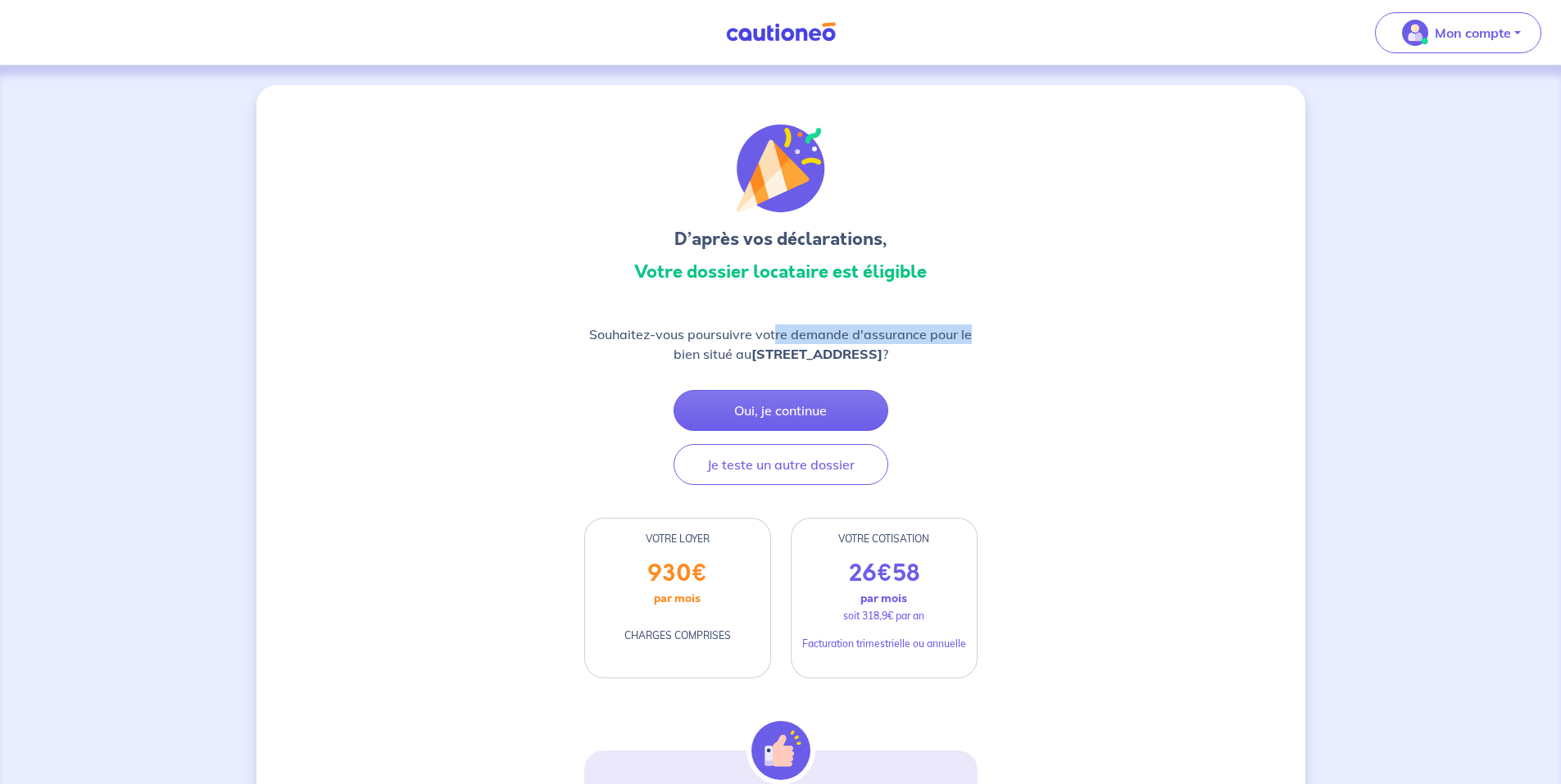
drag, startPoint x: 785, startPoint y: 333, endPoint x: 980, endPoint y: 326, distance: 195.1
drag, startPoint x: 634, startPoint y: 351, endPoint x: 960, endPoint y: 341, distance: 326.2
click at [960, 341] on p "Souhaitez-vous poursuivre votre demande d'assurance pour le bien situé au [STRE…" at bounding box center [780, 343] width 393 height 40
drag, startPoint x: 960, startPoint y: 341, endPoint x: 1025, endPoint y: 413, distance: 97.0
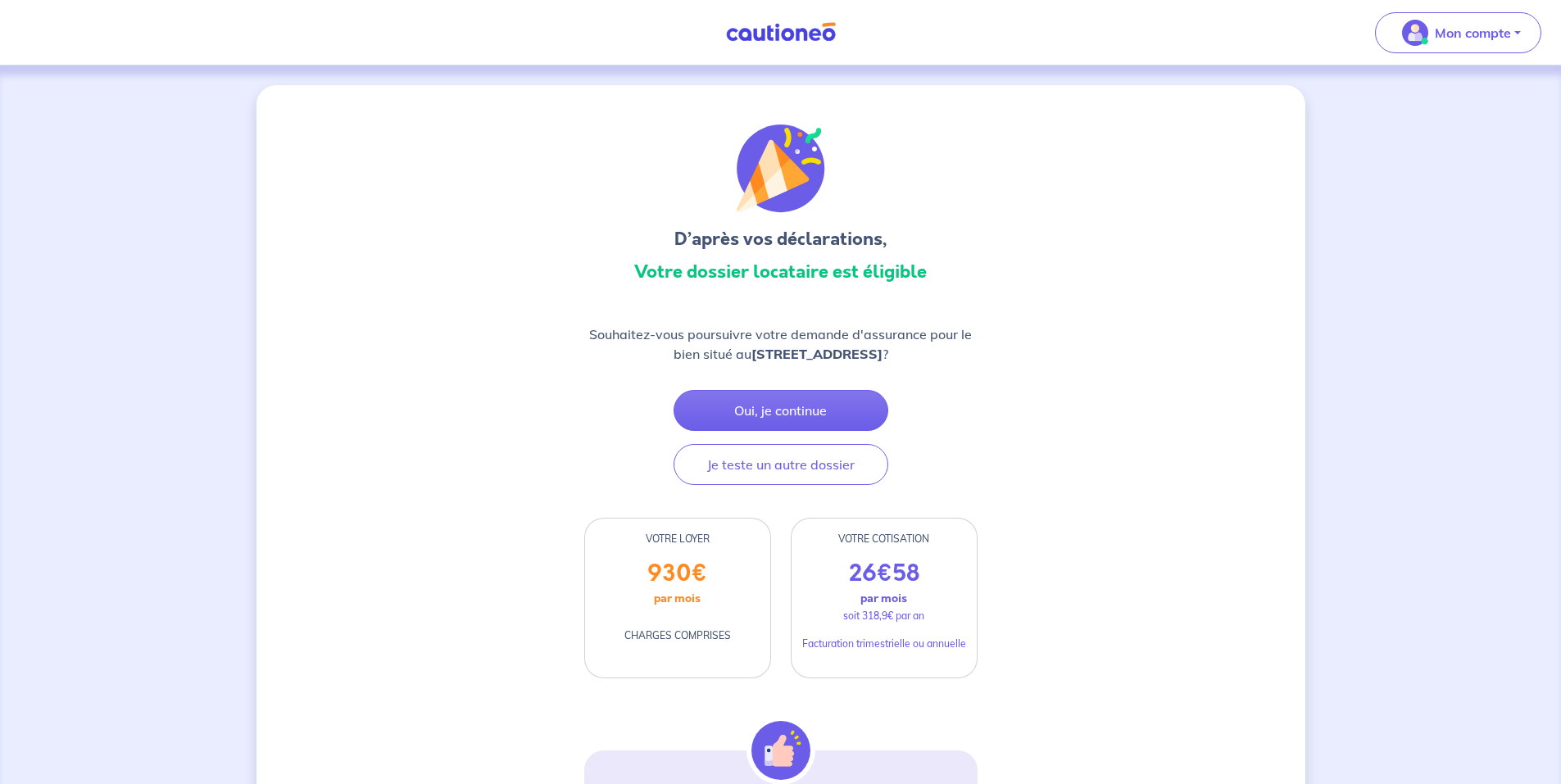
drag, startPoint x: 672, startPoint y: 268, endPoint x: 921, endPoint y: 268, distance: 249.0
click at [921, 268] on h3 "Votre dossier locataire est éligible" at bounding box center [780, 272] width 393 height 26
drag, startPoint x: 921, startPoint y: 268, endPoint x: 1048, endPoint y: 300, distance: 131.0
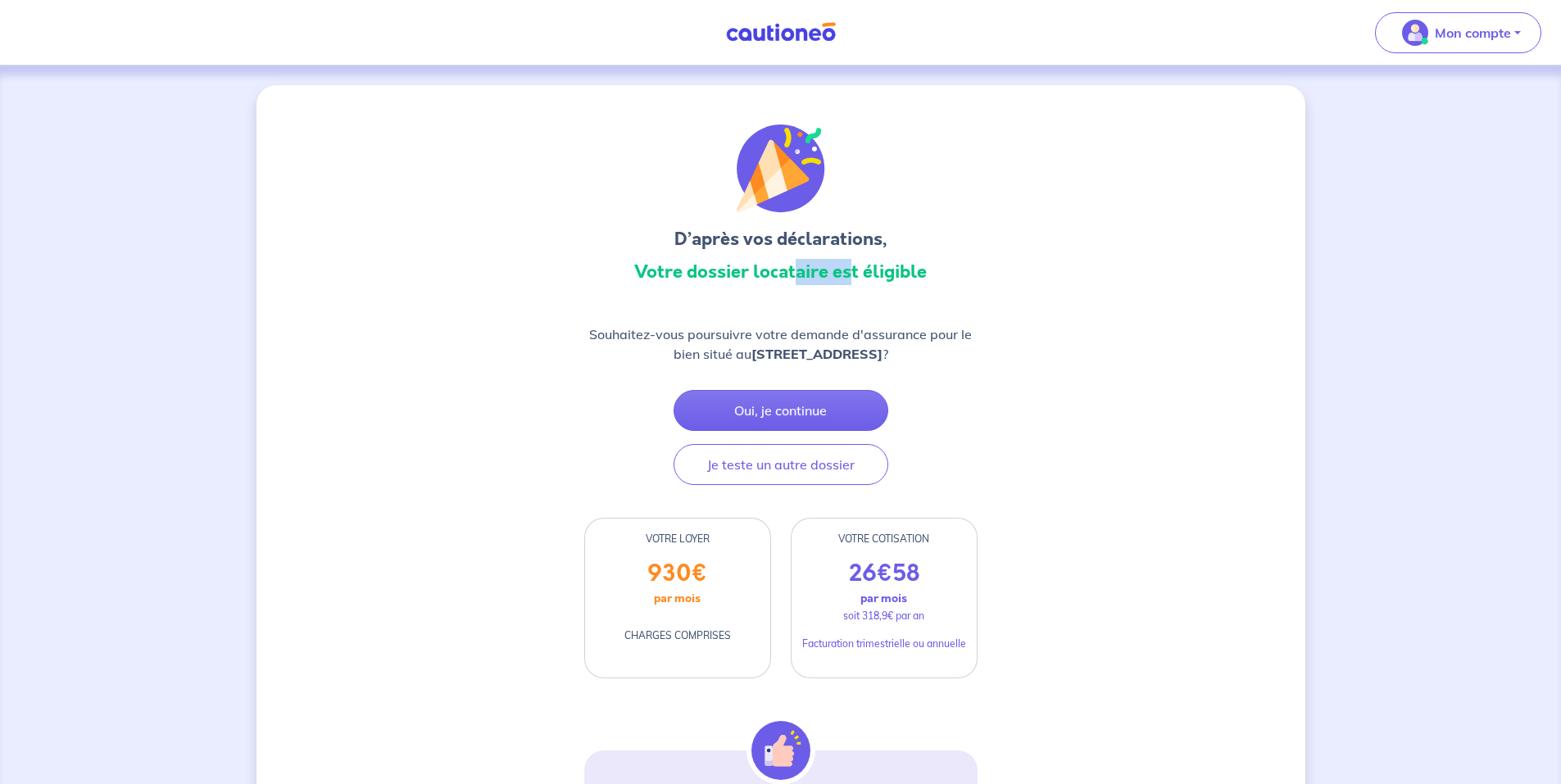
drag, startPoint x: 799, startPoint y: 265, endPoint x: 850, endPoint y: 268, distance: 51.1
click at [850, 268] on h3 "Votre dossier locataire est éligible" at bounding box center [780, 272] width 393 height 26
drag, startPoint x: 664, startPoint y: 268, endPoint x: 915, endPoint y: 263, distance: 251.0
click at [915, 263] on h3 "Votre dossier locataire est éligible" at bounding box center [780, 272] width 393 height 26
drag, startPoint x: 702, startPoint y: 332, endPoint x: 974, endPoint y: 327, distance: 272.0
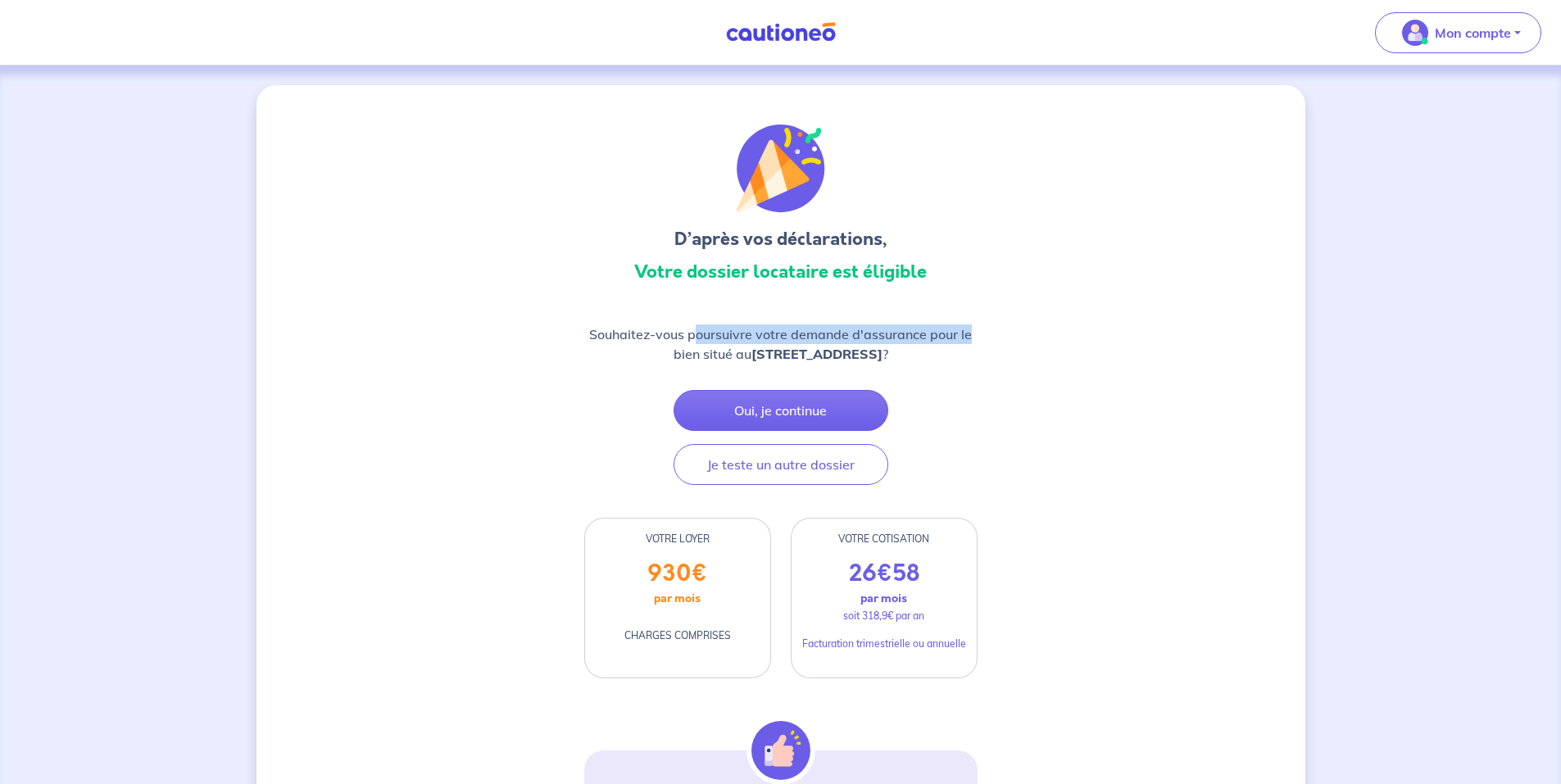
click at [974, 327] on p "Souhaitez-vous poursuivre votre demande d'assurance pour le bien situé au [STRE…" at bounding box center [780, 343] width 393 height 40
drag, startPoint x: 606, startPoint y: 357, endPoint x: 823, endPoint y: 357, distance: 217.0
click at [822, 357] on p "Souhaitez-vous poursuivre votre demande d'assurance pour le bien situé au [STRE…" at bounding box center [780, 343] width 393 height 40
drag, startPoint x: 823, startPoint y: 357, endPoint x: 911, endPoint y: 355, distance: 88.0
click at [883, 355] on strong "[STREET_ADDRESS]" at bounding box center [817, 353] width 131 height 17
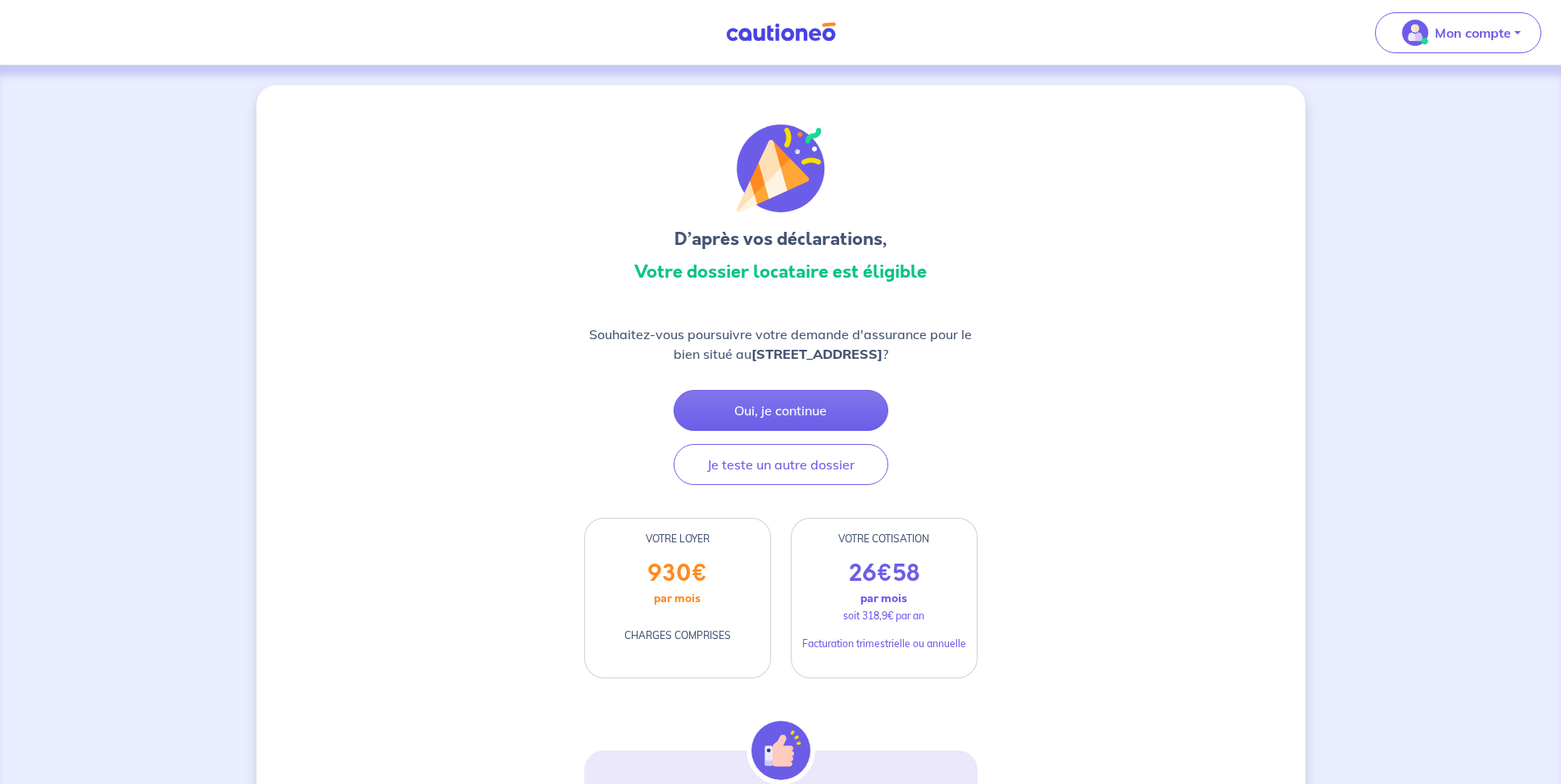
drag, startPoint x: 850, startPoint y: 345, endPoint x: 976, endPoint y: 343, distance: 126.0
click at [976, 343] on p "Souhaitez-vous poursuivre votre demande d'assurance pour le bien situé au [STRE…" at bounding box center [780, 343] width 393 height 40
drag, startPoint x: 976, startPoint y: 343, endPoint x: 1020, endPoint y: 403, distance: 74.4
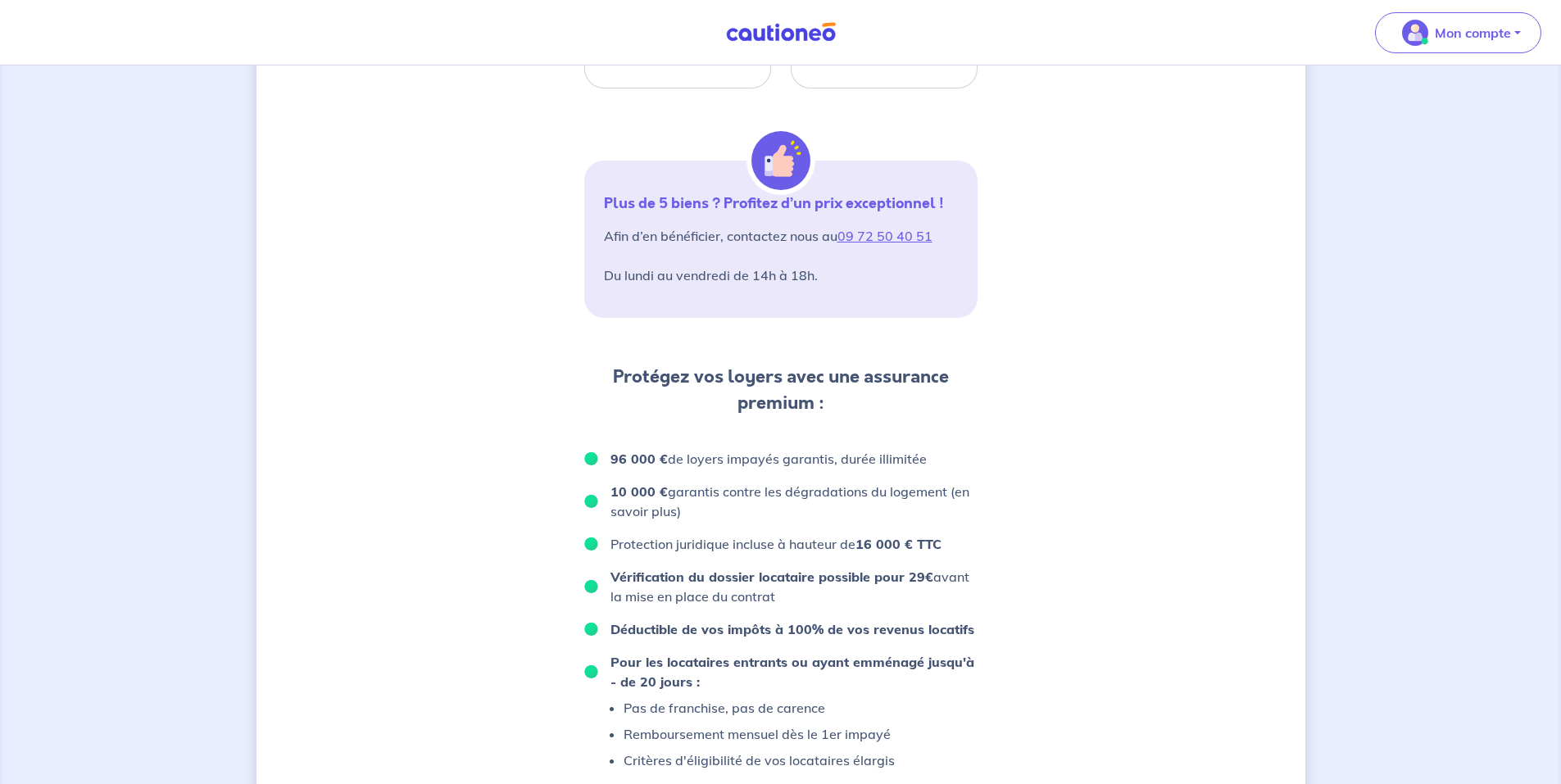
scroll to position [541, 0]
